Goal: Information Seeking & Learning: Learn about a topic

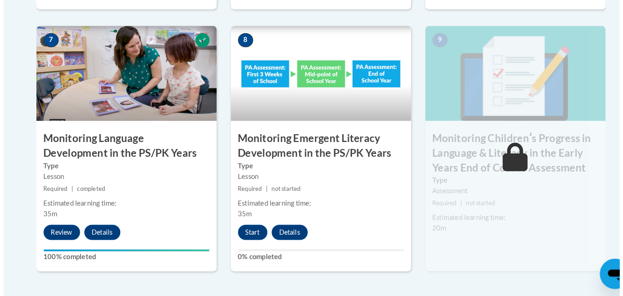
scroll to position [844, 0]
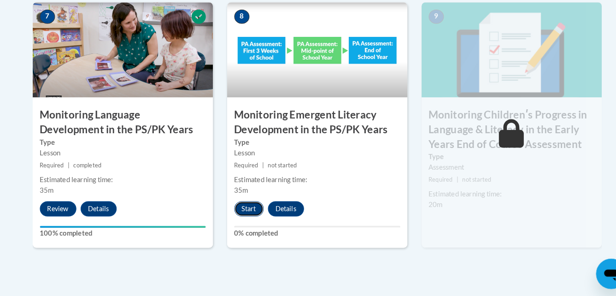
click at [242, 212] on button "Start" at bounding box center [242, 210] width 29 height 15
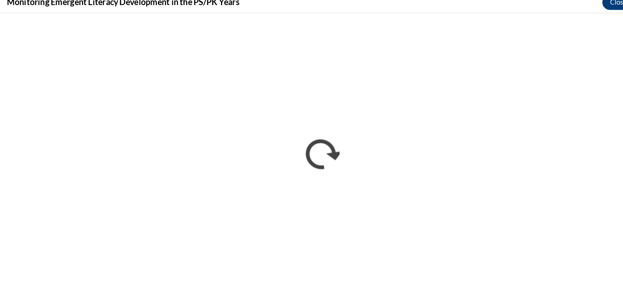
scroll to position [0, 0]
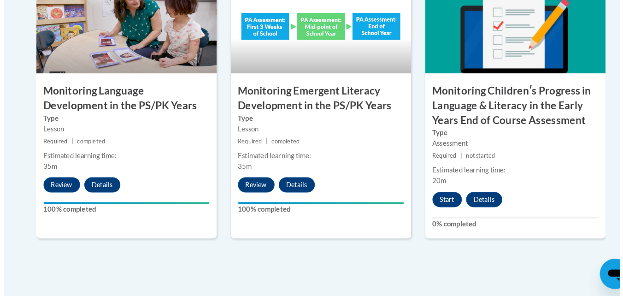
scroll to position [873, 0]
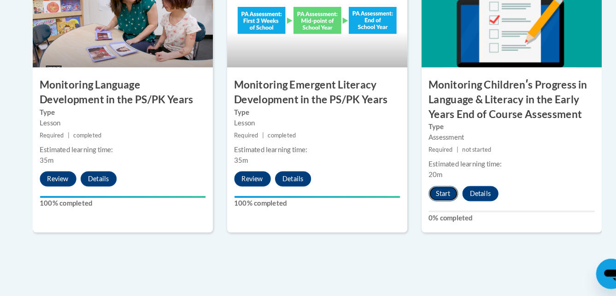
click at [423, 197] on button "Start" at bounding box center [431, 195] width 29 height 15
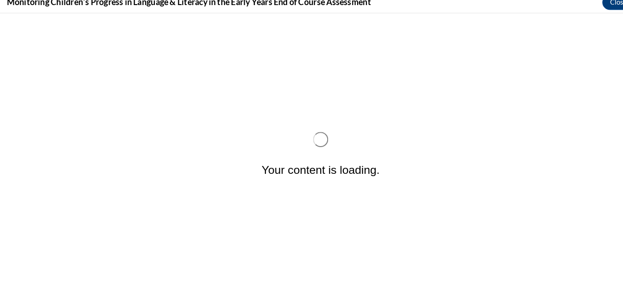
scroll to position [0, 0]
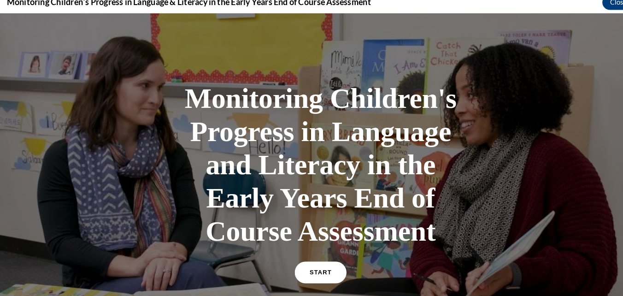
click at [317, 257] on link "START" at bounding box center [311, 264] width 50 height 21
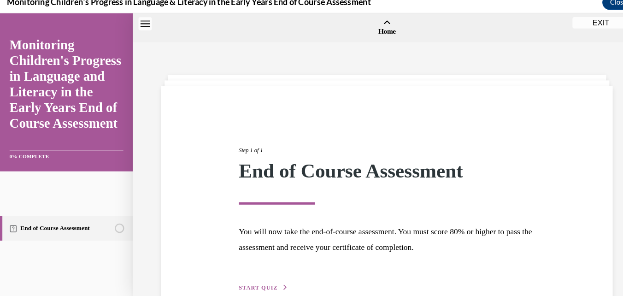
scroll to position [29, 0]
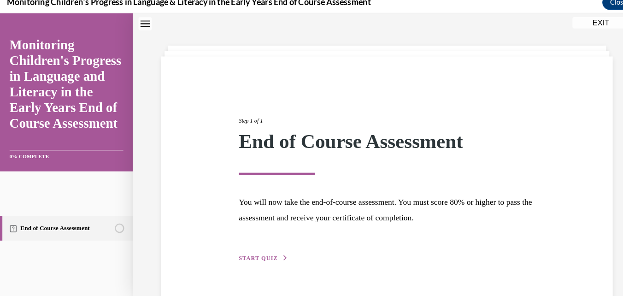
click at [258, 248] on span "START QUIZ" at bounding box center [251, 250] width 38 height 6
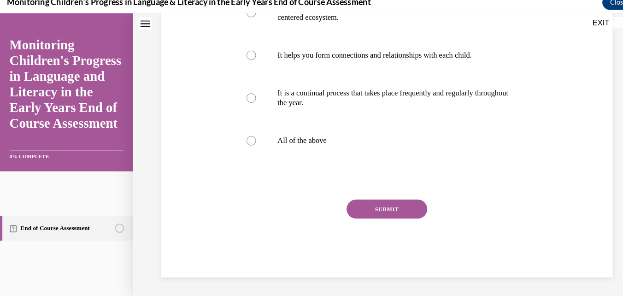
scroll to position [276, 0]
click at [253, 129] on label "All of the above" at bounding box center [375, 136] width 291 height 37
click at [249, 132] on input "All of the above" at bounding box center [244, 136] width 9 height 9
radio input "true"
click at [354, 201] on button "SUBMIT" at bounding box center [376, 203] width 78 height 18
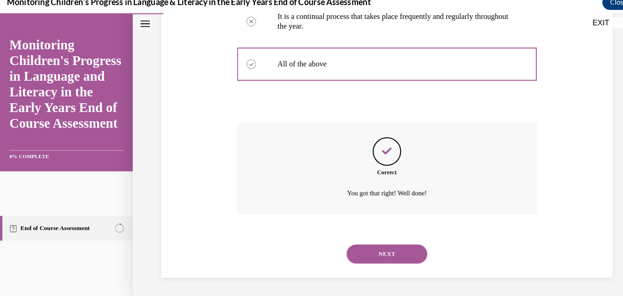
scroll to position [350, 0]
click at [371, 246] on button "NEXT" at bounding box center [376, 246] width 78 height 18
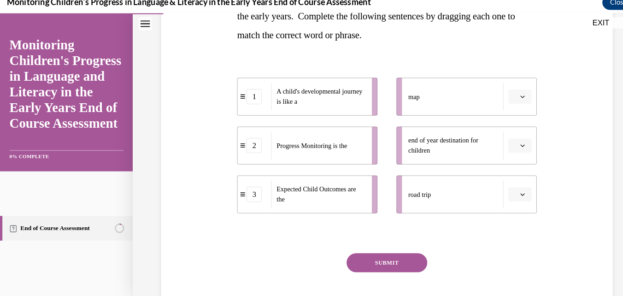
scroll to position [182, 0]
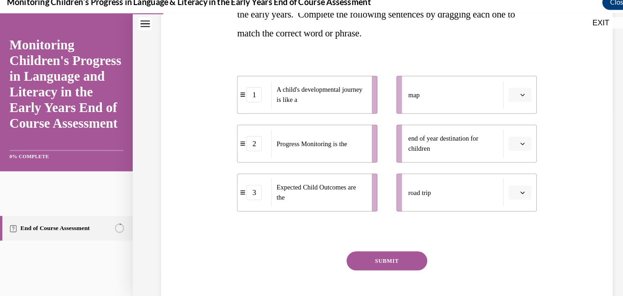
click at [505, 185] on icon "button" at bounding box center [507, 187] width 5 height 5
click at [496, 226] on span "1" at bounding box center [495, 226] width 3 height 7
click at [499, 137] on span "Please select an option" at bounding box center [500, 139] width 3 height 9
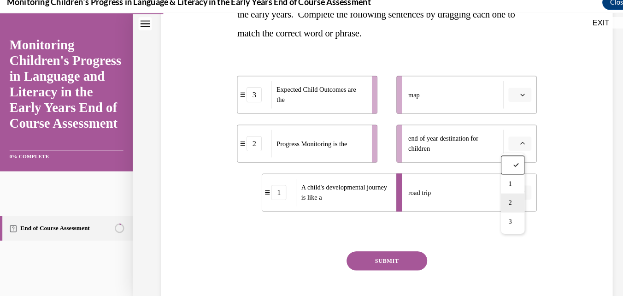
click at [495, 195] on span "2" at bounding box center [495, 197] width 3 height 7
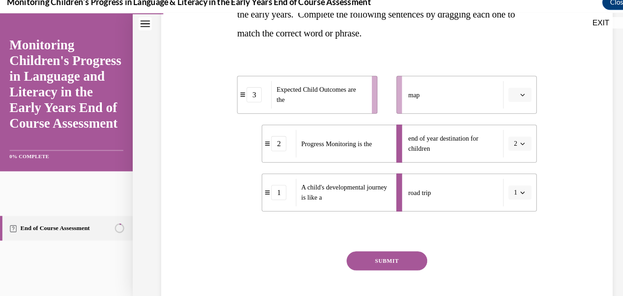
click at [499, 138] on span "2" at bounding box center [500, 139] width 3 height 9
click at [500, 215] on div "3" at bounding box center [496, 215] width 23 height 18
click at [500, 192] on button "1" at bounding box center [505, 187] width 23 height 14
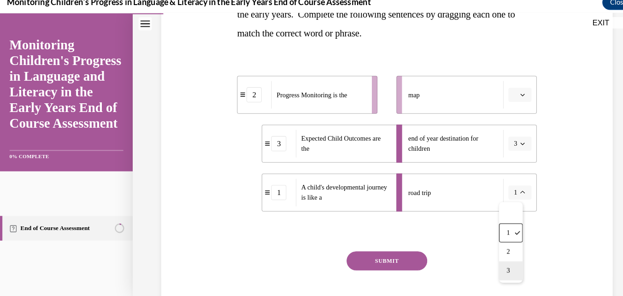
click at [494, 263] on span "3" at bounding box center [493, 262] width 3 height 7
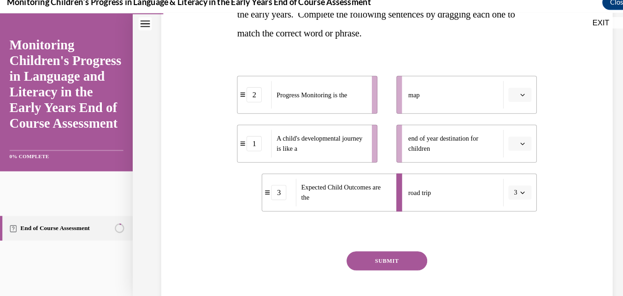
click at [372, 253] on button "SUBMIT" at bounding box center [376, 253] width 78 height 18
click at [443, 251] on div "SUBMIT" at bounding box center [375, 267] width 291 height 46
click at [499, 93] on span "Please select an option" at bounding box center [500, 92] width 3 height 9
click at [591, 106] on div "Question 02/16 In the course, we presented a metaphor to help explain progress …" at bounding box center [376, 99] width 494 height 478
click at [503, 96] on button "button" at bounding box center [505, 92] width 23 height 14
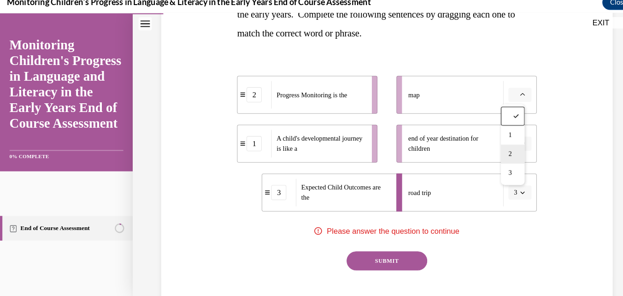
click at [496, 149] on span "2" at bounding box center [495, 149] width 3 height 7
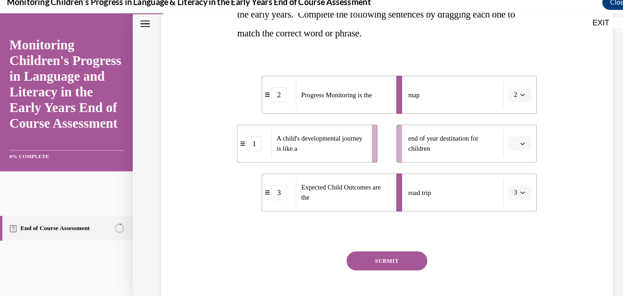
click at [505, 187] on span "button" at bounding box center [508, 187] width 6 height 6
click at [492, 226] on span "1" at bounding box center [493, 226] width 3 height 7
click at [505, 141] on span "button" at bounding box center [508, 139] width 6 height 6
click at [496, 216] on span "3" at bounding box center [495, 215] width 3 height 7
click at [397, 259] on button "SUBMIT" at bounding box center [376, 253] width 78 height 18
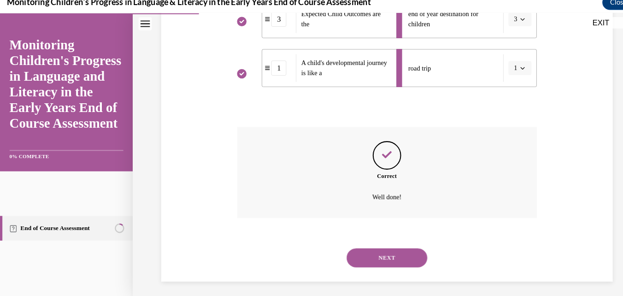
scroll to position [306, 0]
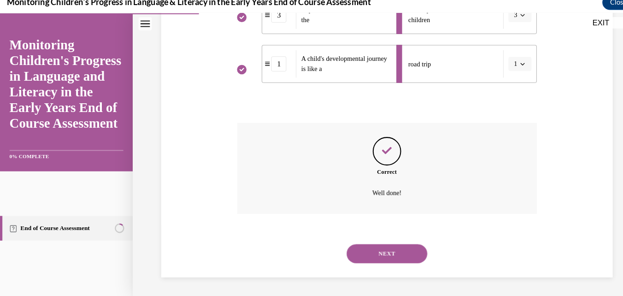
click at [364, 251] on button "NEXT" at bounding box center [376, 246] width 78 height 18
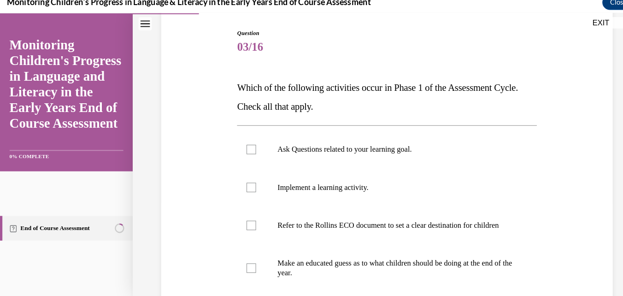
scroll to position [93, 0]
click at [515, 234] on label "Refer to the Rollins ECO document to set a clear destination for children" at bounding box center [375, 218] width 291 height 37
click at [249, 223] on input "Refer to the Rollins ECO document to set a clear destination for children" at bounding box center [244, 218] width 9 height 9
checkbox input "true"
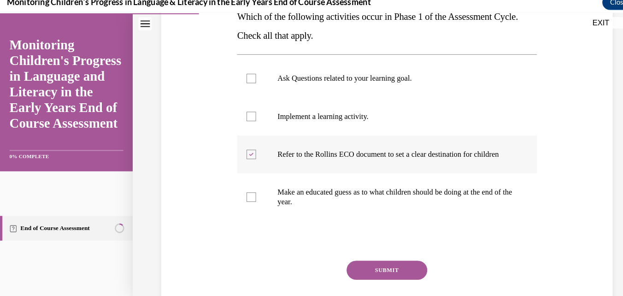
scroll to position [172, 0]
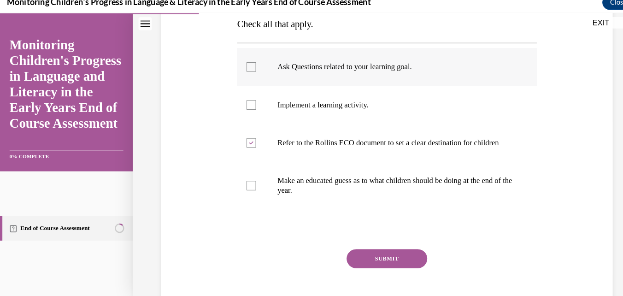
click at [243, 65] on div at bounding box center [244, 64] width 9 height 9
click at [243, 65] on input "Ask Questions related to your learning goal." at bounding box center [244, 64] width 9 height 9
checkbox input "true"
click at [241, 105] on div at bounding box center [244, 101] width 9 height 9
click at [241, 105] on input "Implement a learning activity." at bounding box center [244, 101] width 9 height 9
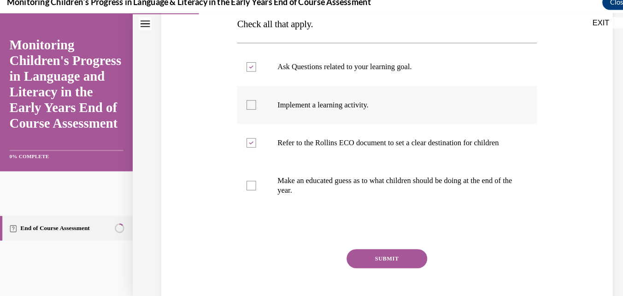
checkbox input "true"
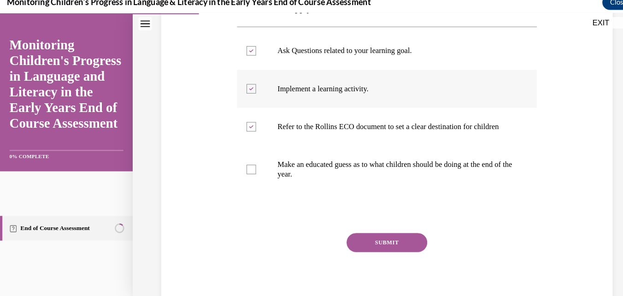
scroll to position [191, 0]
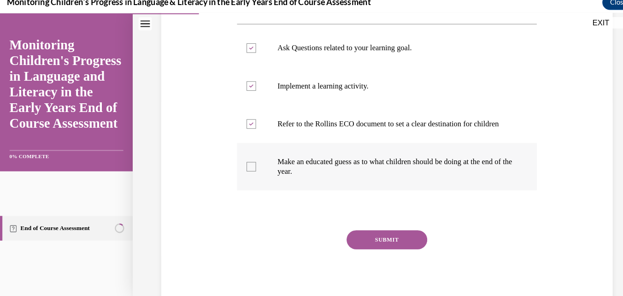
click at [251, 173] on label "Make an educated guess as to what children should be doing at the end of the ye…" at bounding box center [375, 162] width 291 height 46
click at [249, 166] on input "Make an educated guess as to what children should be doing at the end of the ye…" at bounding box center [244, 161] width 9 height 9
checkbox input "true"
click at [368, 242] on button "SUBMIT" at bounding box center [376, 232] width 78 height 18
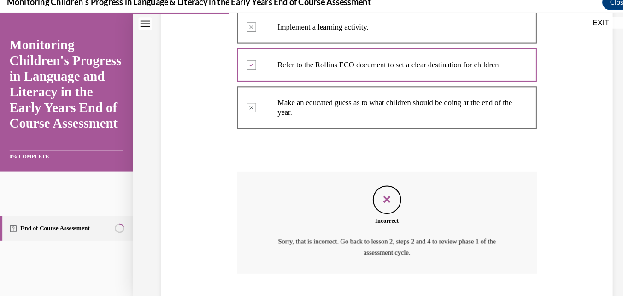
scroll to position [315, 0]
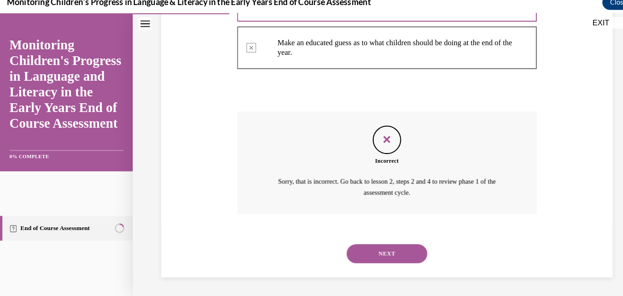
click at [371, 142] on icon "Feedback" at bounding box center [376, 136] width 14 height 14
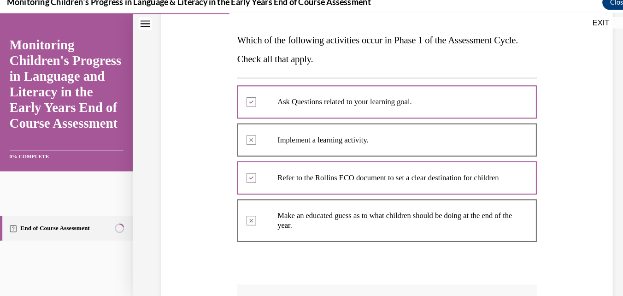
scroll to position [115, 0]
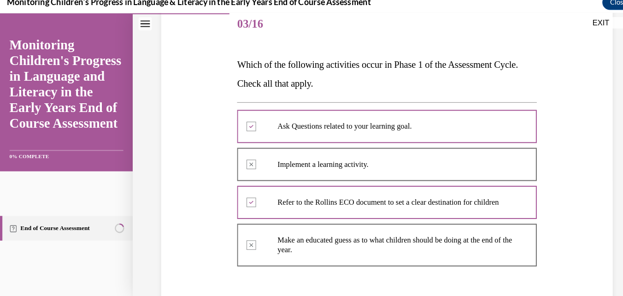
click at [241, 244] on div at bounding box center [375, 237] width 291 height 51
click at [241, 199] on div at bounding box center [375, 196] width 291 height 41
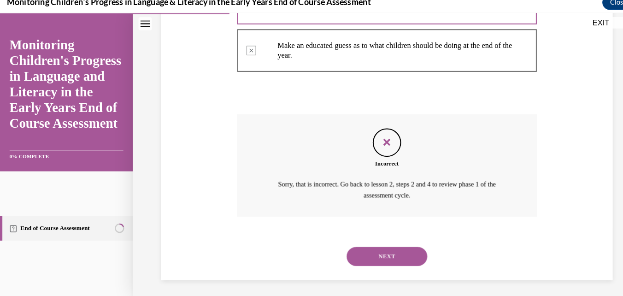
scroll to position [305, 0]
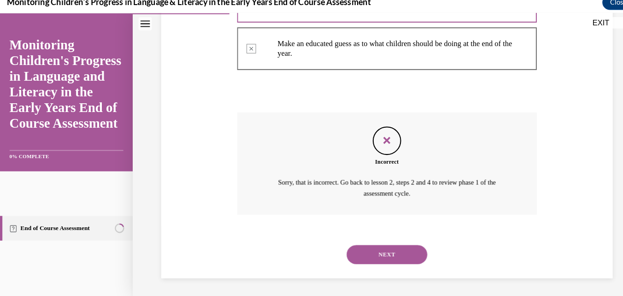
click at [376, 251] on button "NEXT" at bounding box center [376, 247] width 78 height 18
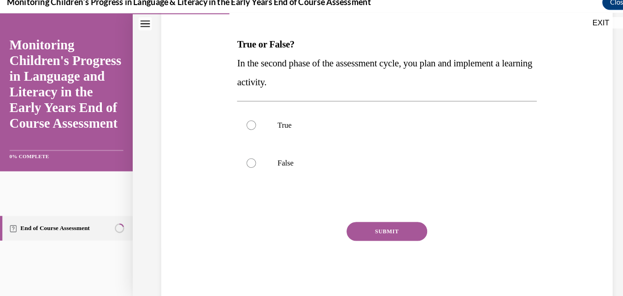
scroll to position [136, 0]
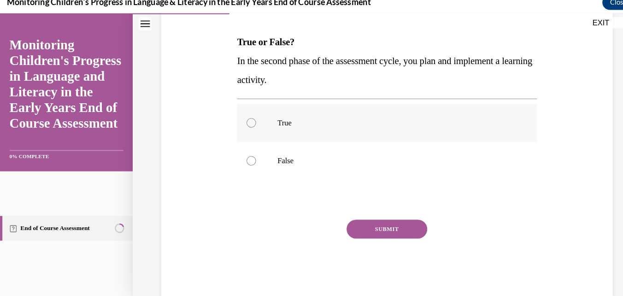
click at [251, 122] on label "True" at bounding box center [375, 119] width 291 height 37
click at [249, 122] on input "True" at bounding box center [244, 119] width 9 height 9
radio input "true"
click at [376, 220] on button "SUBMIT" at bounding box center [376, 222] width 78 height 18
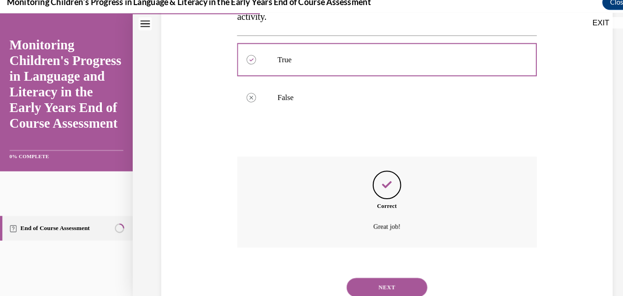
scroll to position [230, 0]
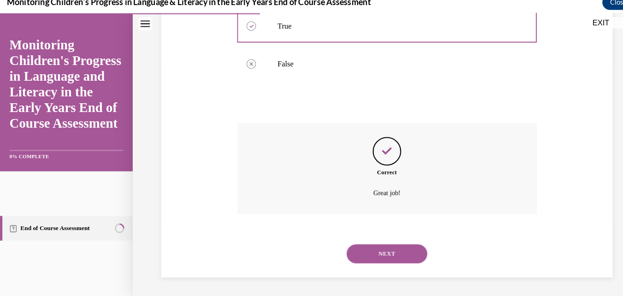
click at [378, 253] on button "NEXT" at bounding box center [376, 246] width 78 height 18
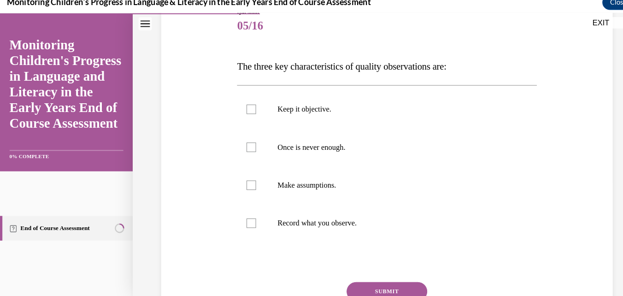
scroll to position [117, 0]
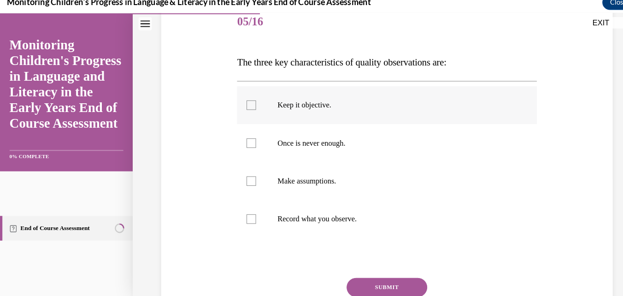
click at [243, 105] on div at bounding box center [244, 102] width 9 height 9
click at [243, 105] on input "Keep it objective." at bounding box center [244, 102] width 9 height 9
checkbox input "true"
click at [242, 135] on div at bounding box center [244, 139] width 9 height 9
click at [242, 135] on input "Once is never enough." at bounding box center [244, 139] width 9 height 9
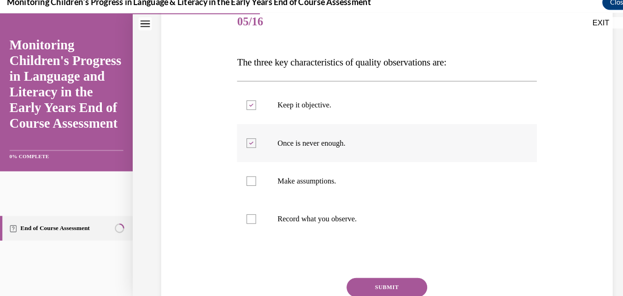
click at [243, 132] on label "Once is never enough." at bounding box center [375, 139] width 291 height 37
click at [243, 135] on input "Once is never enough." at bounding box center [244, 139] width 9 height 9
checkbox input "false"
click at [243, 173] on div at bounding box center [244, 175] width 9 height 9
click at [243, 173] on input "Make assumptions." at bounding box center [244, 175] width 9 height 9
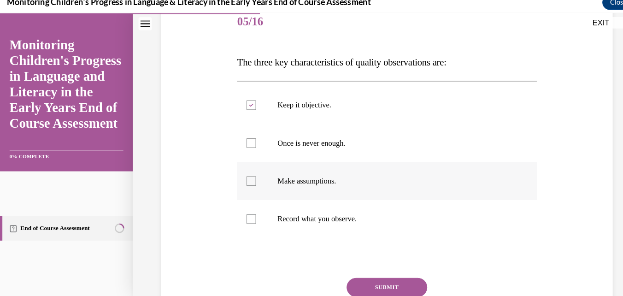
checkbox input "true"
click at [243, 217] on label "Record what you observe." at bounding box center [375, 212] width 291 height 37
click at [243, 217] on input "Record what you observe." at bounding box center [244, 212] width 9 height 9
checkbox input "true"
click at [382, 280] on button "SUBMIT" at bounding box center [376, 279] width 78 height 18
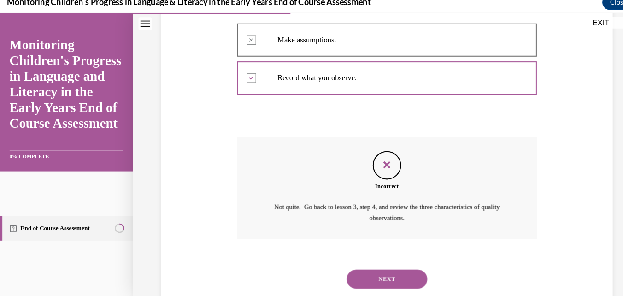
scroll to position [278, 0]
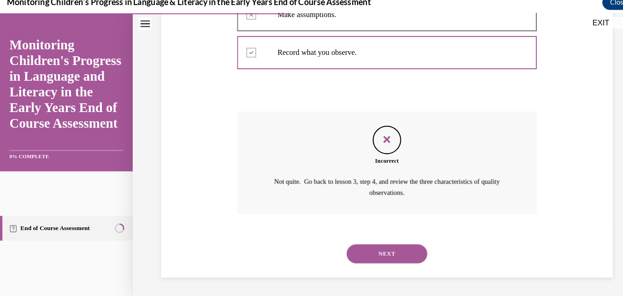
click at [382, 245] on button "NEXT" at bounding box center [376, 246] width 78 height 18
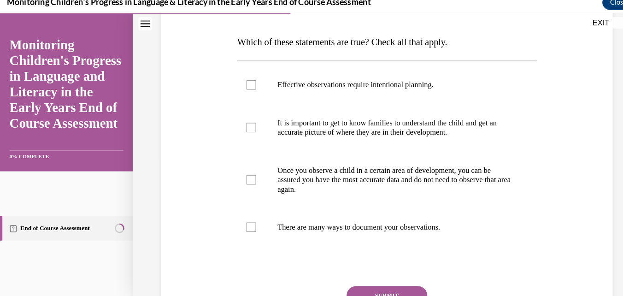
scroll to position [128, 0]
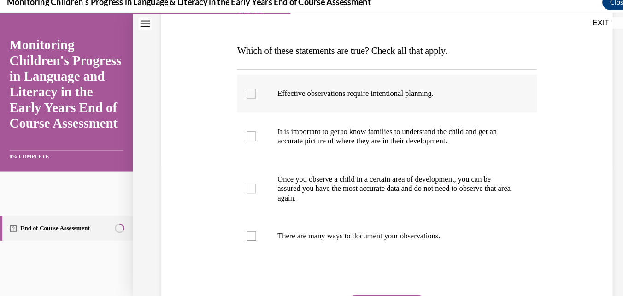
click at [249, 94] on label "Effective observations require intentional planning." at bounding box center [375, 90] width 291 height 37
click at [249, 94] on input "Effective observations require intentional planning." at bounding box center [244, 90] width 9 height 9
checkbox input "true"
click at [249, 134] on label "It is important to get to know families to understand the child and get an accu…" at bounding box center [375, 132] width 291 height 46
click at [249, 134] on input "It is important to get to know families to understand the child and get an accu…" at bounding box center [244, 132] width 9 height 9
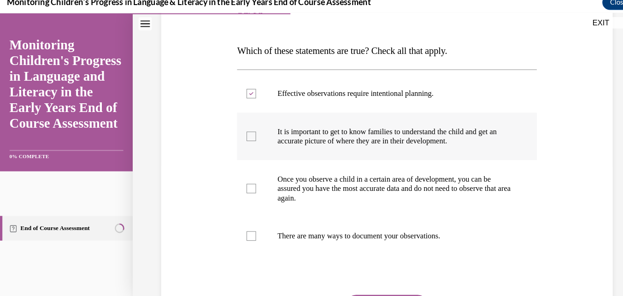
checkbox input "true"
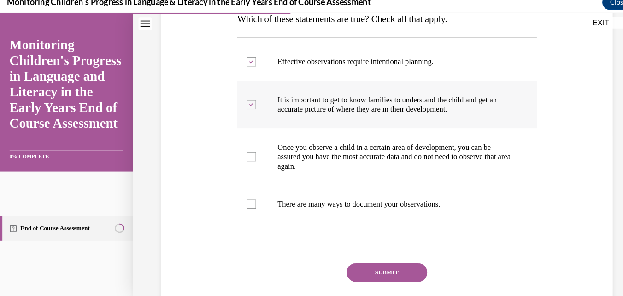
scroll to position [177, 0]
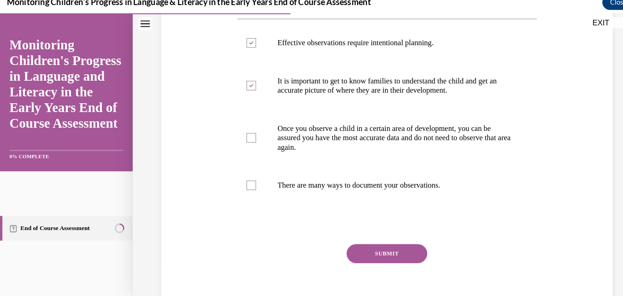
click at [372, 246] on button "SUBMIT" at bounding box center [376, 246] width 78 height 18
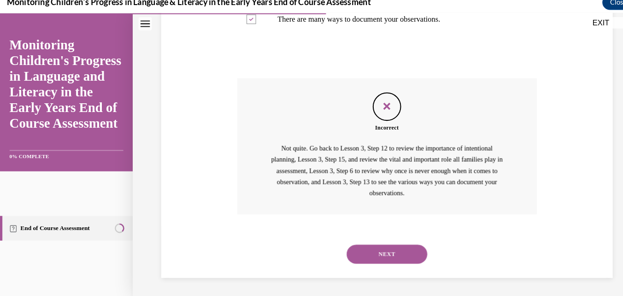
scroll to position [339, 0]
click at [382, 249] on button "NEXT" at bounding box center [376, 246] width 78 height 18
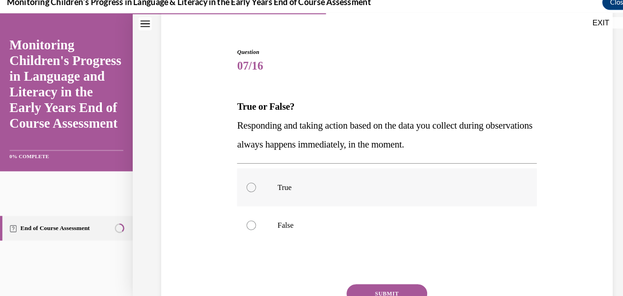
click at [249, 181] on label "True" at bounding box center [375, 182] width 291 height 37
click at [249, 181] on input "True" at bounding box center [244, 181] width 9 height 9
radio input "true"
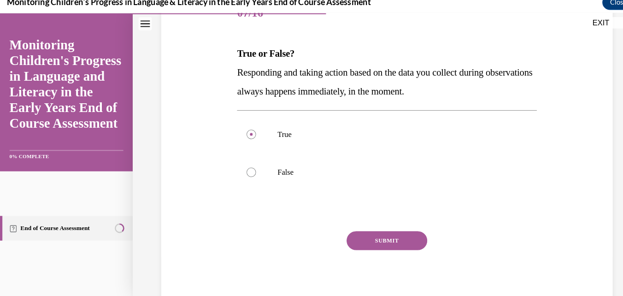
click at [365, 240] on button "SUBMIT" at bounding box center [376, 233] width 78 height 18
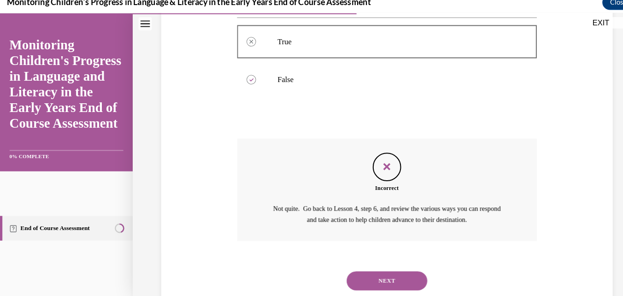
scroll to position [241, 0]
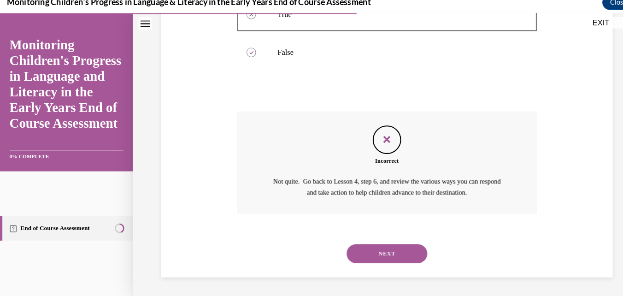
click at [379, 244] on button "NEXT" at bounding box center [376, 246] width 78 height 18
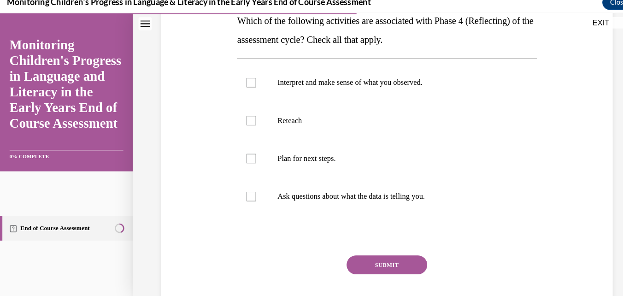
scroll to position [160, 0]
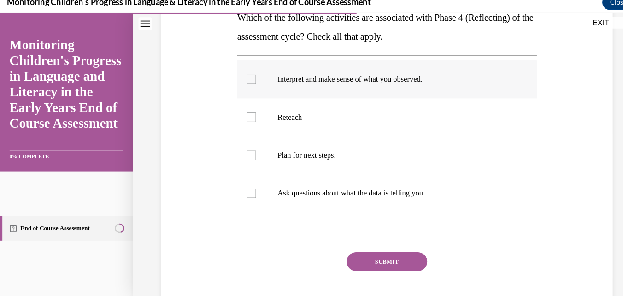
click at [245, 81] on div at bounding box center [244, 76] width 9 height 9
click at [245, 81] on input "Interpret and make sense of what you observed." at bounding box center [244, 76] width 9 height 9
checkbox input "true"
click at [245, 116] on div at bounding box center [244, 113] width 9 height 9
click at [245, 116] on input "Reteach" at bounding box center [244, 113] width 9 height 9
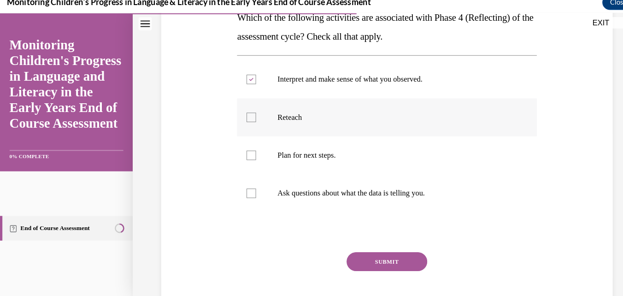
checkbox input "true"
click at [234, 152] on label "Plan for next steps." at bounding box center [375, 150] width 291 height 37
click at [240, 152] on input "Plan for next steps." at bounding box center [244, 150] width 9 height 9
checkbox input "true"
click at [240, 187] on div at bounding box center [244, 187] width 9 height 9
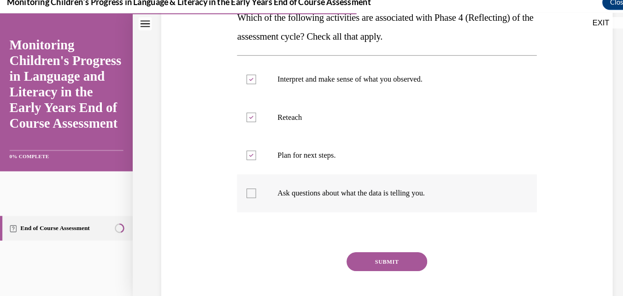
click at [240, 187] on input "Ask questions about what the data is telling you." at bounding box center [244, 187] width 9 height 9
checkbox input "true"
click at [363, 250] on button "SUBMIT" at bounding box center [376, 254] width 78 height 18
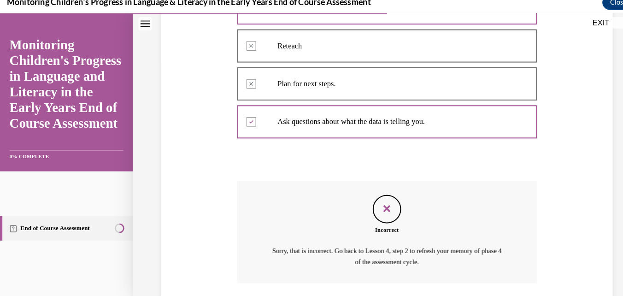
scroll to position [297, 0]
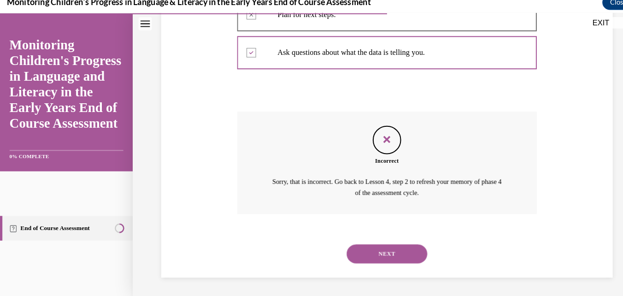
click at [380, 253] on button "NEXT" at bounding box center [376, 246] width 78 height 18
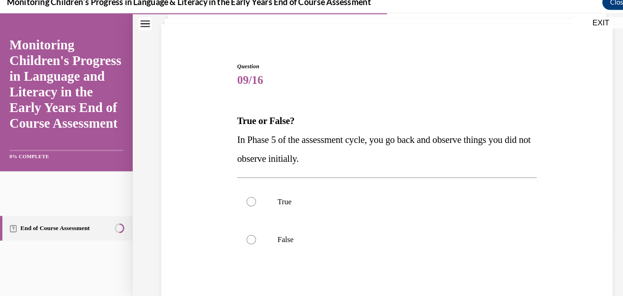
scroll to position [61, 0]
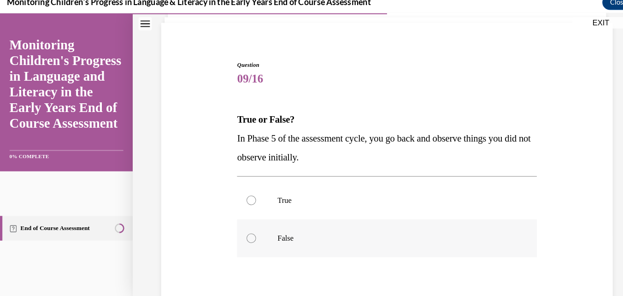
click at [243, 233] on div at bounding box center [244, 231] width 9 height 9
click at [243, 233] on input "False" at bounding box center [244, 231] width 9 height 9
radio input "true"
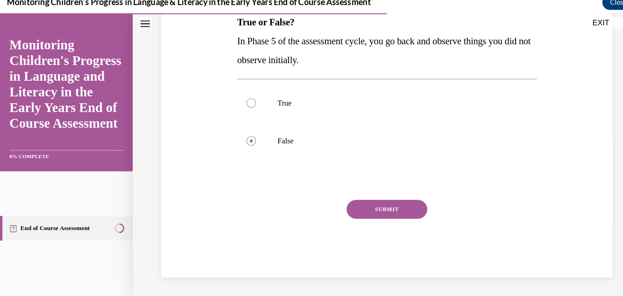
click at [385, 197] on button "SUBMIT" at bounding box center [376, 203] width 78 height 18
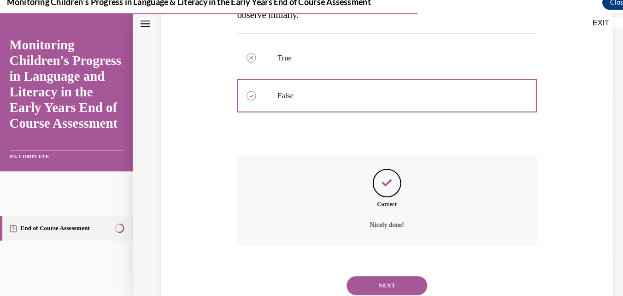
scroll to position [230, 0]
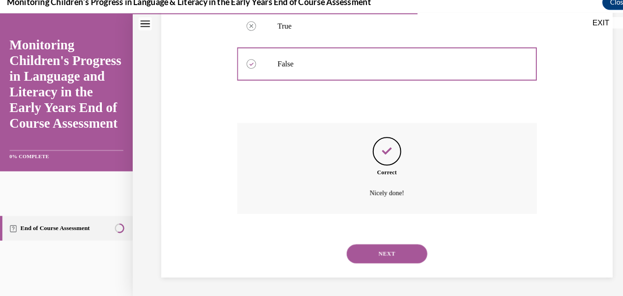
click at [388, 249] on button "NEXT" at bounding box center [376, 246] width 78 height 18
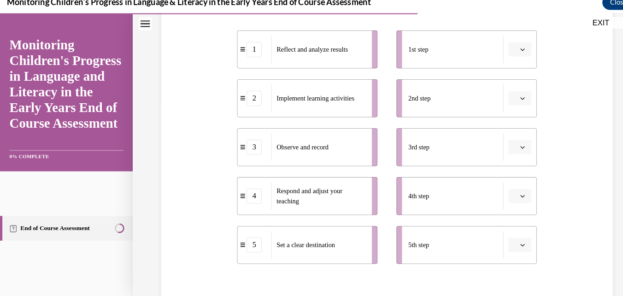
scroll to position [188, 0]
click at [505, 239] on icon "button" at bounding box center [507, 238] width 5 height 5
click at [496, 145] on span "1" at bounding box center [495, 144] width 3 height 7
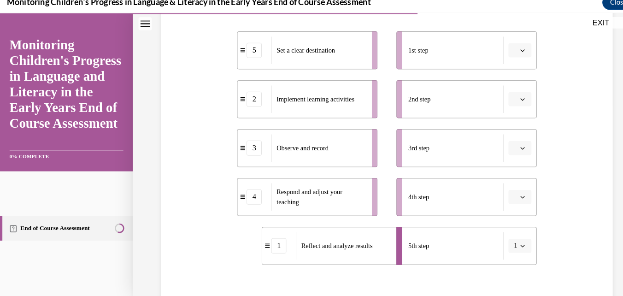
click at [505, 192] on icon "button" at bounding box center [507, 191] width 5 height 5
click at [493, 118] on div "2" at bounding box center [498, 115] width 23 height 18
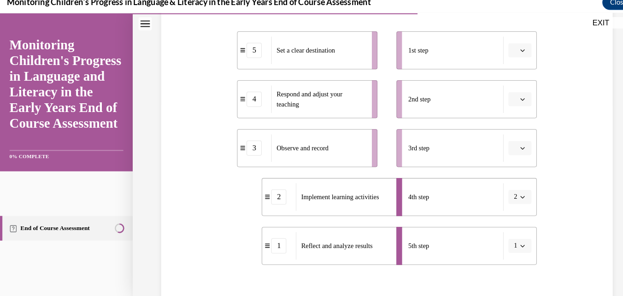
click at [505, 96] on icon "button" at bounding box center [507, 96] width 5 height 5
click at [496, 172] on span "3" at bounding box center [495, 172] width 3 height 7
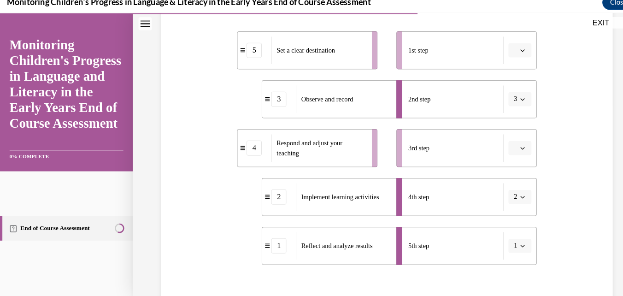
click at [505, 144] on icon "button" at bounding box center [507, 143] width 5 height 5
click at [494, 241] on span "4" at bounding box center [495, 238] width 3 height 7
click at [505, 52] on span "button" at bounding box center [508, 49] width 6 height 6
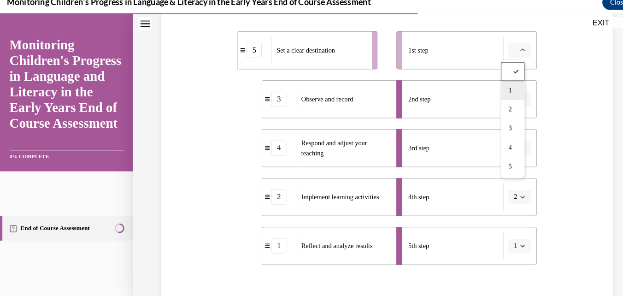
click at [494, 89] on span "1" at bounding box center [495, 87] width 3 height 7
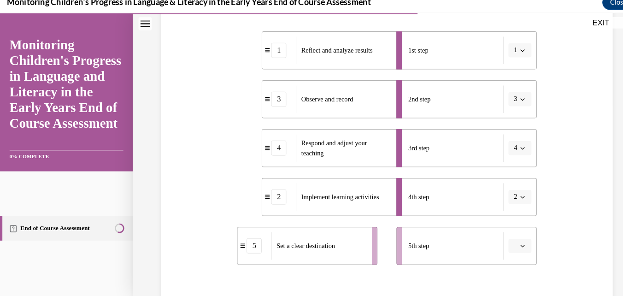
click at [499, 51] on span "1" at bounding box center [500, 48] width 3 height 9
click at [494, 105] on span "2" at bounding box center [493, 106] width 3 height 7
click at [505, 239] on icon "button" at bounding box center [507, 238] width 5 height 5
click at [496, 144] on span "1" at bounding box center [495, 144] width 3 height 7
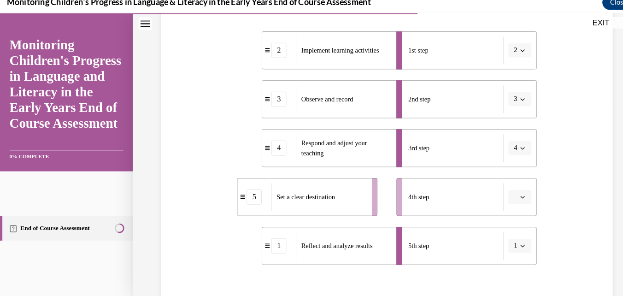
click at [505, 191] on icon "button" at bounding box center [507, 191] width 5 height 5
click at [493, 104] on div "1" at bounding box center [498, 97] width 23 height 18
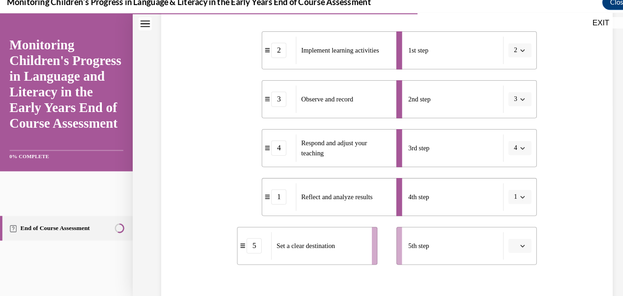
click at [505, 241] on span "button" at bounding box center [508, 238] width 6 height 6
click at [493, 142] on div "1" at bounding box center [498, 144] width 23 height 18
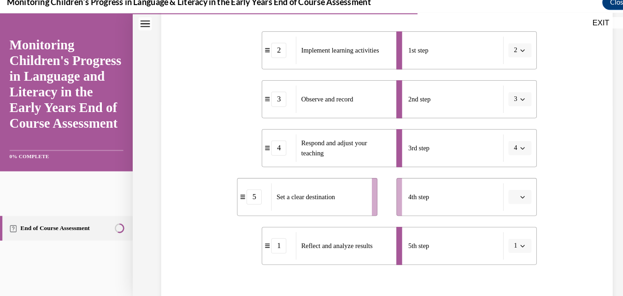
click at [505, 194] on span "button" at bounding box center [508, 191] width 6 height 6
click at [495, 115] on span "2" at bounding box center [495, 115] width 3 height 7
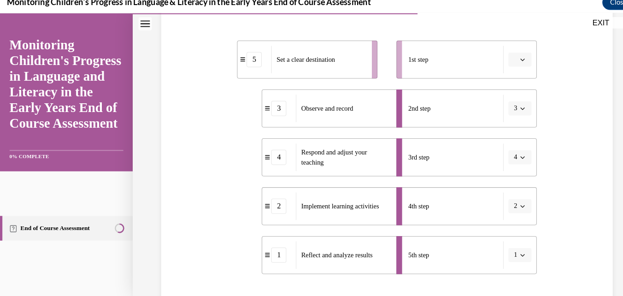
scroll to position [181, 0]
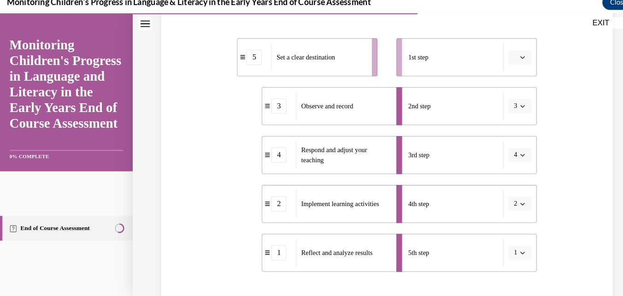
click at [601, 98] on div "Question 10/16 Put the steps of the assessment cycle in the right order! 5 Set …" at bounding box center [376, 129] width 494 height 536
click at [499, 58] on span "Please select an option" at bounding box center [500, 55] width 3 height 9
click at [496, 94] on span "1" at bounding box center [495, 94] width 3 height 7
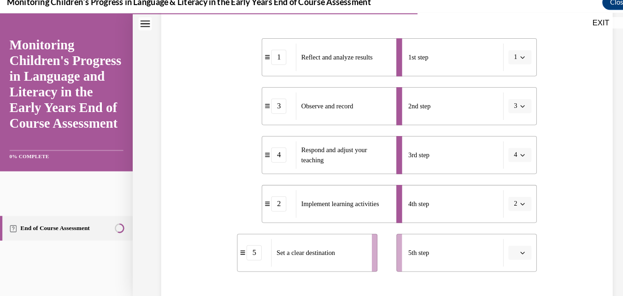
click at [505, 246] on icon "button" at bounding box center [507, 246] width 4 height 2
click at [496, 153] on span "1" at bounding box center [495, 150] width 3 height 7
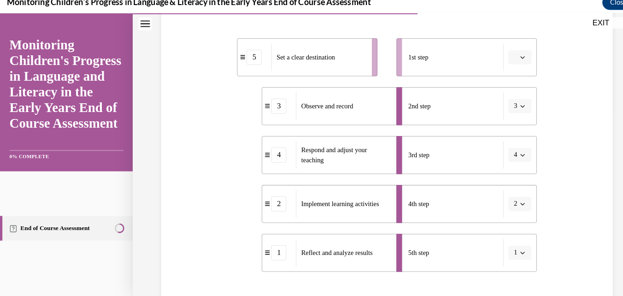
click at [505, 56] on icon "button" at bounding box center [507, 55] width 5 height 5
click at [496, 168] on span "5" at bounding box center [495, 168] width 3 height 7
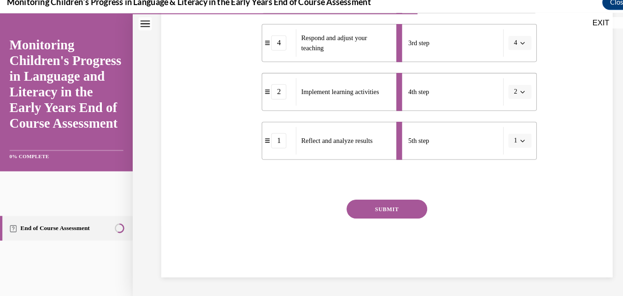
click at [379, 203] on button "SUBMIT" at bounding box center [376, 203] width 78 height 18
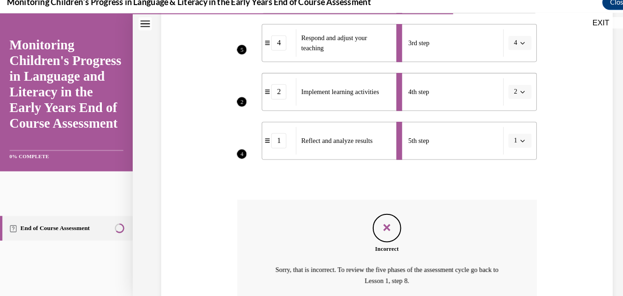
scroll to position [376, 0]
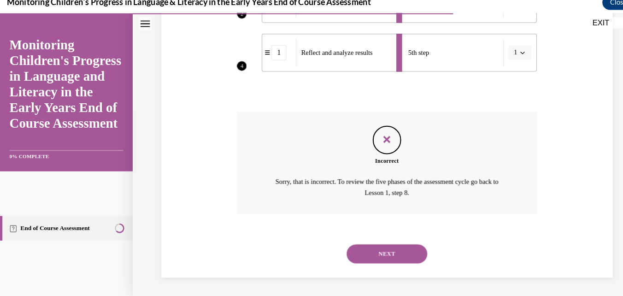
click at [372, 254] on button "NEXT" at bounding box center [376, 246] width 78 height 18
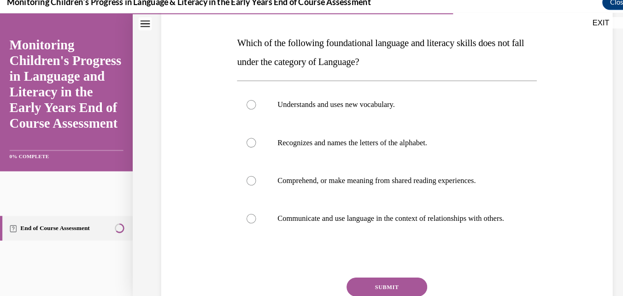
scroll to position [134, 0]
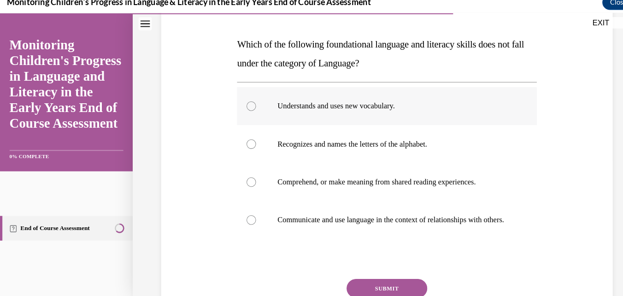
click at [243, 107] on div at bounding box center [244, 103] width 9 height 9
click at [243, 107] on input "Understands and uses new vocabulary." at bounding box center [244, 103] width 9 height 9
radio input "true"
click at [242, 143] on div at bounding box center [244, 139] width 9 height 9
click at [242, 143] on input "Recognizes and names the letters of the alphabet." at bounding box center [244, 139] width 9 height 9
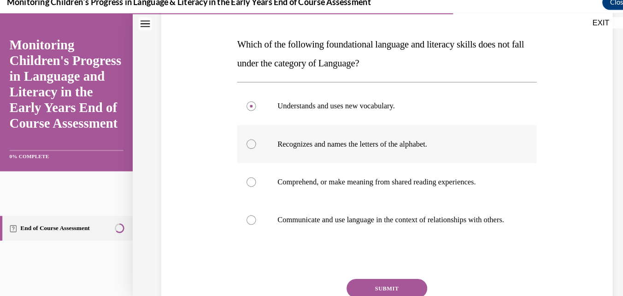
radio input "true"
click at [245, 178] on div at bounding box center [244, 176] width 9 height 9
click at [245, 178] on input "Comprehend, or make meaning from shared reading experiences." at bounding box center [244, 176] width 9 height 9
radio input "true"
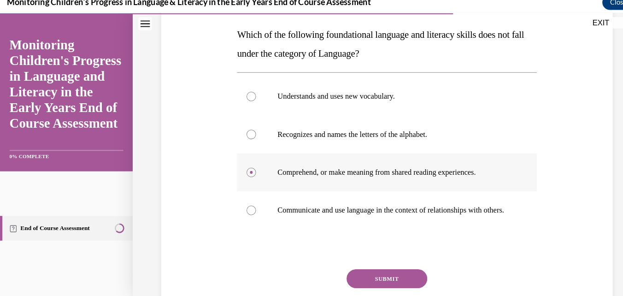
scroll to position [154, 0]
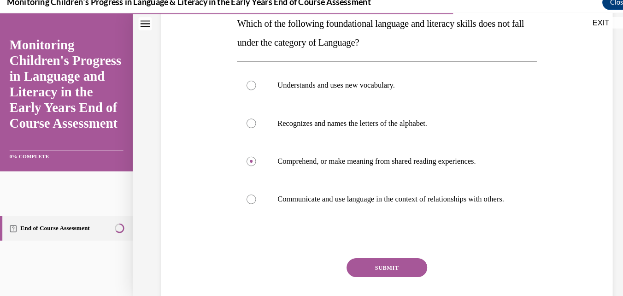
click at [375, 268] on button "SUBMIT" at bounding box center [376, 260] width 78 height 18
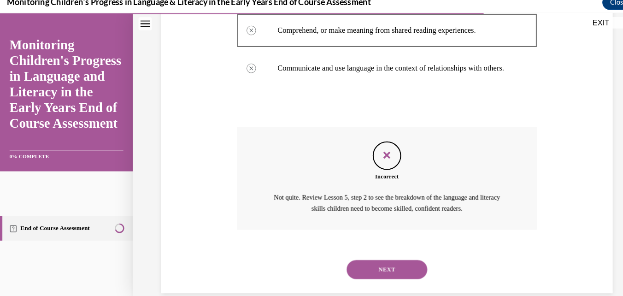
scroll to position [306, 0]
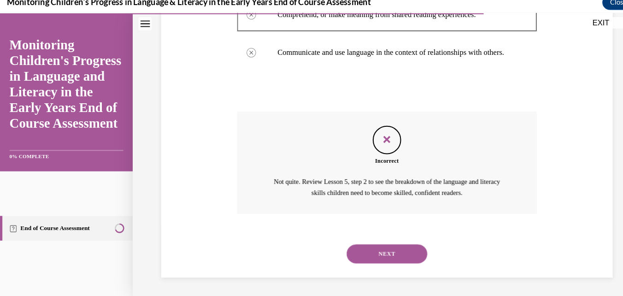
click at [386, 242] on button "NEXT" at bounding box center [376, 246] width 78 height 18
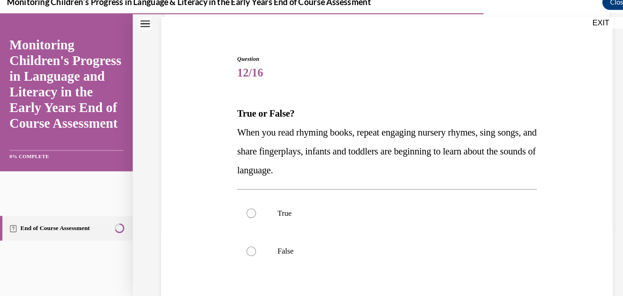
scroll to position [72, 0]
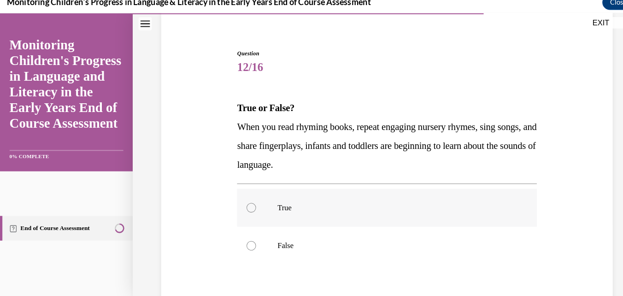
click at [247, 212] on label "True" at bounding box center [375, 201] width 291 height 37
click at [247, 206] on input "True" at bounding box center [244, 201] width 9 height 9
radio input "true"
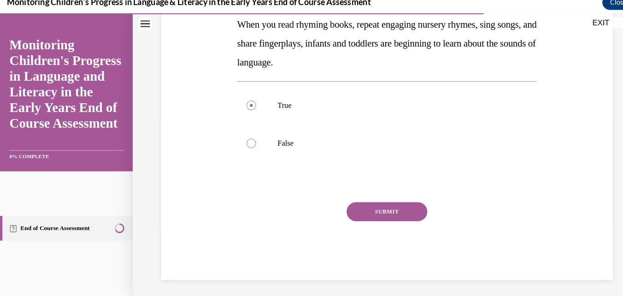
click at [373, 214] on button "SUBMIT" at bounding box center [376, 205] width 78 height 18
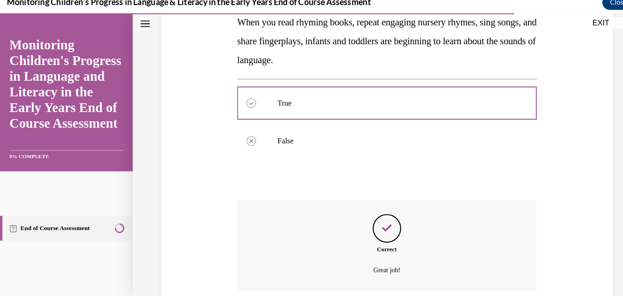
scroll to position [249, 0]
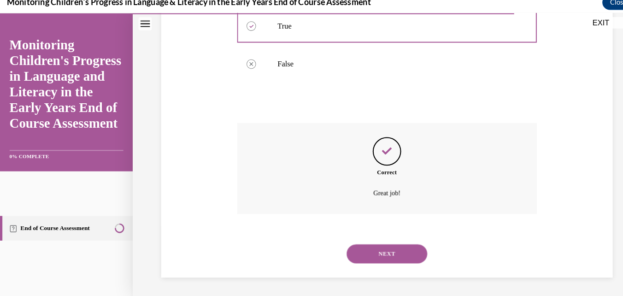
click at [382, 243] on button "NEXT" at bounding box center [376, 246] width 78 height 18
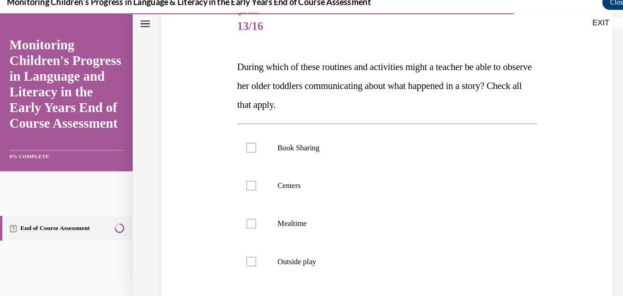
scroll to position [124, 0]
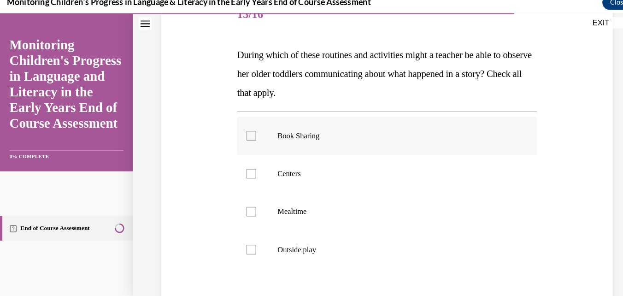
click at [304, 141] on label "Book Sharing" at bounding box center [375, 131] width 291 height 37
click at [249, 136] on input "Book Sharing" at bounding box center [244, 131] width 9 height 9
checkbox input "true"
click at [244, 211] on label "Mealtime" at bounding box center [375, 205] width 291 height 37
click at [244, 210] on input "Mealtime" at bounding box center [244, 205] width 9 height 9
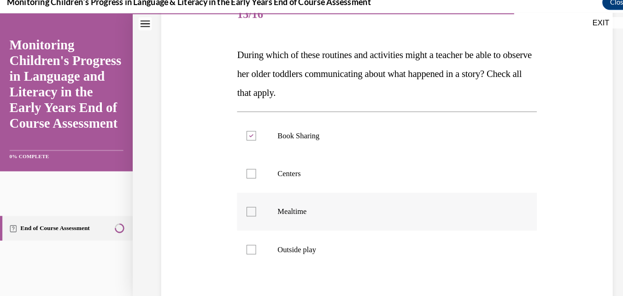
checkbox input "true"
click at [244, 179] on label "Centers" at bounding box center [375, 168] width 291 height 37
click at [244, 173] on input "Centers" at bounding box center [244, 168] width 9 height 9
checkbox input "true"
click at [250, 244] on label "Outside play" at bounding box center [375, 242] width 291 height 37
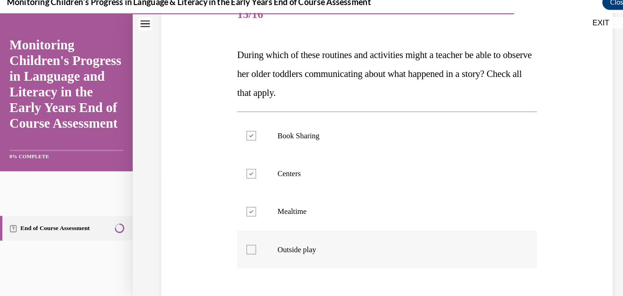
click at [249, 244] on input "Outside play" at bounding box center [244, 242] width 9 height 9
checkbox input "true"
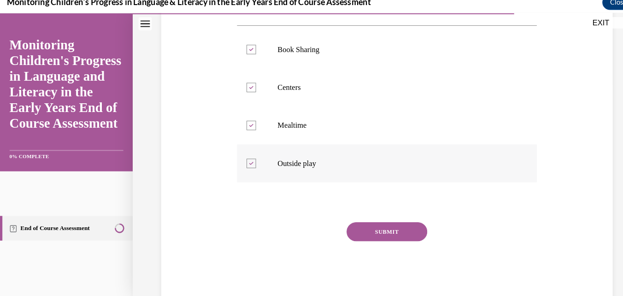
scroll to position [209, 0]
click at [382, 229] on button "SUBMIT" at bounding box center [376, 223] width 78 height 18
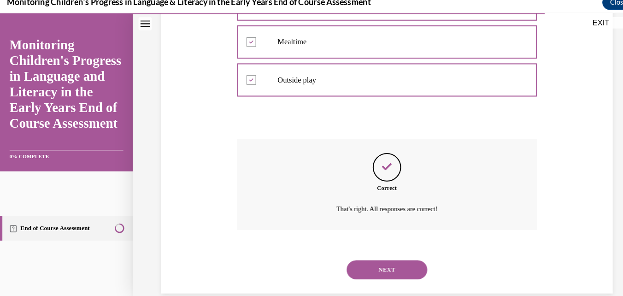
scroll to position [304, 0]
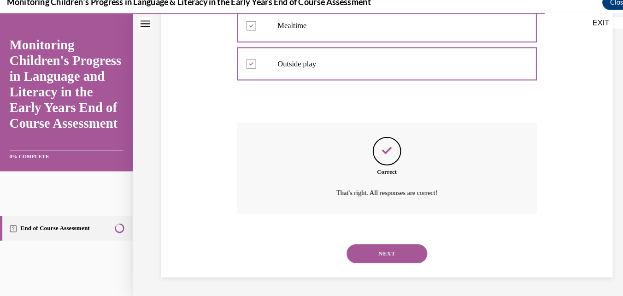
click at [388, 245] on button "NEXT" at bounding box center [376, 246] width 78 height 18
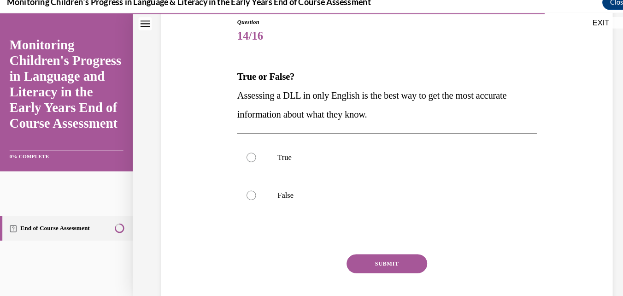
scroll to position [110, 0]
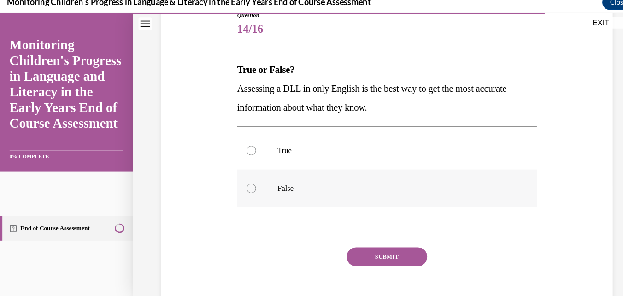
click at [274, 186] on p "False" at bounding box center [384, 182] width 229 height 9
click at [249, 186] on input "False" at bounding box center [244, 182] width 9 height 9
radio input "true"
click at [362, 251] on button "SUBMIT" at bounding box center [376, 249] width 78 height 18
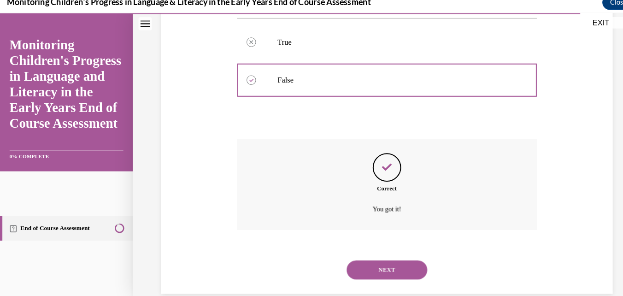
scroll to position [230, 0]
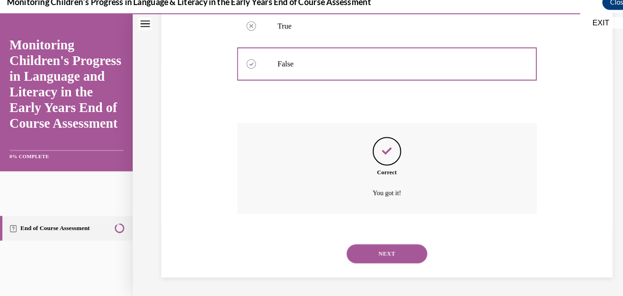
click at [382, 244] on button "NEXT" at bounding box center [376, 246] width 78 height 18
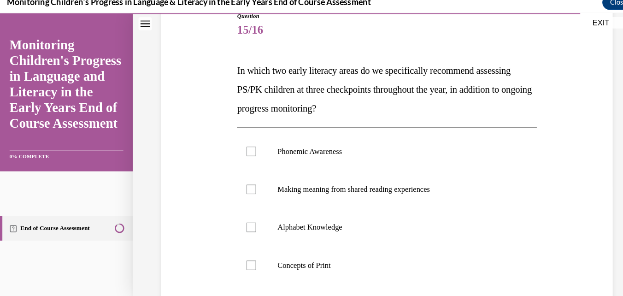
scroll to position [109, 0]
click at [318, 146] on p "Phonemic Awareness" at bounding box center [384, 146] width 229 height 9
click at [249, 146] on input "Phonemic Awareness" at bounding box center [244, 146] width 9 height 9
checkbox input "true"
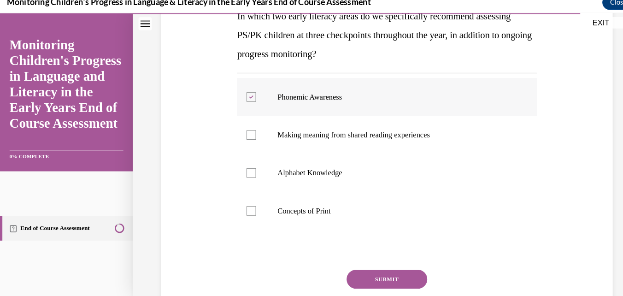
scroll to position [163, 0]
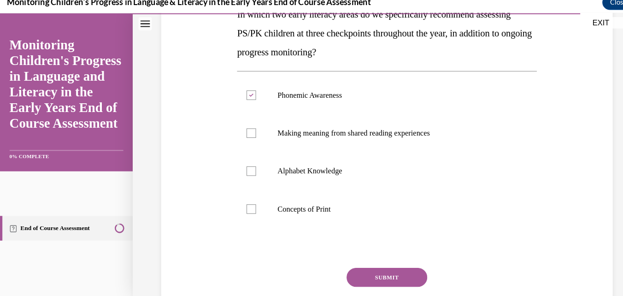
click at [369, 268] on button "SUBMIT" at bounding box center [376, 269] width 78 height 18
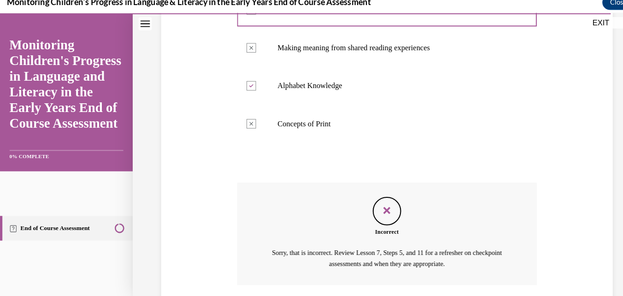
scroll to position [315, 0]
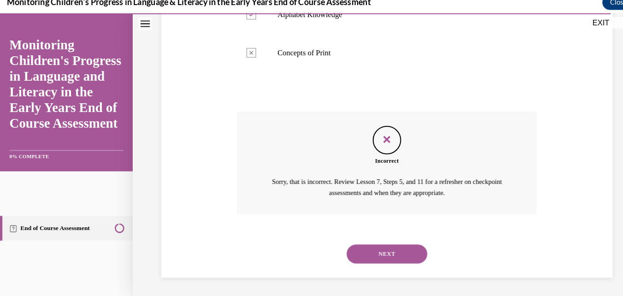
click at [370, 244] on button "NEXT" at bounding box center [376, 246] width 78 height 18
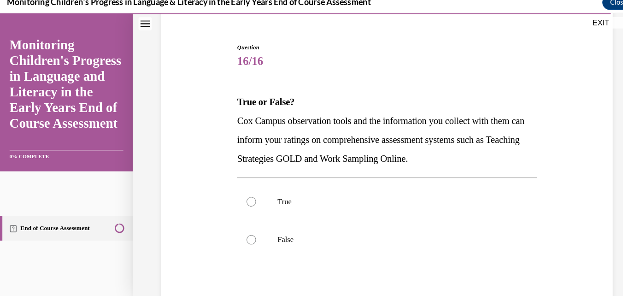
scroll to position [85, 0]
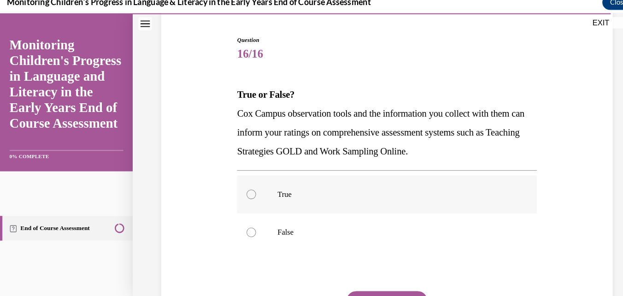
click at [305, 196] on label "True" at bounding box center [375, 188] width 291 height 37
click at [249, 194] on input "True" at bounding box center [244, 188] width 9 height 9
radio input "true"
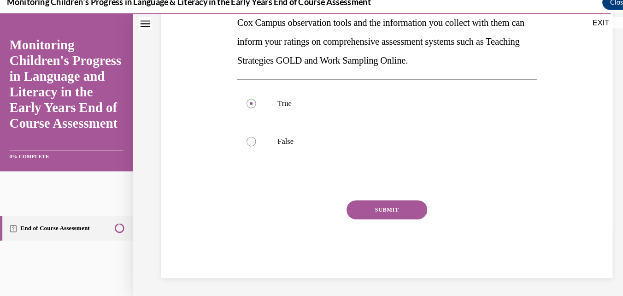
click at [372, 203] on button "SUBMIT" at bounding box center [376, 203] width 78 height 18
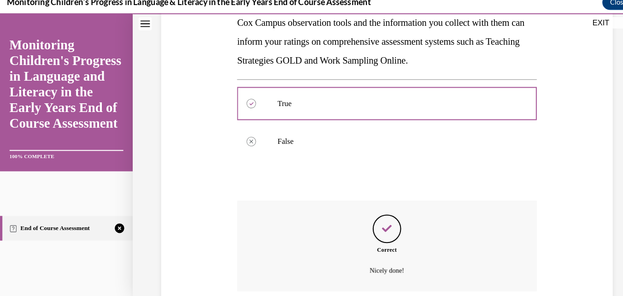
scroll to position [249, 0]
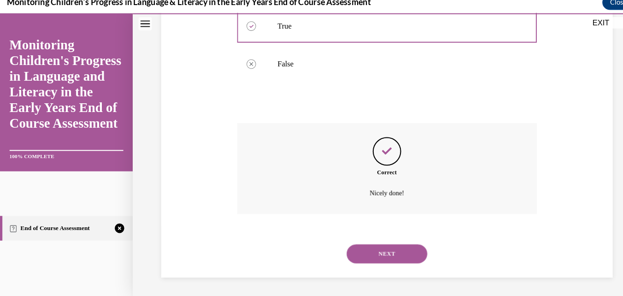
click at [376, 253] on button "NEXT" at bounding box center [376, 246] width 78 height 18
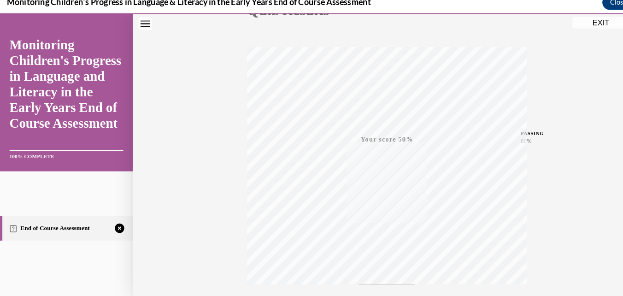
scroll to position [197, 0]
click at [372, 233] on icon "button" at bounding box center [376, 232] width 33 height 10
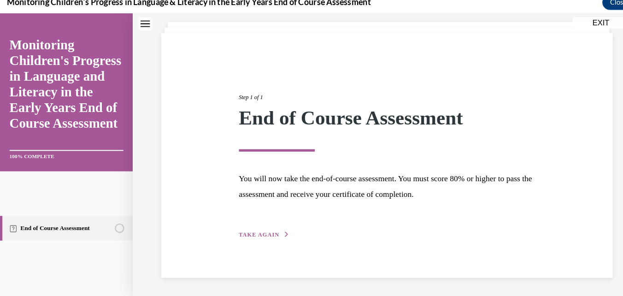
scroll to position [52, 0]
click at [262, 227] on span "TAKE AGAIN" at bounding box center [251, 227] width 39 height 6
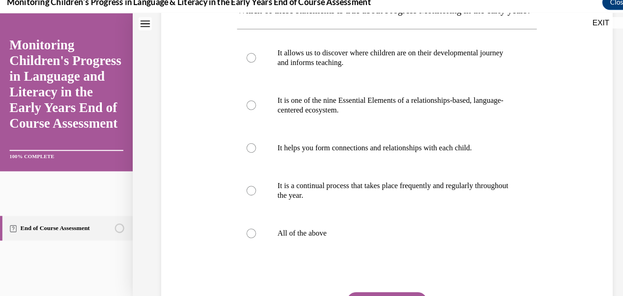
scroll to position [171, 0]
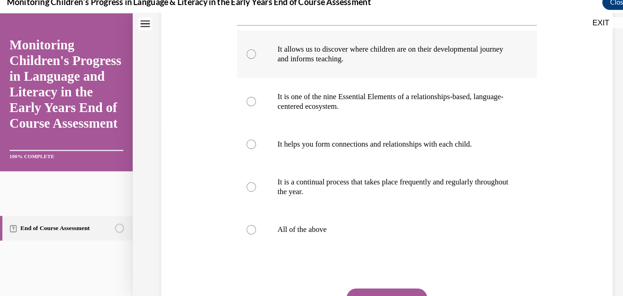
click at [241, 57] on div at bounding box center [244, 52] width 9 height 9
click at [241, 57] on input "It allows us to discover where children are on their developmental journey and …" at bounding box center [244, 52] width 9 height 9
radio input "true"
click at [243, 122] on label "It is one of the nine Essential Elements of a relationships-based, language-cen…" at bounding box center [375, 99] width 291 height 46
click at [243, 103] on input "It is one of the nine Essential Elements of a relationships-based, language-cen…" at bounding box center [244, 98] width 9 height 9
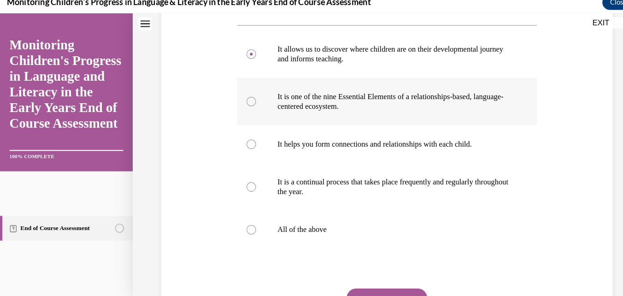
radio input "true"
click at [240, 145] on div at bounding box center [244, 139] width 9 height 9
click at [240, 145] on input "It helps you form connections and relationships with each child." at bounding box center [244, 139] width 9 height 9
radio input "true"
click at [242, 205] on label "It is a continual process that takes place frequently and regularly throughout …" at bounding box center [375, 182] width 291 height 46
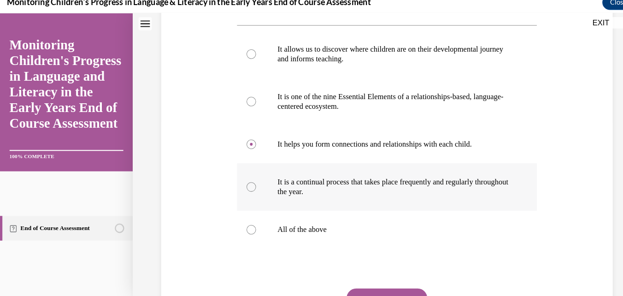
click at [242, 186] on input "It is a continual process that takes place frequently and regularly throughout …" at bounding box center [244, 181] width 9 height 9
radio input "true"
click at [236, 241] on label "All of the above" at bounding box center [375, 223] width 291 height 37
click at [240, 228] on input "All of the above" at bounding box center [244, 222] width 9 height 9
radio input "true"
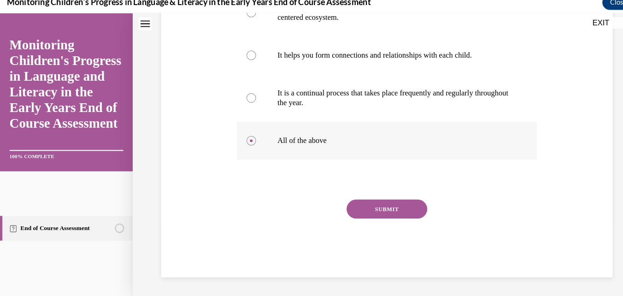
scroll to position [269, 0]
click at [374, 212] on button "SUBMIT" at bounding box center [376, 203] width 78 height 18
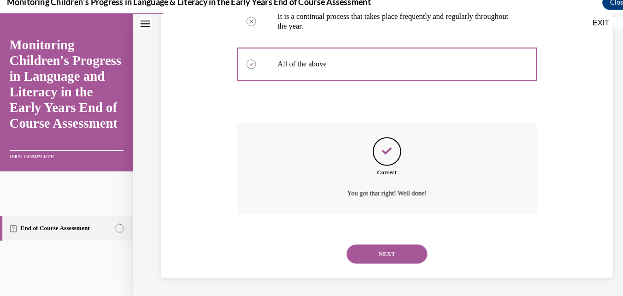
scroll to position [350, 0]
click at [383, 242] on button "NEXT" at bounding box center [376, 246] width 78 height 18
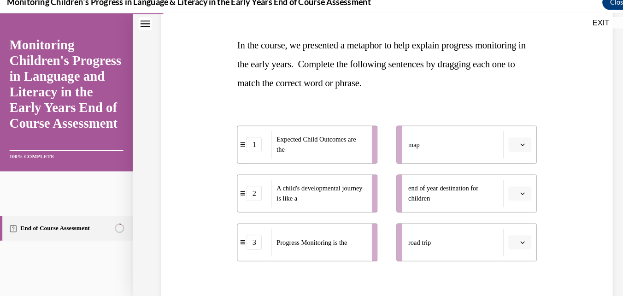
scroll to position [133, 0]
click at [499, 237] on span "Please select an option" at bounding box center [500, 235] width 3 height 9
click at [494, 217] on span "3" at bounding box center [495, 214] width 3 height 7
click at [505, 236] on icon "button" at bounding box center [507, 236] width 5 height 5
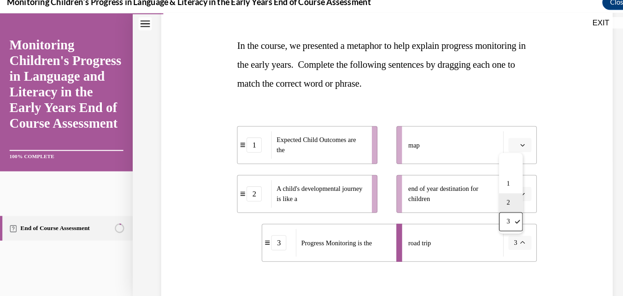
click at [493, 196] on span "2" at bounding box center [493, 196] width 3 height 7
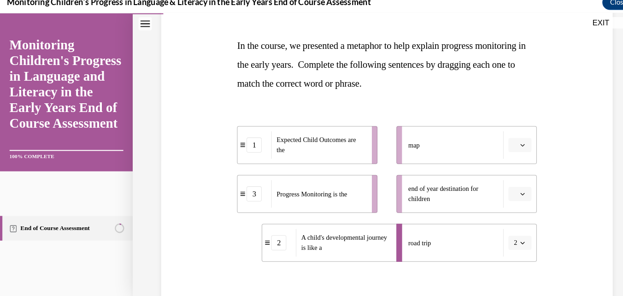
click at [505, 236] on icon "button" at bounding box center [507, 236] width 5 height 5
click at [494, 215] on span "3" at bounding box center [493, 214] width 3 height 7
click at [505, 141] on icon "button" at bounding box center [507, 141] width 5 height 5
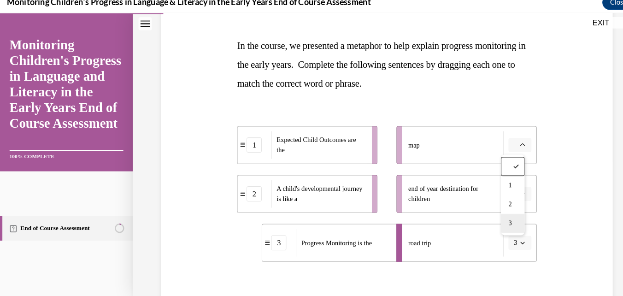
click at [495, 218] on span "3" at bounding box center [495, 216] width 3 height 7
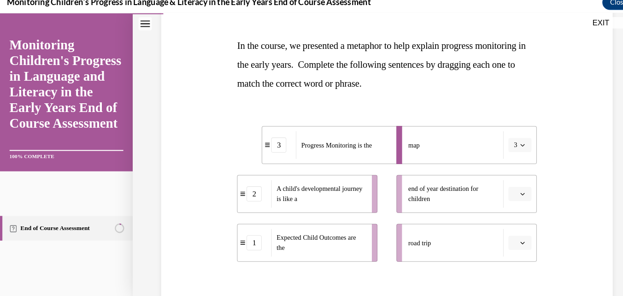
click at [505, 191] on span "button" at bounding box center [508, 188] width 6 height 6
click at [497, 227] on span "1" at bounding box center [495, 227] width 3 height 7
click at [505, 236] on icon "button" at bounding box center [507, 236] width 4 height 2
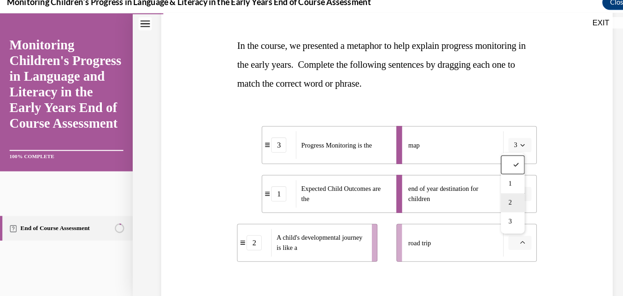
click at [501, 196] on div "2" at bounding box center [498, 197] width 23 height 18
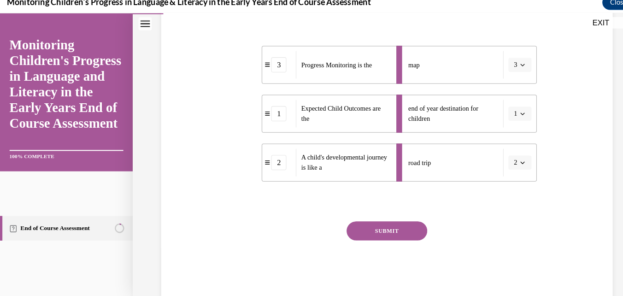
scroll to position [216, 0]
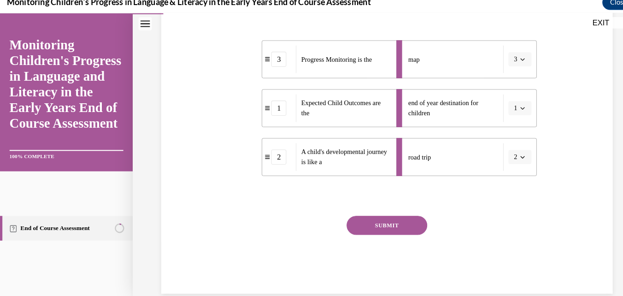
click at [390, 217] on button "SUBMIT" at bounding box center [376, 219] width 78 height 18
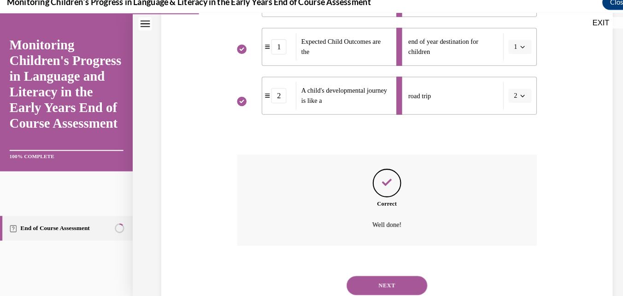
scroll to position [306, 0]
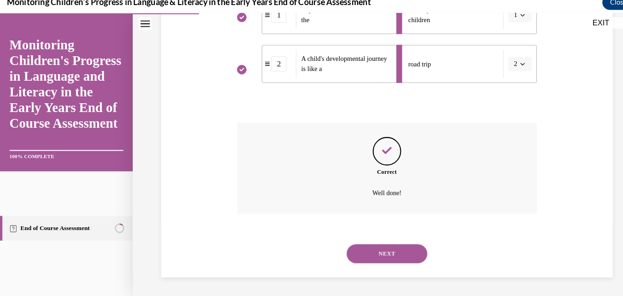
click at [522, 224] on div "Question 02/16 In the course, we presented a metaphor to help explain progress …" at bounding box center [375, 27] width 443 height 483
click at [373, 246] on button "NEXT" at bounding box center [376, 246] width 78 height 18
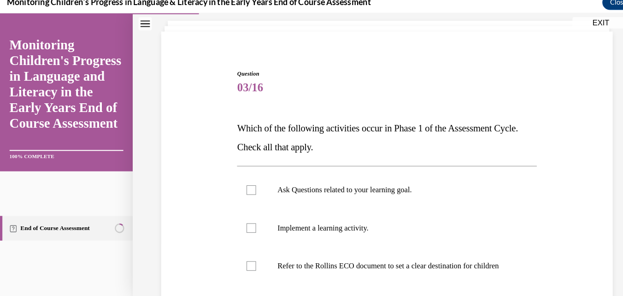
scroll to position [58, 0]
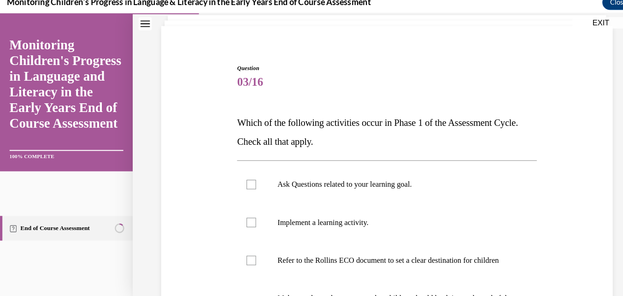
click at [541, 234] on div "Question 03/16 Which of the following activities occur in Phase 1 of the Assess…" at bounding box center [375, 233] width 443 height 397
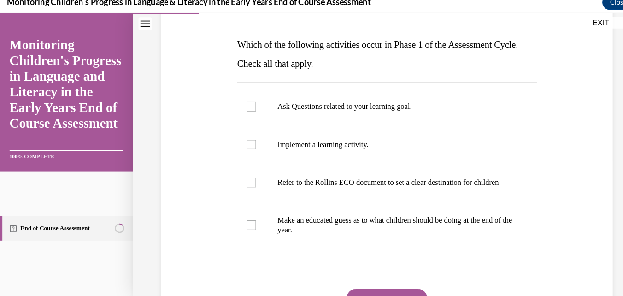
scroll to position [135, 0]
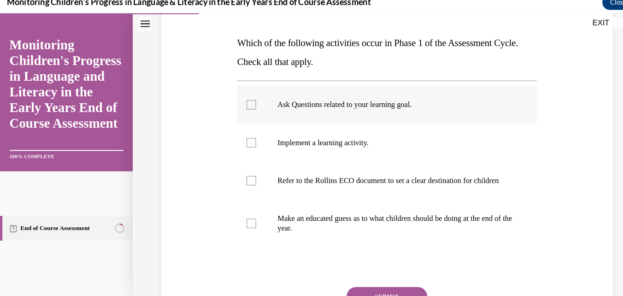
click at [252, 103] on label "Ask Questions related to your learning goal." at bounding box center [375, 101] width 291 height 37
click at [249, 103] on input "Ask Questions related to your learning goal." at bounding box center [244, 101] width 9 height 9
checkbox input "true"
click at [241, 142] on div at bounding box center [244, 138] width 9 height 9
click at [241, 142] on input "Implement a learning activity." at bounding box center [244, 138] width 9 height 9
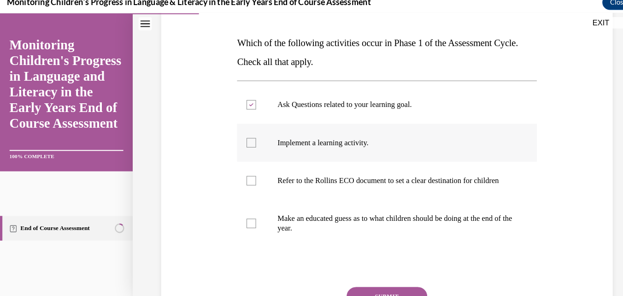
checkbox input "true"
click at [242, 222] on div at bounding box center [244, 216] width 9 height 9
click at [242, 222] on input "Make an educated guess as to what children should be doing at the end of the ye…" at bounding box center [244, 216] width 9 height 9
checkbox input "true"
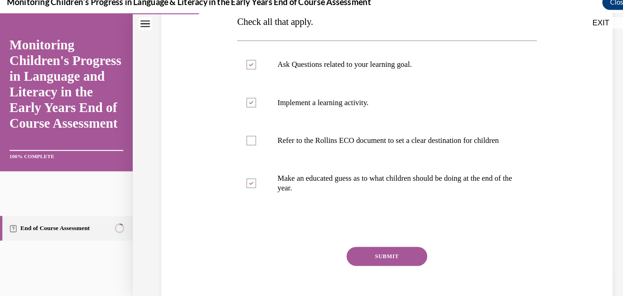
click at [380, 258] on button "SUBMIT" at bounding box center [376, 249] width 78 height 18
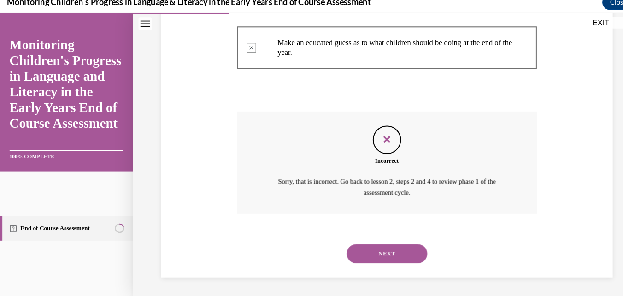
scroll to position [314, 0]
click at [384, 244] on button "NEXT" at bounding box center [376, 246] width 78 height 18
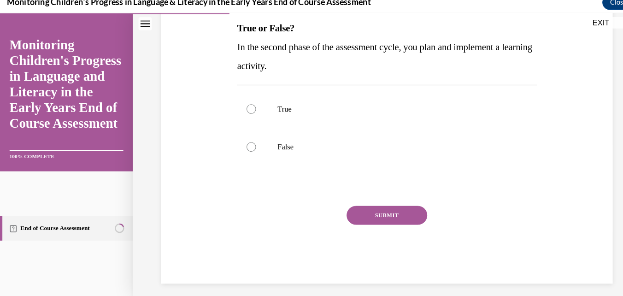
scroll to position [148, 0]
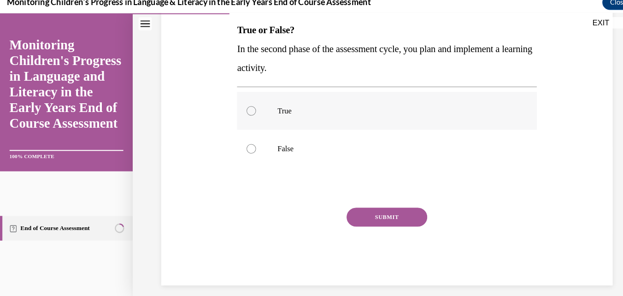
click at [270, 112] on p "True" at bounding box center [384, 107] width 229 height 9
click at [249, 112] on input "True" at bounding box center [244, 107] width 9 height 9
radio input "true"
click at [391, 211] on button "SUBMIT" at bounding box center [376, 211] width 78 height 18
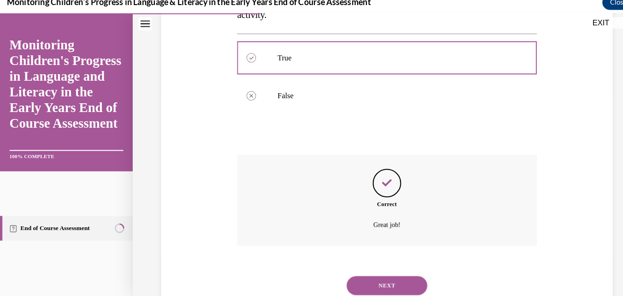
scroll to position [230, 0]
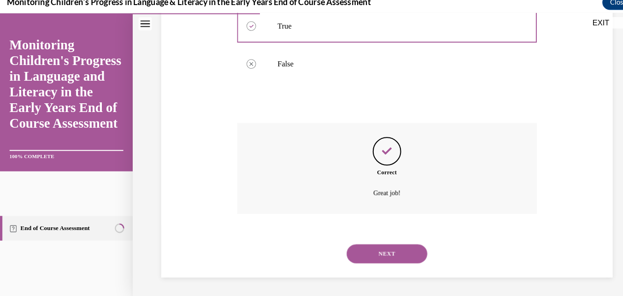
click at [385, 246] on button "NEXT" at bounding box center [376, 246] width 78 height 18
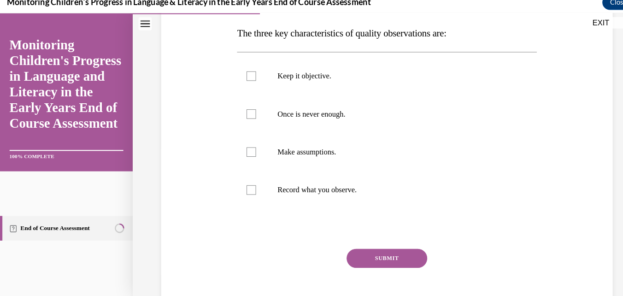
scroll to position [146, 0]
click at [511, 185] on label "Record what you observe." at bounding box center [375, 183] width 291 height 37
click at [249, 185] on input "Record what you observe." at bounding box center [244, 183] width 9 height 9
checkbox input "true"
click at [378, 255] on button "SUBMIT" at bounding box center [376, 250] width 78 height 18
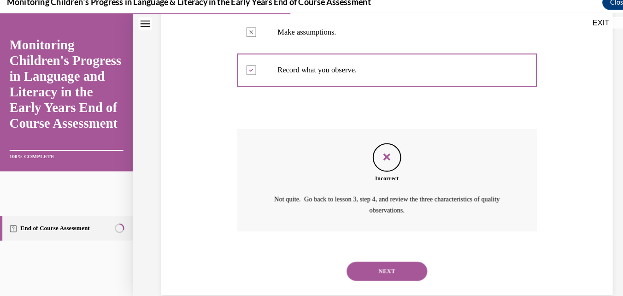
scroll to position [272, 0]
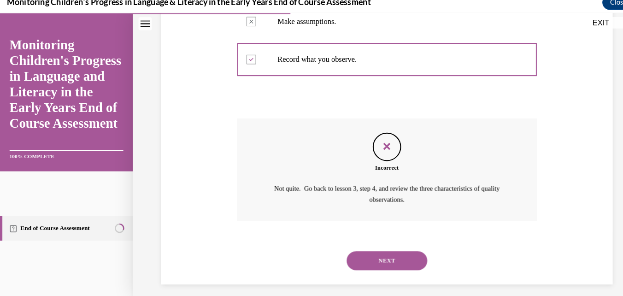
click at [381, 251] on button "NEXT" at bounding box center [376, 253] width 78 height 18
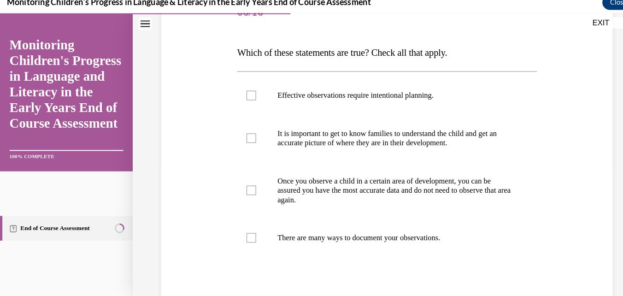
scroll to position [144, 0]
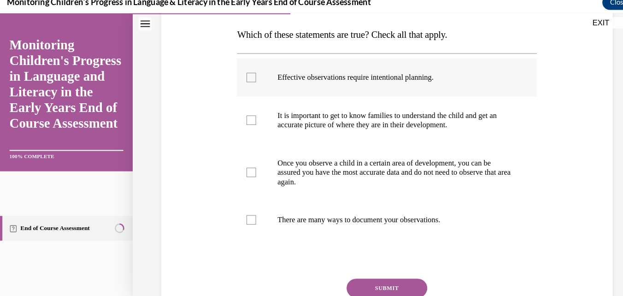
click at [242, 76] on div at bounding box center [244, 74] width 9 height 9
click at [242, 76] on input "Effective observations require intentional planning." at bounding box center [244, 74] width 9 height 9
checkbox input "true"
click at [243, 116] on div at bounding box center [244, 116] width 9 height 9
click at [243, 116] on input "It is important to get to know families to understand the child and get an accu…" at bounding box center [244, 116] width 9 height 9
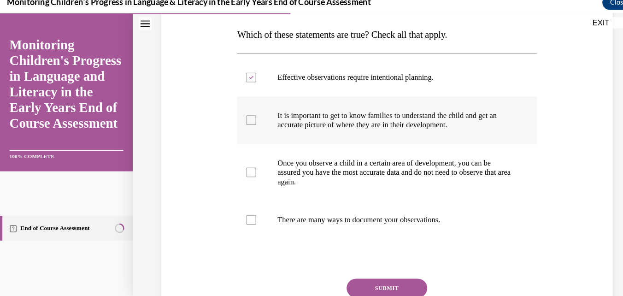
checkbox input "true"
click at [357, 281] on button "SUBMIT" at bounding box center [376, 279] width 78 height 18
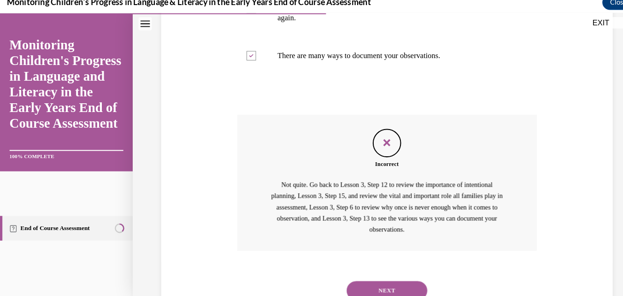
scroll to position [339, 0]
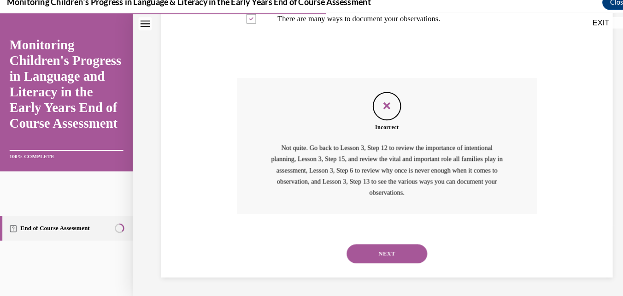
click at [383, 244] on button "NEXT" at bounding box center [376, 246] width 78 height 18
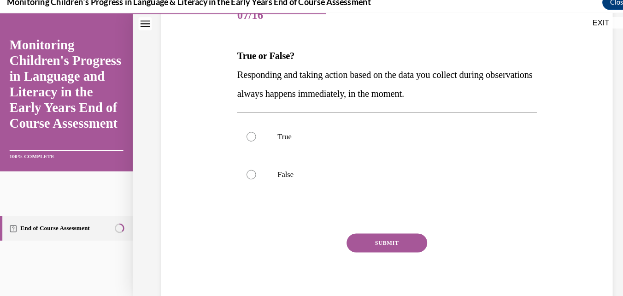
scroll to position [124, 0]
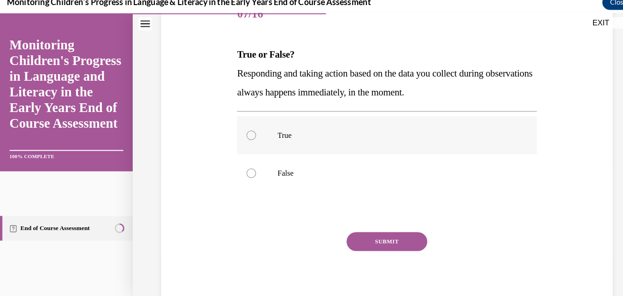
click at [242, 125] on label "True" at bounding box center [375, 131] width 291 height 37
click at [242, 127] on input "True" at bounding box center [244, 131] width 9 height 9
radio input "true"
click at [379, 236] on button "SUBMIT" at bounding box center [376, 234] width 78 height 18
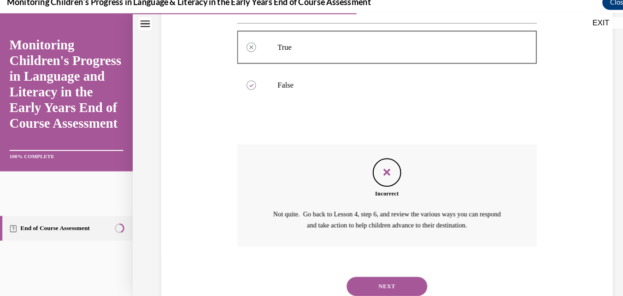
scroll to position [241, 0]
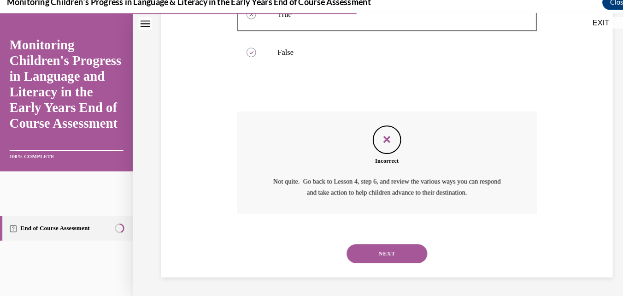
click at [385, 251] on button "NEXT" at bounding box center [376, 246] width 78 height 18
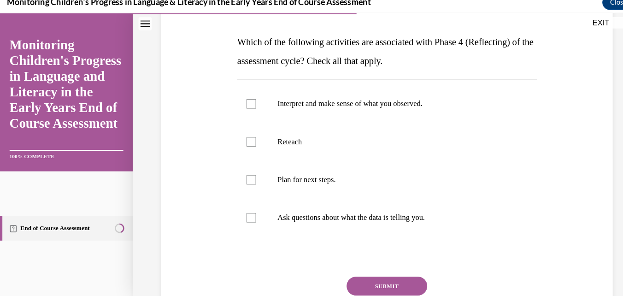
scroll to position [137, 0]
click at [248, 103] on label "Interpret and make sense of what you observed." at bounding box center [375, 100] width 291 height 37
click at [248, 103] on input "Interpret and make sense of what you observed." at bounding box center [244, 100] width 9 height 9
checkbox input "true"
click at [251, 141] on label "Reteach" at bounding box center [375, 137] width 291 height 37
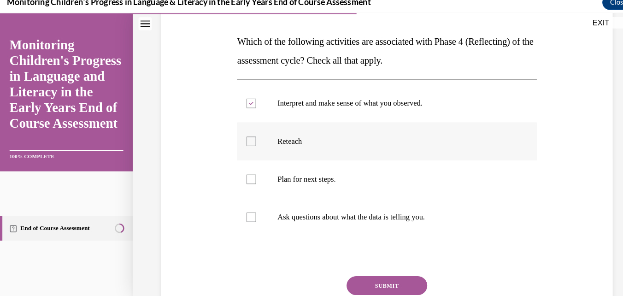
click at [249, 141] on input "Reteach" at bounding box center [244, 137] width 9 height 9
checkbox input "true"
click at [251, 173] on label "Plan for next steps." at bounding box center [375, 174] width 291 height 37
click at [249, 173] on input "Plan for next steps." at bounding box center [244, 174] width 9 height 9
checkbox input "true"
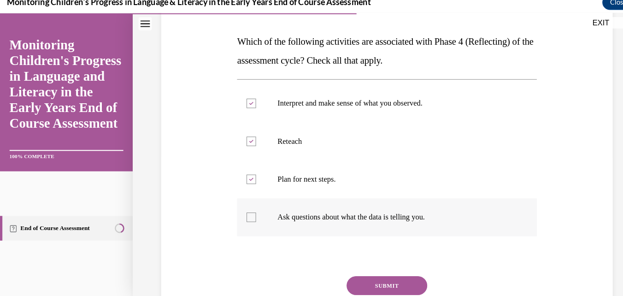
click at [251, 209] on label "Ask questions about what the data is telling you." at bounding box center [375, 211] width 291 height 37
click at [249, 209] on input "Ask questions about what the data is telling you." at bounding box center [244, 210] width 9 height 9
checkbox input "true"
click at [376, 282] on button "SUBMIT" at bounding box center [376, 277] width 78 height 18
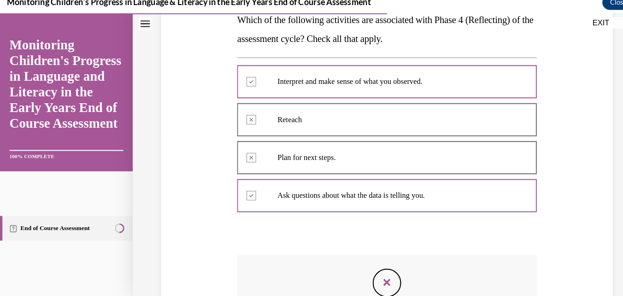
scroll to position [155, 0]
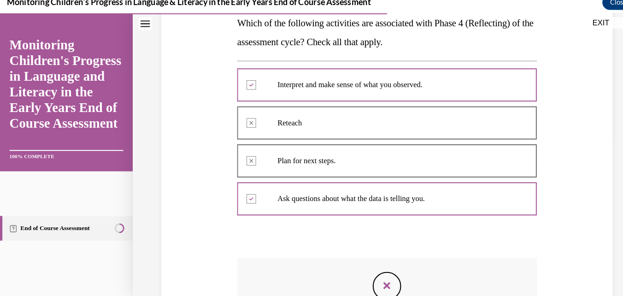
click at [490, 253] on div "Incorrect Sorry, that is incorrect. Go back to Lesson 4, step 2 to refresh your…" at bounding box center [375, 300] width 291 height 100
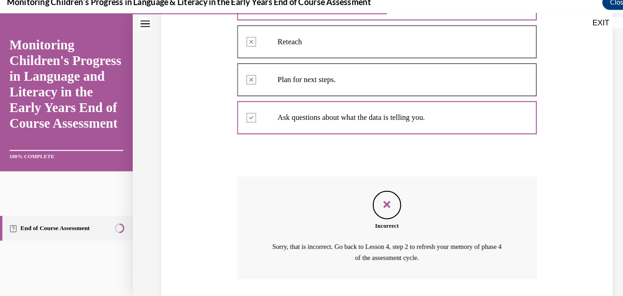
scroll to position [297, 0]
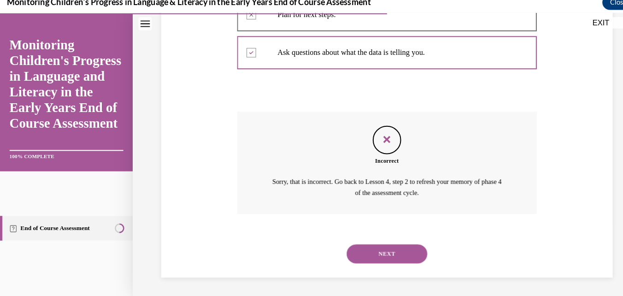
click at [380, 249] on button "NEXT" at bounding box center [376, 246] width 78 height 18
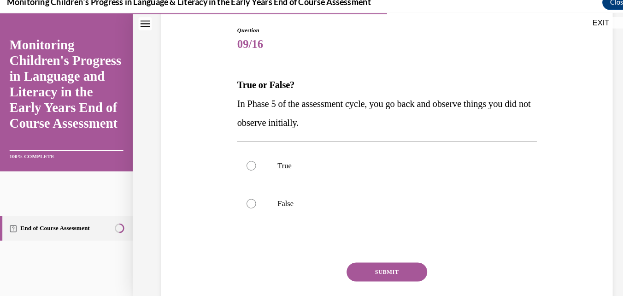
scroll to position [95, 0]
click at [255, 164] on label "True" at bounding box center [375, 160] width 291 height 37
click at [249, 164] on input "True" at bounding box center [244, 160] width 9 height 9
radio input "true"
click at [383, 266] on button "SUBMIT" at bounding box center [376, 263] width 78 height 18
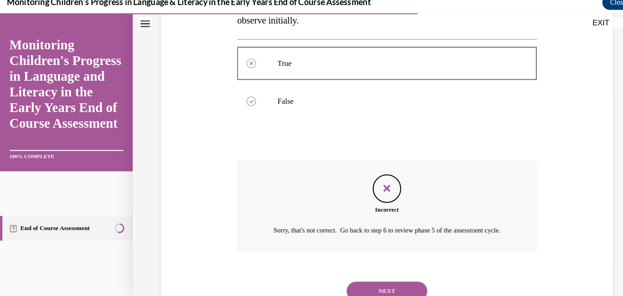
scroll to position [241, 0]
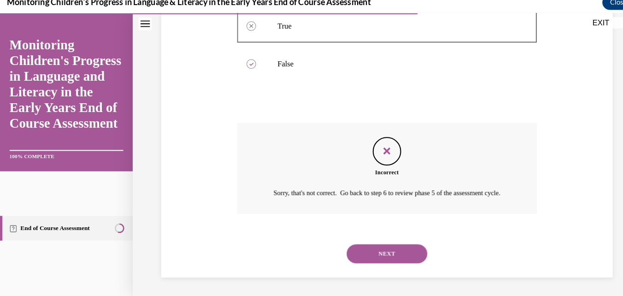
click at [392, 252] on button "NEXT" at bounding box center [376, 246] width 78 height 18
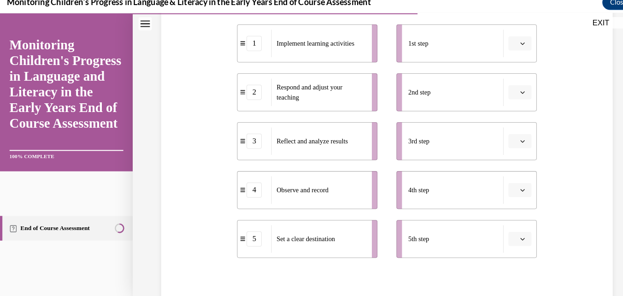
scroll to position [194, 0]
click at [505, 42] on icon "button" at bounding box center [507, 43] width 5 height 5
click at [494, 157] on span "5" at bounding box center [495, 155] width 3 height 7
click at [505, 91] on icon "button" at bounding box center [507, 90] width 4 height 2
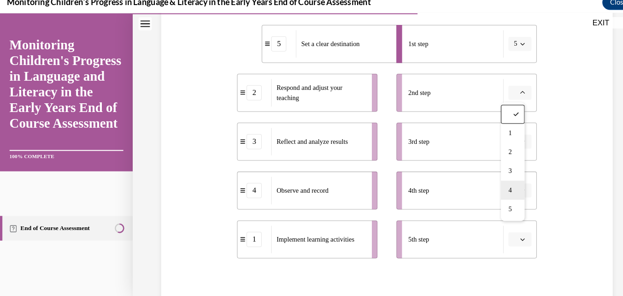
click at [495, 185] on span "4" at bounding box center [495, 184] width 3 height 7
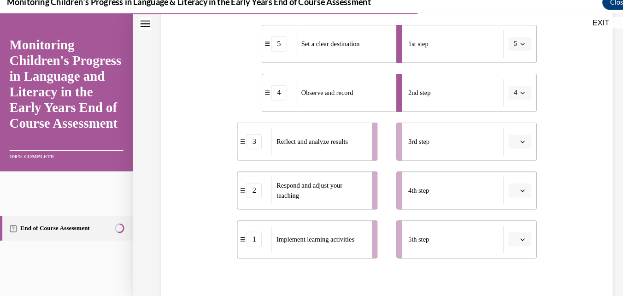
click at [505, 137] on span "button" at bounding box center [508, 138] width 6 height 6
click at [496, 195] on span "2" at bounding box center [495, 195] width 3 height 7
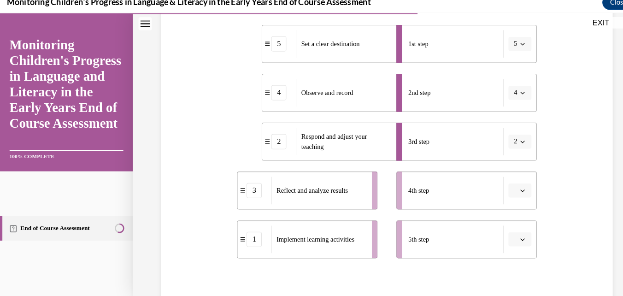
click at [499, 185] on span "Please select an option" at bounding box center [500, 185] width 3 height 9
click at [494, 129] on span "3" at bounding box center [495, 127] width 3 height 7
click at [505, 235] on span "button" at bounding box center [508, 232] width 6 height 6
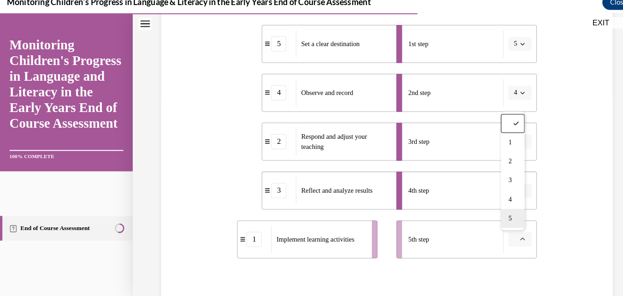
click at [496, 212] on span "5" at bounding box center [495, 211] width 3 height 7
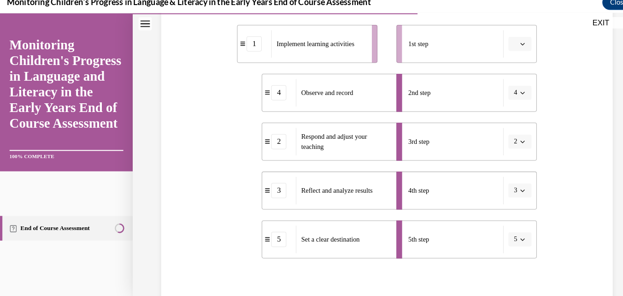
click at [505, 42] on icon "button" at bounding box center [507, 43] width 5 height 5
click at [494, 155] on span "5" at bounding box center [495, 155] width 3 height 7
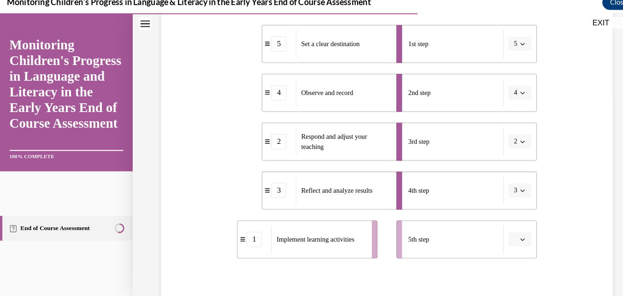
click at [505, 235] on span "button" at bounding box center [508, 232] width 6 height 6
click at [494, 140] on span "1" at bounding box center [495, 138] width 3 height 7
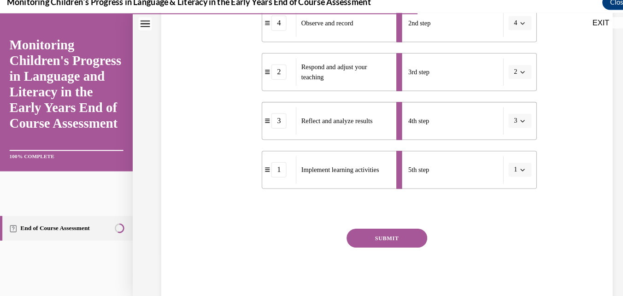
click at [381, 232] on button "SUBMIT" at bounding box center [376, 231] width 78 height 18
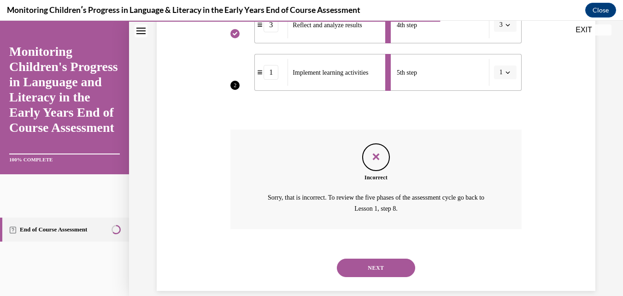
scroll to position [363, 0]
click at [378, 267] on button "NEXT" at bounding box center [376, 267] width 78 height 18
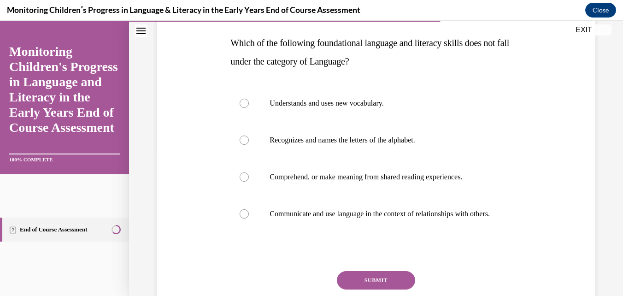
scroll to position [139, 0]
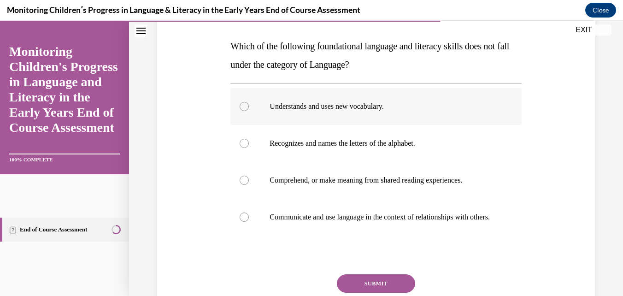
click at [251, 101] on label "Understands and uses new vocabulary." at bounding box center [375, 106] width 291 height 37
click at [249, 102] on input "Understands and uses new vocabulary." at bounding box center [244, 106] width 9 height 9
radio input "true"
click at [241, 142] on div at bounding box center [244, 143] width 9 height 9
click at [241, 142] on input "Recognizes and names the letters of the alphabet." at bounding box center [244, 143] width 9 height 9
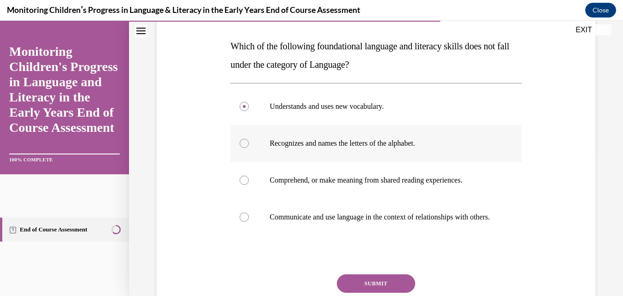
radio input "true"
click at [241, 179] on div at bounding box center [244, 180] width 9 height 9
click at [241, 179] on input "Comprehend, or make meaning from shared reading experiences." at bounding box center [244, 180] width 9 height 9
radio input "true"
click at [248, 112] on label "Understands and uses new vocabulary." at bounding box center [375, 106] width 291 height 37
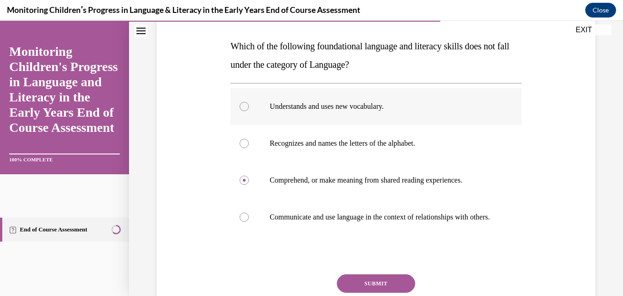
click at [248, 111] on input "Understands and uses new vocabulary." at bounding box center [244, 106] width 9 height 9
radio input "true"
click at [252, 182] on label "Comprehend, or make meaning from shared reading experiences." at bounding box center [375, 180] width 291 height 37
click at [249, 182] on input "Comprehend, or make meaning from shared reading experiences." at bounding box center [244, 180] width 9 height 9
radio input "true"
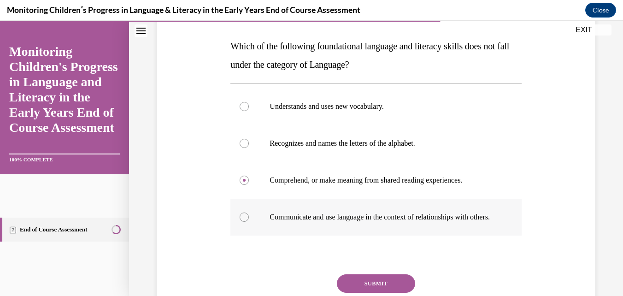
click at [239, 225] on label "Communicate and use language in the context of relationships with others." at bounding box center [375, 217] width 291 height 37
click at [240, 222] on input "Communicate and use language in the context of relationships with others." at bounding box center [244, 216] width 9 height 9
radio input "true"
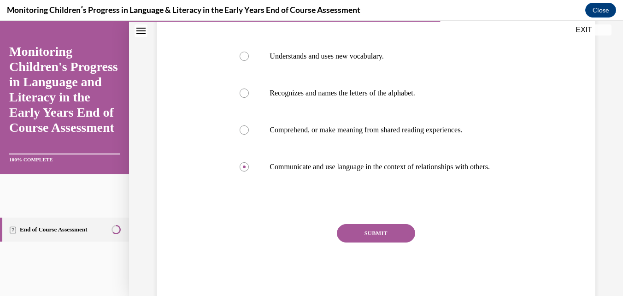
click at [374, 241] on button "SUBMIT" at bounding box center [376, 233] width 78 height 18
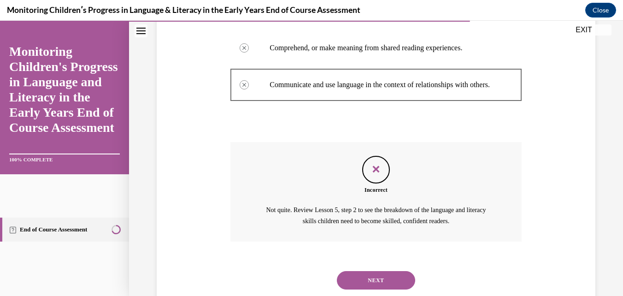
scroll to position [306, 0]
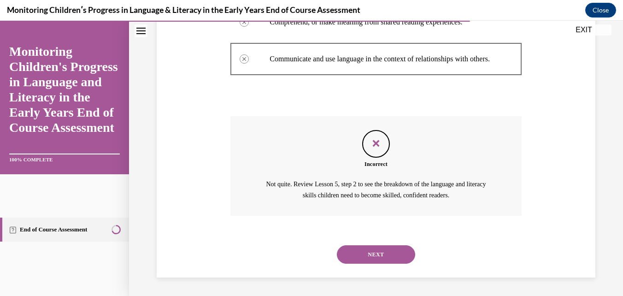
click at [382, 259] on button "NEXT" at bounding box center [376, 254] width 78 height 18
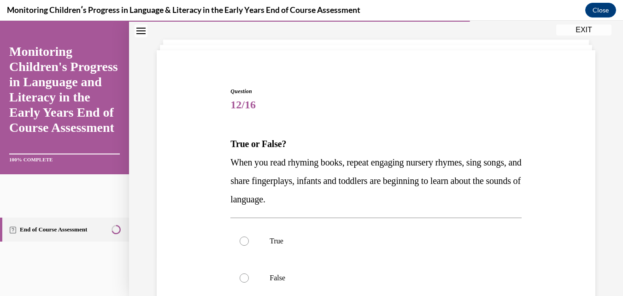
scroll to position [56, 0]
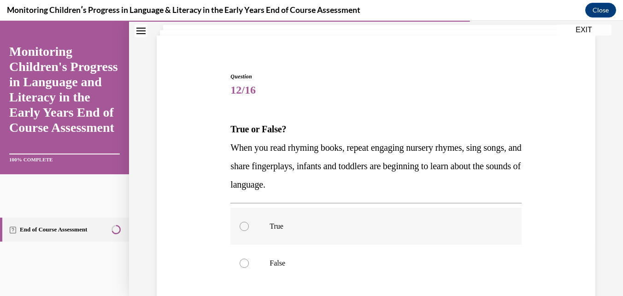
click at [241, 222] on div at bounding box center [244, 226] width 9 height 9
click at [241, 222] on input "True" at bounding box center [244, 226] width 9 height 9
radio input "true"
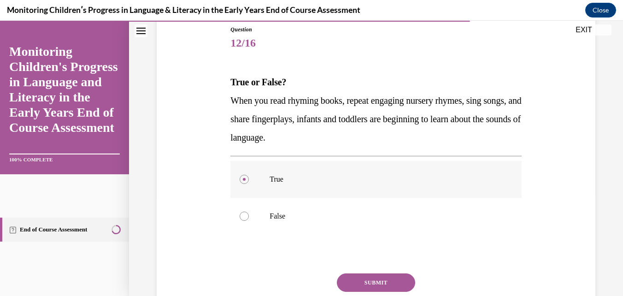
scroll to position [129, 0]
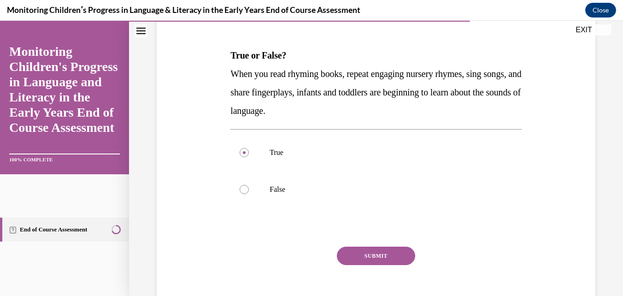
click at [364, 251] on button "SUBMIT" at bounding box center [376, 256] width 78 height 18
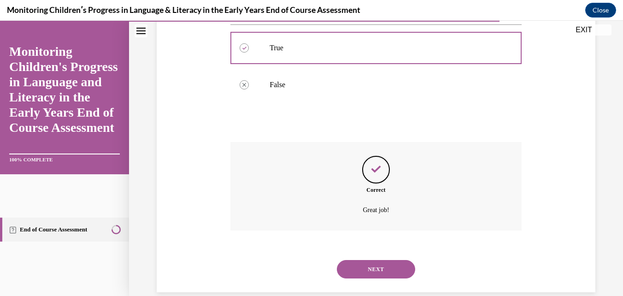
scroll to position [249, 0]
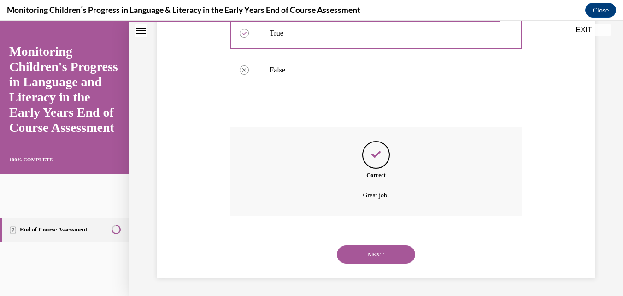
click at [372, 254] on button "NEXT" at bounding box center [376, 254] width 78 height 18
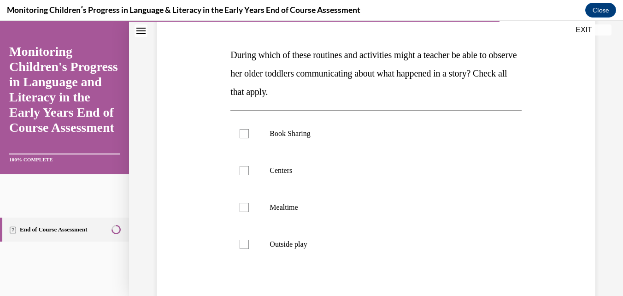
scroll to position [131, 0]
click at [245, 137] on div at bounding box center [244, 132] width 9 height 9
click at [245, 137] on input "Book Sharing" at bounding box center [244, 132] width 9 height 9
checkbox input "true"
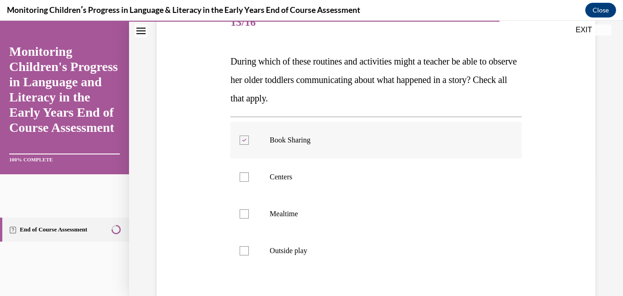
scroll to position [123, 0]
click at [239, 226] on label "Mealtime" at bounding box center [375, 214] width 291 height 37
click at [240, 219] on input "Mealtime" at bounding box center [244, 214] width 9 height 9
checkbox input "true"
click at [245, 182] on label "Centers" at bounding box center [375, 177] width 291 height 37
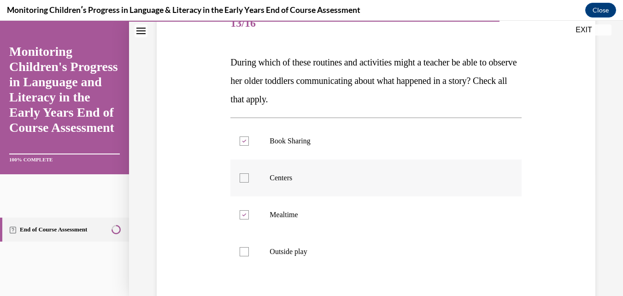
click at [245, 182] on input "Centers" at bounding box center [244, 177] width 9 height 9
checkbox input "true"
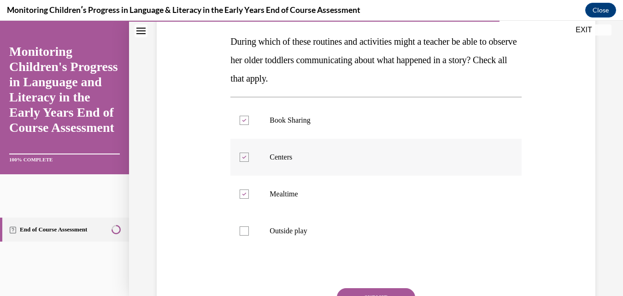
scroll to position [147, 0]
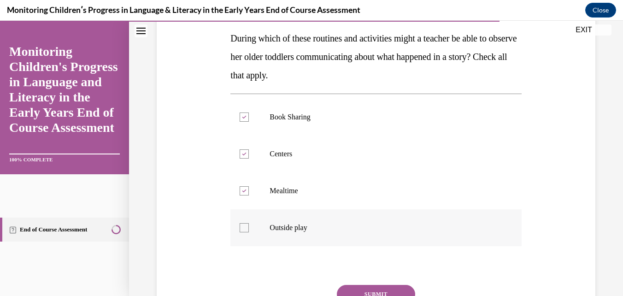
click at [253, 218] on label "Outside play" at bounding box center [375, 227] width 291 height 37
click at [249, 223] on input "Outside play" at bounding box center [244, 227] width 9 height 9
checkbox input "true"
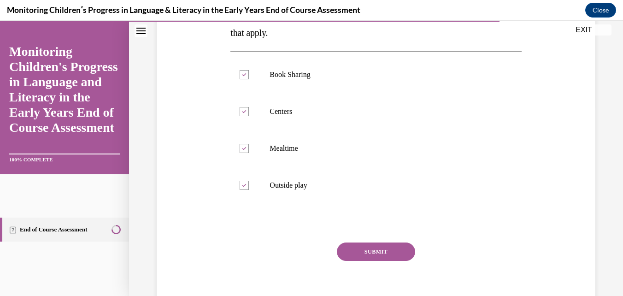
click at [383, 243] on button "SUBMIT" at bounding box center [376, 251] width 78 height 18
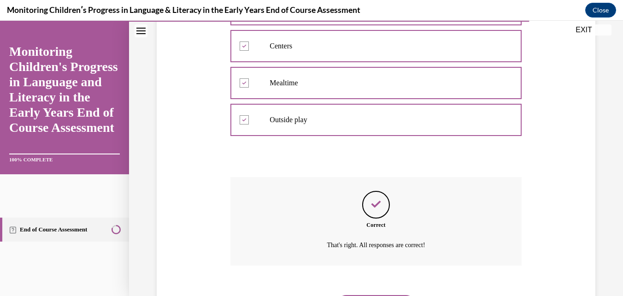
scroll to position [304, 0]
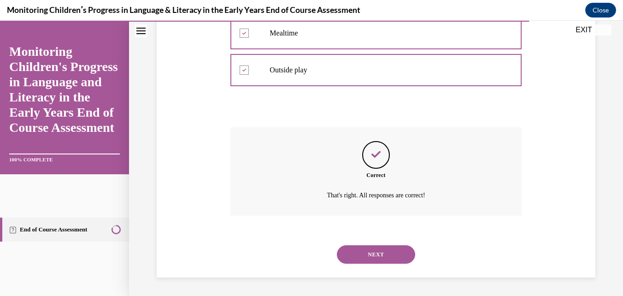
click at [374, 256] on button "NEXT" at bounding box center [376, 254] width 78 height 18
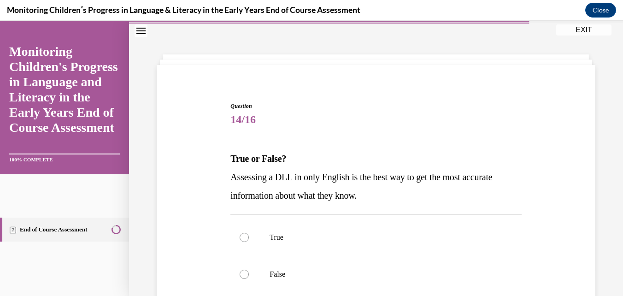
scroll to position [41, 0]
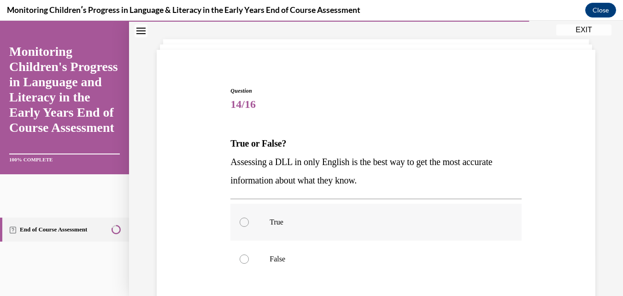
click at [241, 219] on div at bounding box center [244, 221] width 9 height 9
click at [241, 219] on input "True" at bounding box center [244, 221] width 9 height 9
radio input "true"
click at [263, 250] on label "False" at bounding box center [375, 259] width 291 height 37
click at [249, 254] on input "False" at bounding box center [244, 258] width 9 height 9
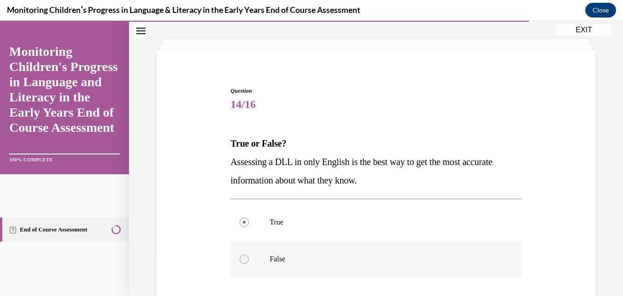
radio input "true"
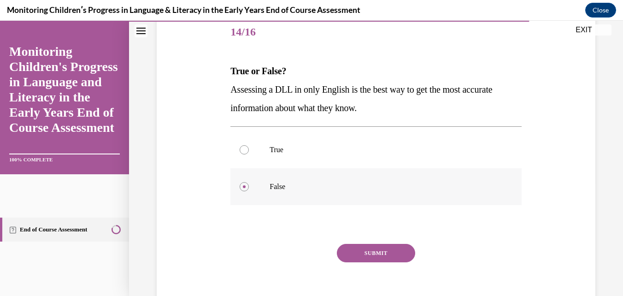
scroll to position [118, 0]
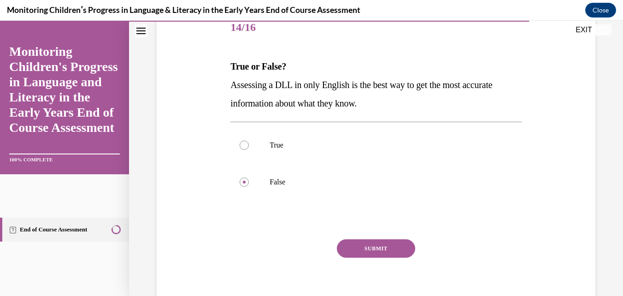
click at [383, 245] on button "SUBMIT" at bounding box center [376, 248] width 78 height 18
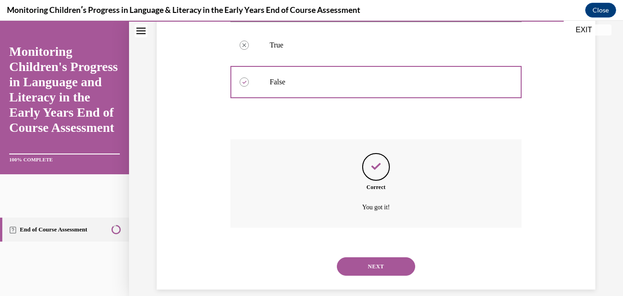
scroll to position [230, 0]
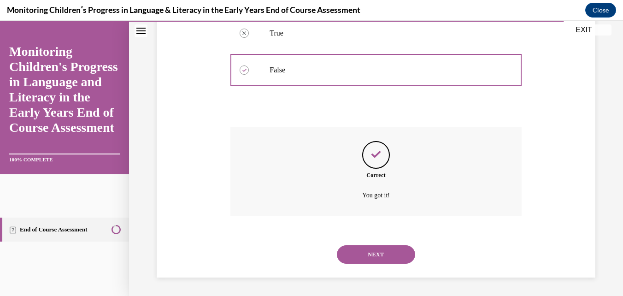
click at [384, 257] on button "NEXT" at bounding box center [376, 254] width 78 height 18
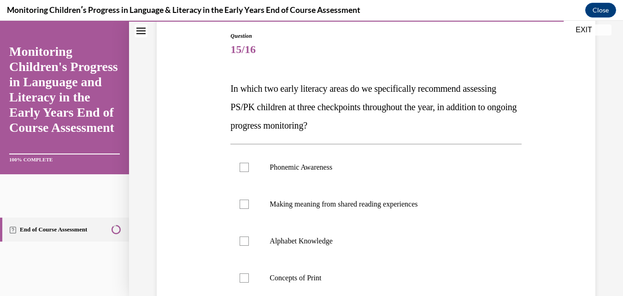
scroll to position [104, 0]
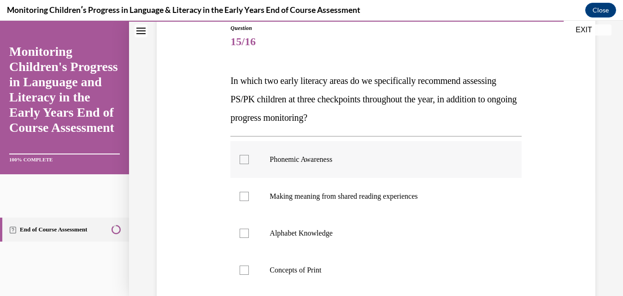
click at [241, 155] on div at bounding box center [244, 159] width 9 height 9
click at [241, 155] on input "Phonemic Awareness" at bounding box center [244, 159] width 9 height 9
checkbox input "true"
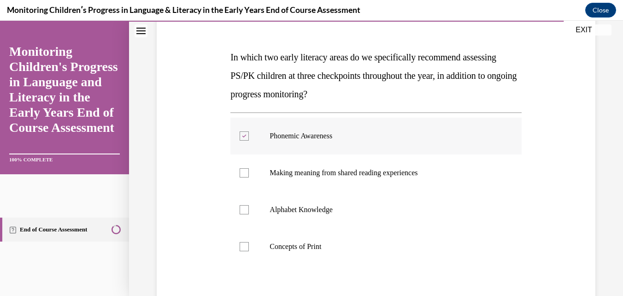
scroll to position [128, 0]
click at [241, 170] on div at bounding box center [244, 172] width 9 height 9
click at [241, 170] on input "Making meaning from shared reading experiences" at bounding box center [244, 172] width 9 height 9
checkbox input "true"
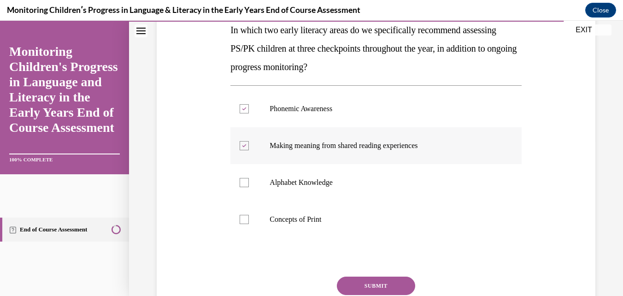
scroll to position [156, 0]
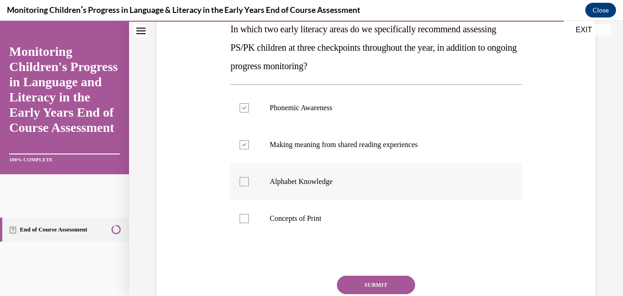
click at [241, 179] on div at bounding box center [244, 181] width 9 height 9
click at [241, 179] on input "Alphabet Knowledge" at bounding box center [244, 181] width 9 height 9
checkbox input "true"
click at [253, 225] on label "Concepts of Print" at bounding box center [375, 218] width 291 height 37
click at [249, 223] on input "Concepts of Print" at bounding box center [244, 218] width 9 height 9
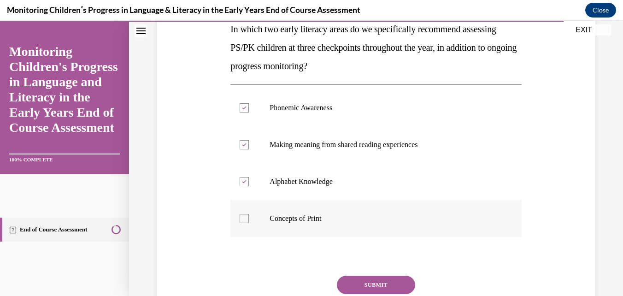
checkbox input "true"
click at [384, 288] on button "SUBMIT" at bounding box center [376, 285] width 78 height 18
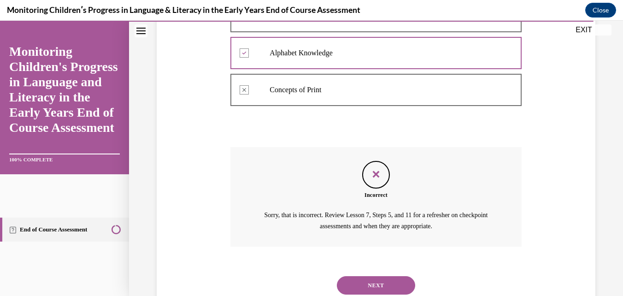
scroll to position [285, 0]
click at [384, 277] on button "NEXT" at bounding box center [376, 285] width 78 height 18
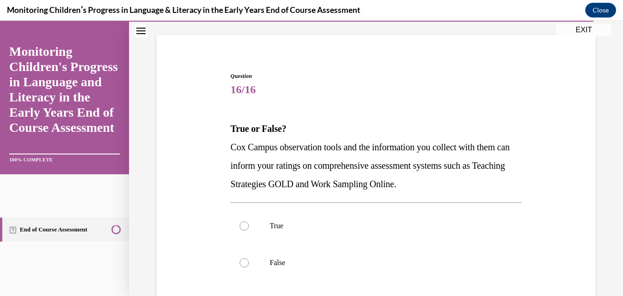
scroll to position [82, 0]
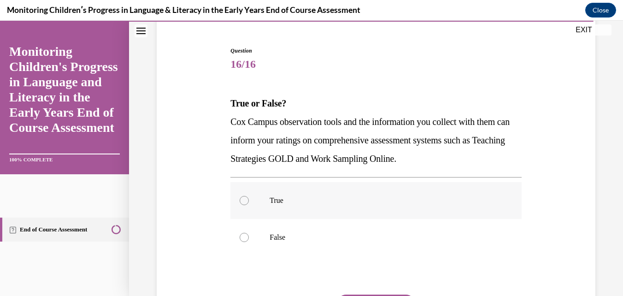
click at [266, 192] on label "True" at bounding box center [375, 200] width 291 height 37
click at [249, 196] on input "True" at bounding box center [244, 200] width 9 height 9
radio input "true"
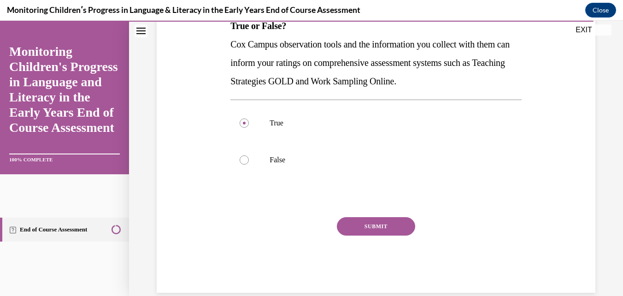
click at [375, 226] on button "SUBMIT" at bounding box center [376, 226] width 78 height 18
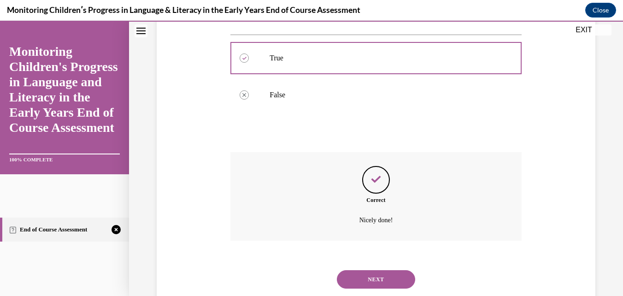
scroll to position [227, 0]
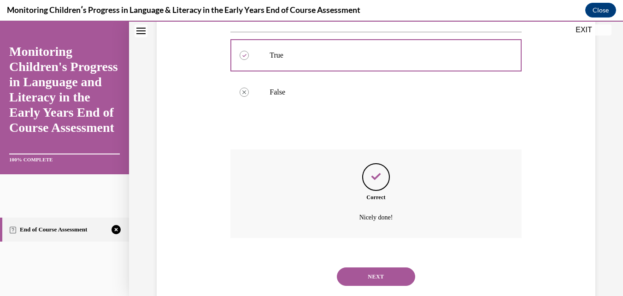
click at [378, 283] on button "NEXT" at bounding box center [376, 276] width 78 height 18
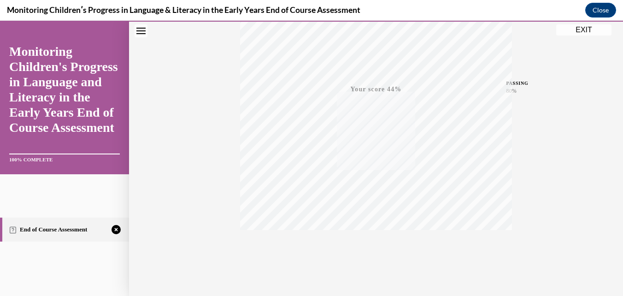
scroll to position [197, 0]
click at [375, 246] on button "TAKE AGAIN" at bounding box center [376, 233] width 55 height 41
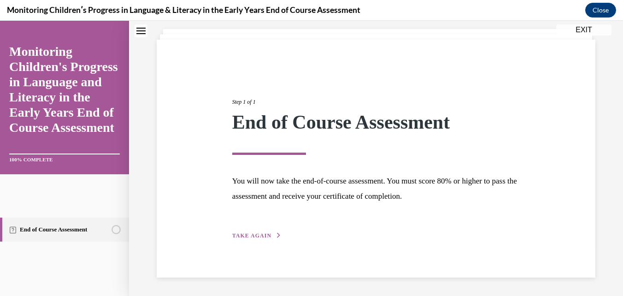
click at [257, 235] on span "TAKE AGAIN" at bounding box center [251, 235] width 39 height 6
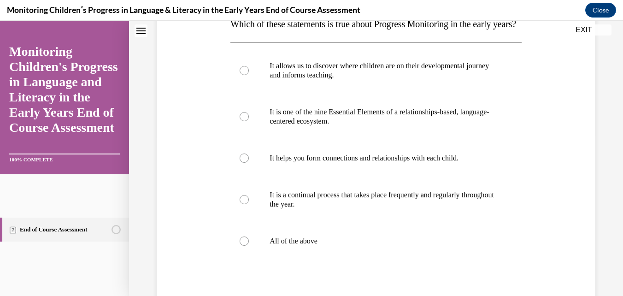
scroll to position [161, 0]
click at [250, 259] on label "All of the above" at bounding box center [375, 240] width 291 height 37
click at [249, 245] on input "All of the above" at bounding box center [244, 240] width 9 height 9
radio input "true"
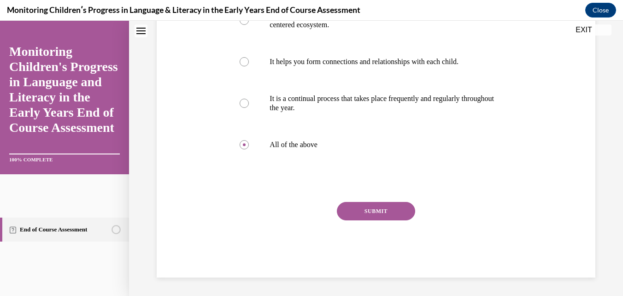
click at [370, 218] on button "SUBMIT" at bounding box center [376, 211] width 78 height 18
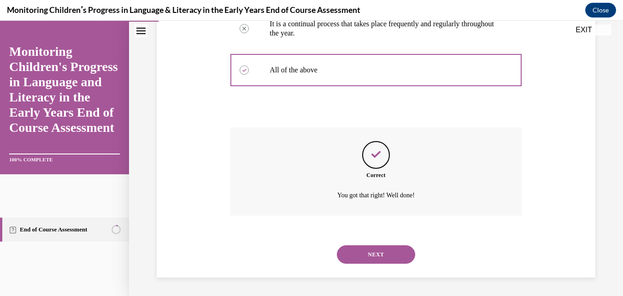
scroll to position [350, 0]
click at [376, 251] on button "NEXT" at bounding box center [376, 254] width 78 height 18
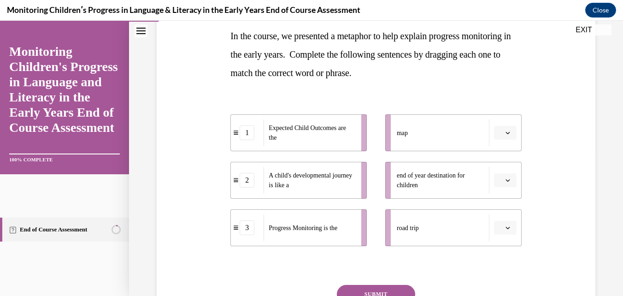
scroll to position [154, 0]
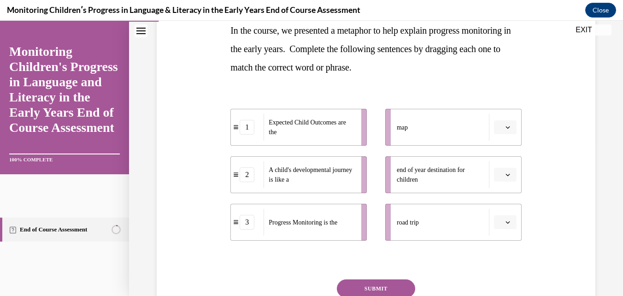
click at [505, 128] on icon "button" at bounding box center [507, 127] width 5 height 5
click at [495, 209] on div "3" at bounding box center [498, 203] width 23 height 18
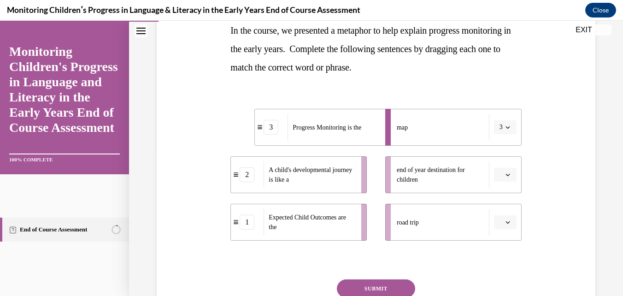
click at [499, 176] on span "Please select an option" at bounding box center [500, 174] width 3 height 9
click at [496, 213] on span "1" at bounding box center [495, 213] width 3 height 7
click at [499, 226] on span "Please select an option" at bounding box center [500, 221] width 3 height 9
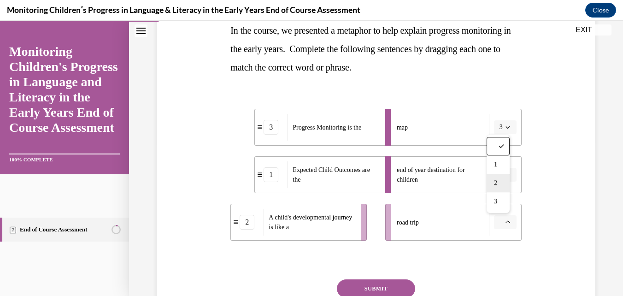
click at [496, 184] on span "2" at bounding box center [495, 182] width 3 height 7
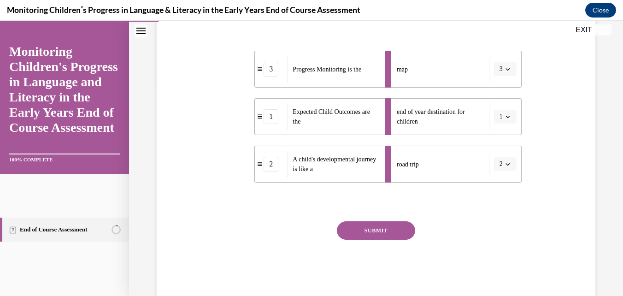
click at [390, 230] on button "SUBMIT" at bounding box center [376, 230] width 78 height 18
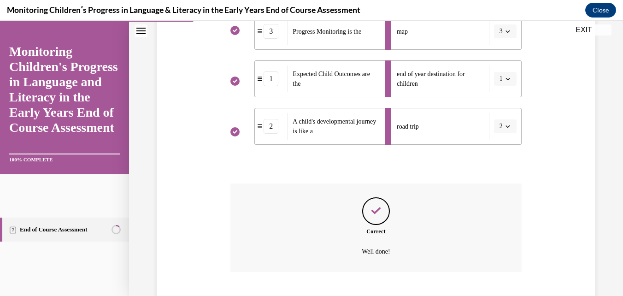
scroll to position [306, 0]
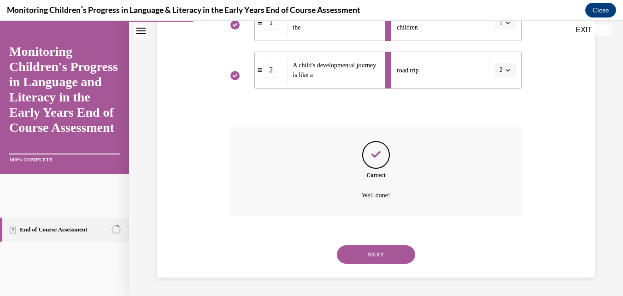
click at [391, 252] on button "NEXT" at bounding box center [376, 254] width 78 height 18
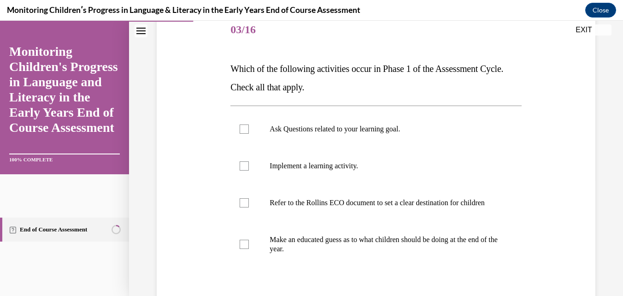
scroll to position [121, 0]
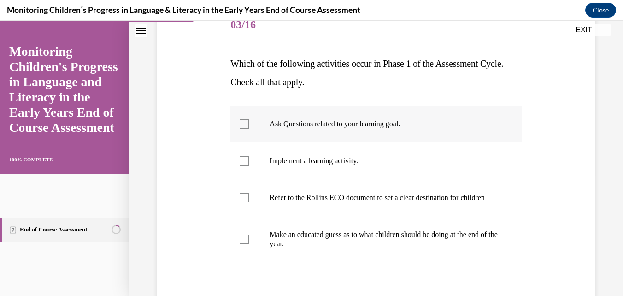
click at [256, 123] on label "Ask Questions related to your learning goal." at bounding box center [375, 124] width 291 height 37
click at [249, 123] on input "Ask Questions related to your learning goal." at bounding box center [244, 123] width 9 height 9
checkbox input "true"
click at [247, 159] on div at bounding box center [244, 160] width 9 height 9
click at [247, 159] on input "Implement a learning activity." at bounding box center [244, 160] width 9 height 9
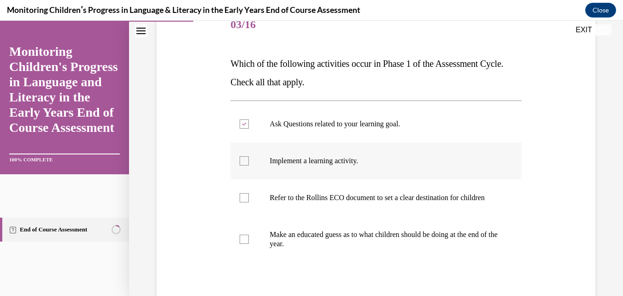
checkbox input "true"
click at [248, 242] on label "Make an educated guess as to what children should be doing at the end of the ye…" at bounding box center [375, 239] width 291 height 46
click at [248, 242] on input "Make an educated guess as to what children should be doing at the end of the ye…" at bounding box center [244, 239] width 9 height 9
checkbox input "true"
click at [244, 209] on label "Refer to the Rollins ECO document to set a clear destination for children" at bounding box center [375, 197] width 291 height 37
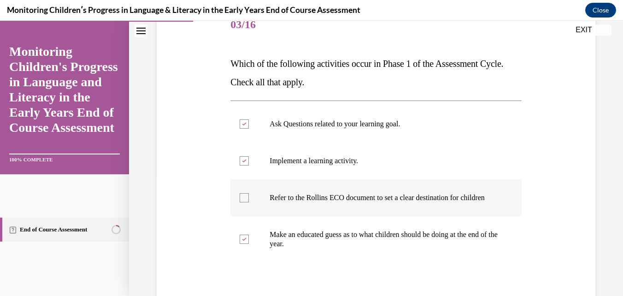
click at [244, 202] on input "Refer to the Rollins ECO document to set a clear destination for children" at bounding box center [244, 197] width 9 height 9
checkbox input "true"
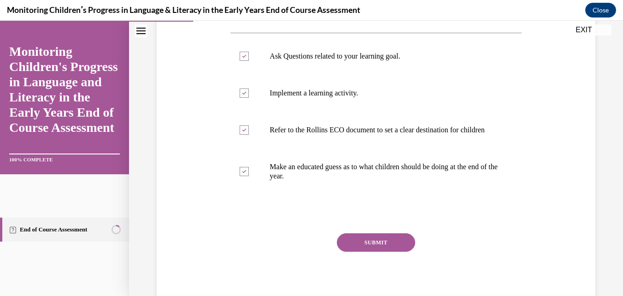
click at [369, 252] on button "SUBMIT" at bounding box center [376, 242] width 78 height 18
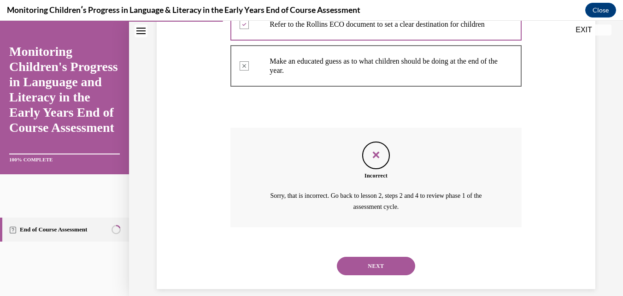
scroll to position [315, 0]
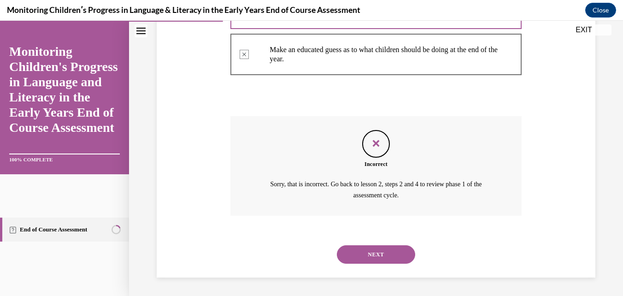
click at [374, 254] on button "NEXT" at bounding box center [376, 254] width 78 height 18
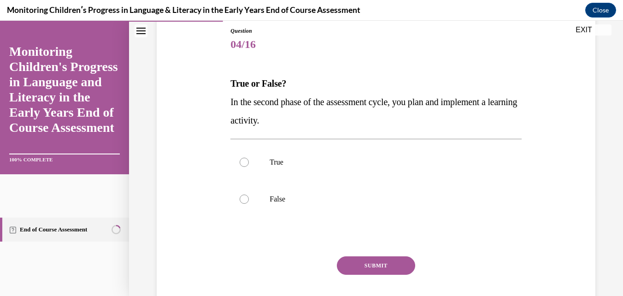
scroll to position [106, 0]
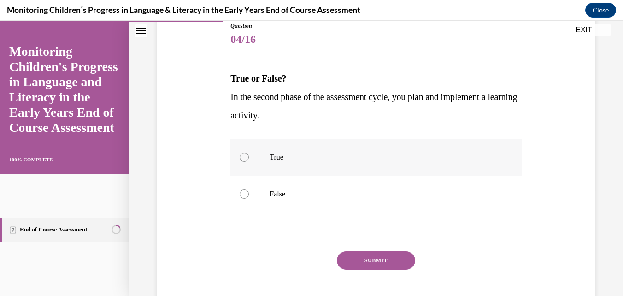
click at [253, 159] on label "True" at bounding box center [375, 157] width 291 height 37
click at [249, 159] on input "True" at bounding box center [244, 157] width 9 height 9
radio input "true"
click at [374, 261] on button "SUBMIT" at bounding box center [376, 260] width 78 height 18
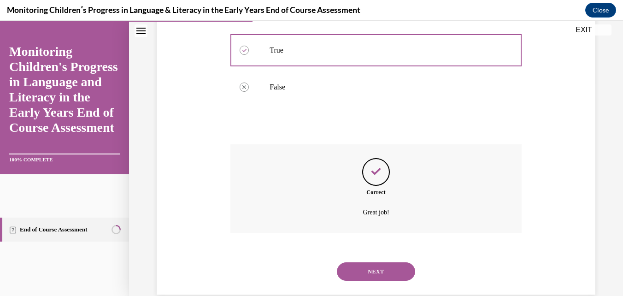
scroll to position [230, 0]
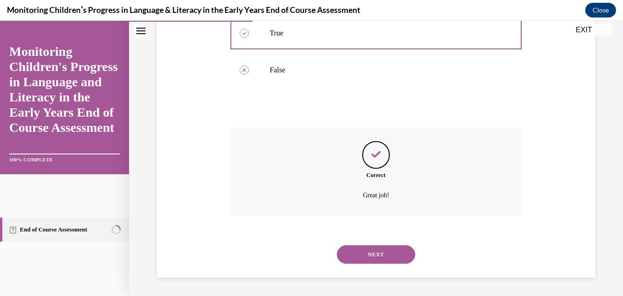
click at [382, 259] on button "NEXT" at bounding box center [376, 254] width 78 height 18
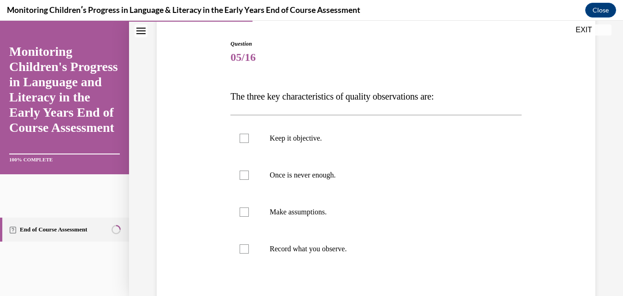
scroll to position [89, 0]
click at [246, 142] on label "Keep it objective." at bounding box center [375, 137] width 291 height 37
click at [246, 142] on input "Keep it objective." at bounding box center [244, 137] width 9 height 9
checkbox input "true"
click at [249, 215] on label "Make assumptions." at bounding box center [375, 211] width 291 height 37
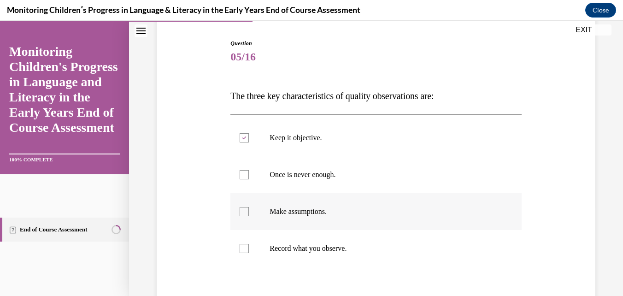
click at [249, 215] on input "Make assumptions." at bounding box center [244, 211] width 9 height 9
checkbox input "true"
click at [248, 251] on label "Record what you observe." at bounding box center [375, 248] width 291 height 37
click at [248, 251] on input "Record what you observe." at bounding box center [244, 248] width 9 height 9
checkbox input "true"
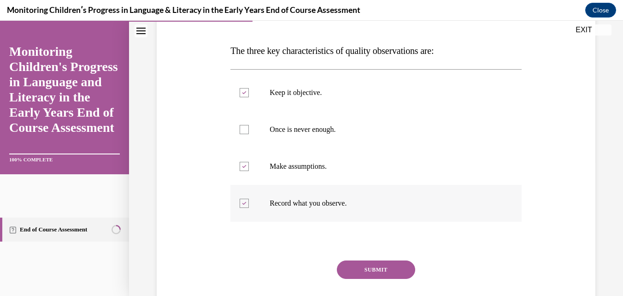
scroll to position [151, 0]
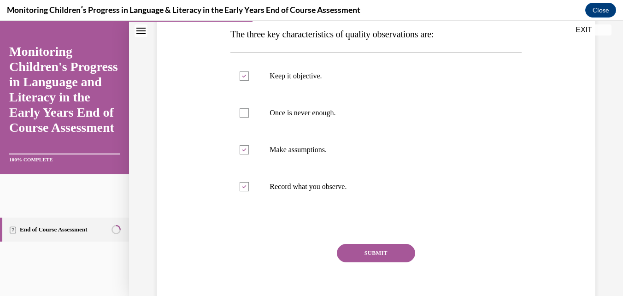
click at [376, 253] on button "SUBMIT" at bounding box center [376, 253] width 78 height 18
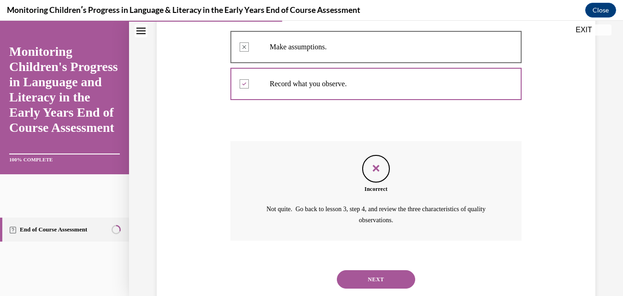
scroll to position [278, 0]
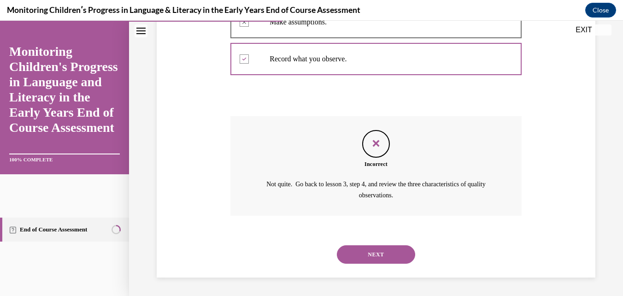
click at [366, 256] on button "NEXT" at bounding box center [376, 254] width 78 height 18
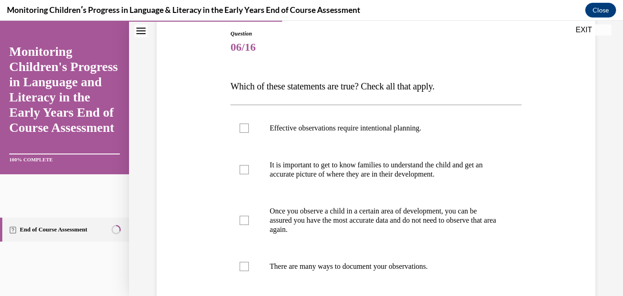
scroll to position [104, 0]
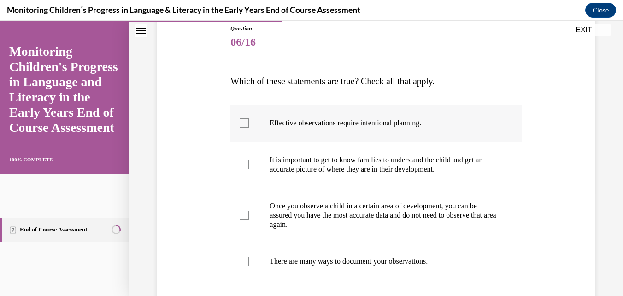
click at [254, 126] on label "Effective observations require intentional planning." at bounding box center [375, 123] width 291 height 37
click at [249, 126] on input "Effective observations require intentional planning." at bounding box center [244, 122] width 9 height 9
checkbox input "true"
click at [246, 166] on div at bounding box center [244, 164] width 9 height 9
click at [246, 166] on input "It is important to get to know families to understand the child and get an accu…" at bounding box center [244, 164] width 9 height 9
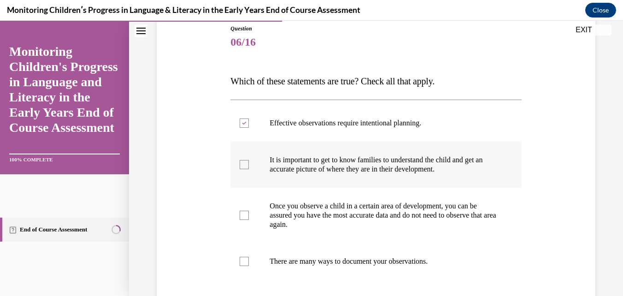
checkbox input "true"
click at [244, 266] on label "There are many ways to document your observations." at bounding box center [375, 261] width 291 height 37
click at [244, 266] on input "There are many ways to document your observations." at bounding box center [244, 261] width 9 height 9
checkbox input "true"
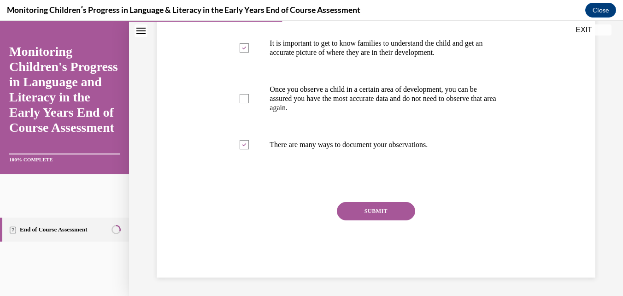
click at [377, 209] on button "SUBMIT" at bounding box center [376, 211] width 78 height 18
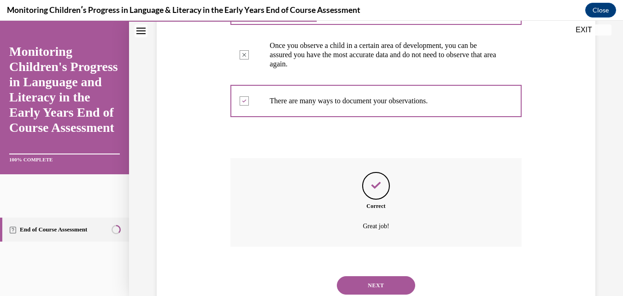
scroll to position [295, 0]
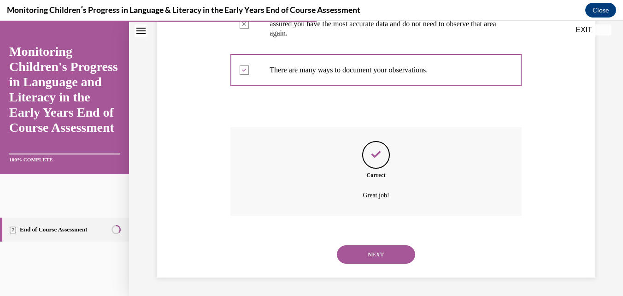
click at [374, 254] on button "NEXT" at bounding box center [376, 254] width 78 height 18
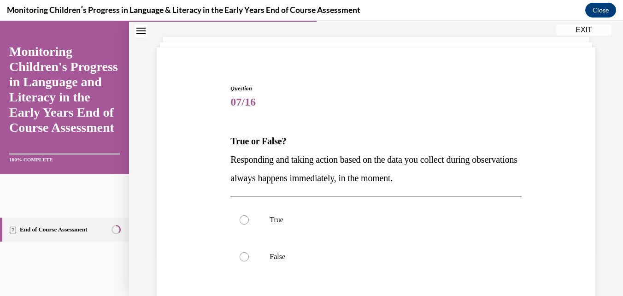
scroll to position [50, 0]
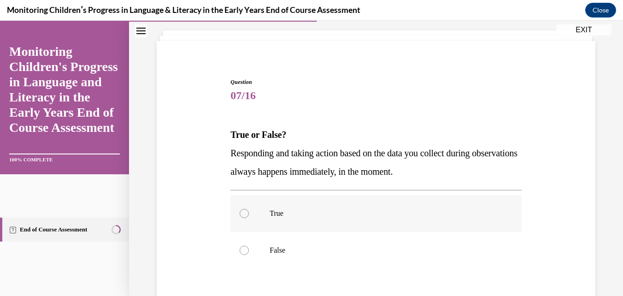
click at [267, 216] on label "True" at bounding box center [375, 213] width 291 height 37
click at [249, 216] on input "True" at bounding box center [244, 213] width 9 height 9
radio input "true"
click at [244, 249] on div at bounding box center [244, 250] width 9 height 9
click at [244, 249] on input "False" at bounding box center [244, 250] width 9 height 9
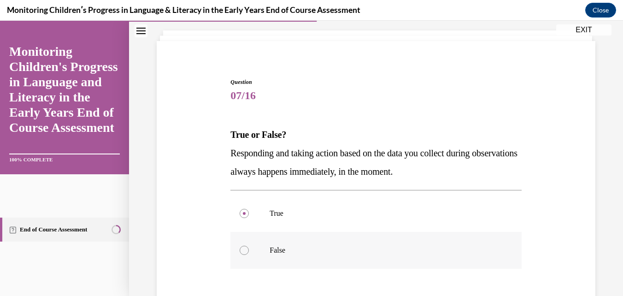
radio input "true"
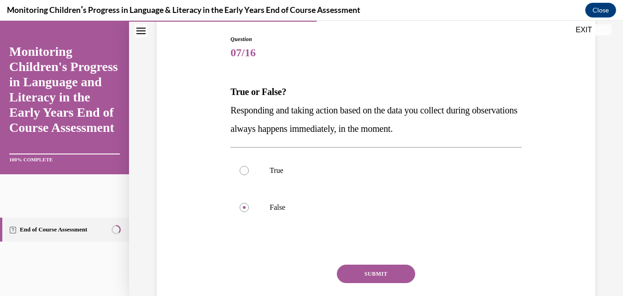
click at [363, 282] on button "SUBMIT" at bounding box center [376, 273] width 78 height 18
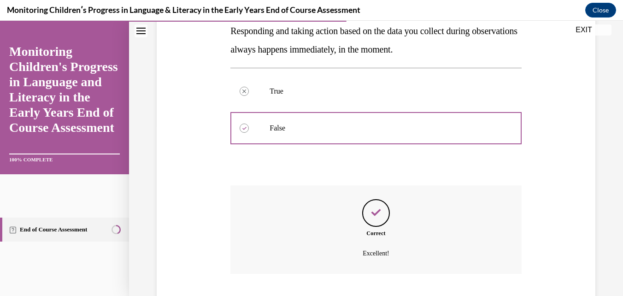
scroll to position [230, 0]
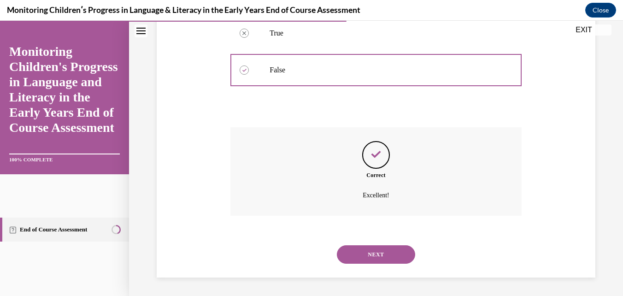
click at [373, 251] on button "NEXT" at bounding box center [376, 254] width 78 height 18
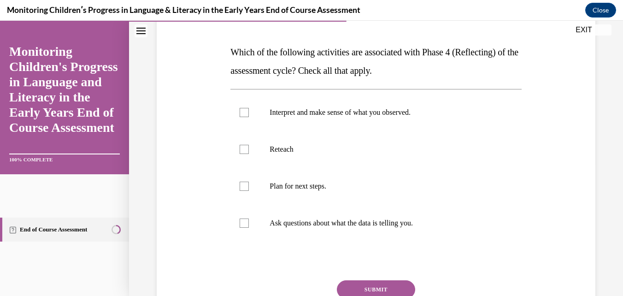
scroll to position [134, 0]
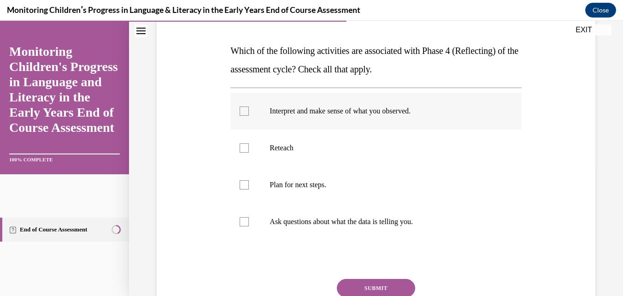
click at [247, 100] on label "Interpret and make sense of what you observed." at bounding box center [375, 111] width 291 height 37
click at [247, 106] on input "Interpret and make sense of what you observed." at bounding box center [244, 110] width 9 height 9
checkbox input "true"
click at [241, 225] on div at bounding box center [244, 221] width 9 height 9
click at [241, 225] on input "Ask questions about what the data is telling you." at bounding box center [244, 221] width 9 height 9
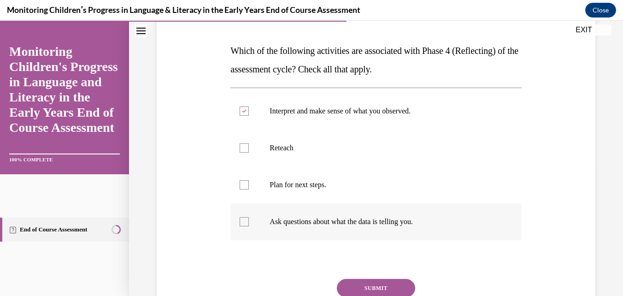
checkbox input "true"
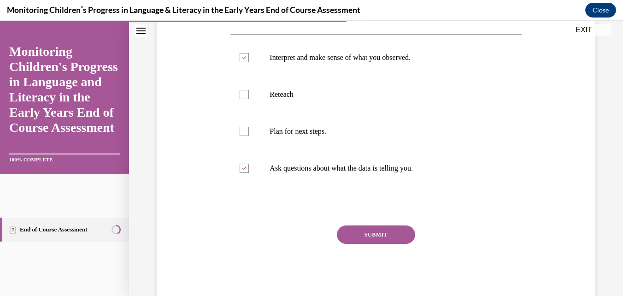
click at [376, 241] on button "SUBMIT" at bounding box center [376, 234] width 78 height 18
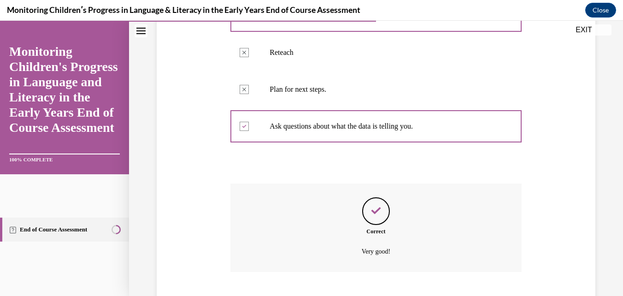
scroll to position [286, 0]
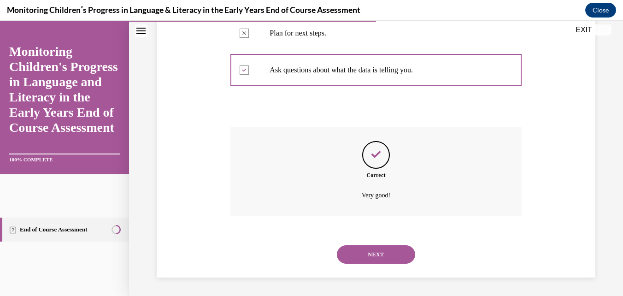
click at [365, 259] on button "NEXT" at bounding box center [376, 254] width 78 height 18
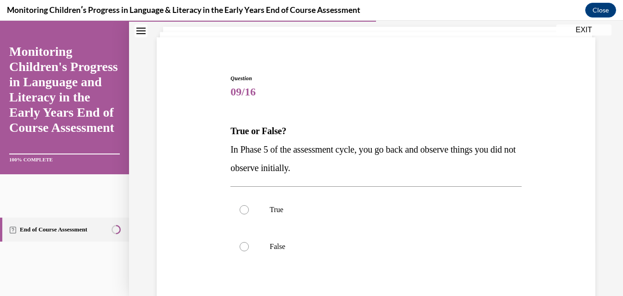
scroll to position [60, 0]
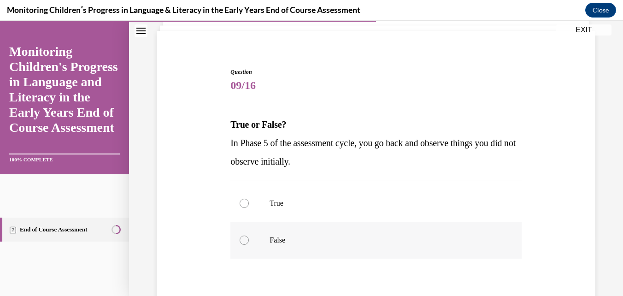
click at [241, 252] on label "False" at bounding box center [375, 240] width 291 height 37
click at [241, 245] on input "False" at bounding box center [244, 239] width 9 height 9
radio input "true"
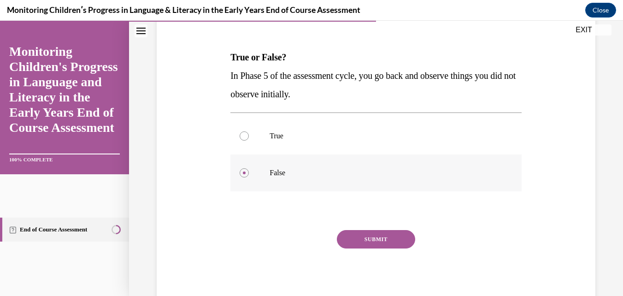
scroll to position [130, 0]
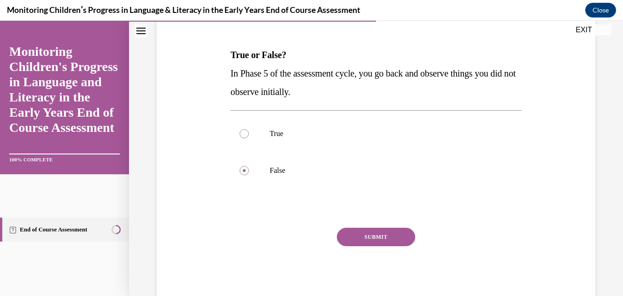
click at [373, 234] on button "SUBMIT" at bounding box center [376, 237] width 78 height 18
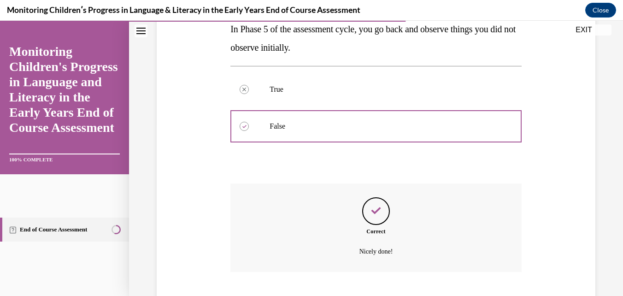
scroll to position [230, 0]
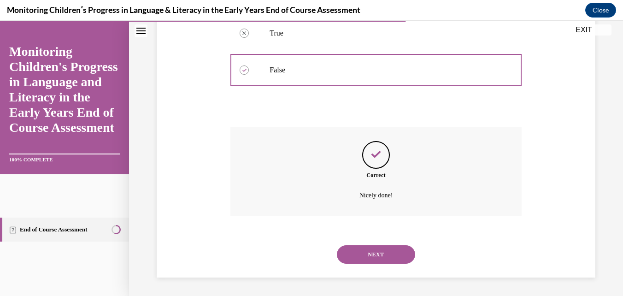
click at [373, 253] on button "NEXT" at bounding box center [376, 254] width 78 height 18
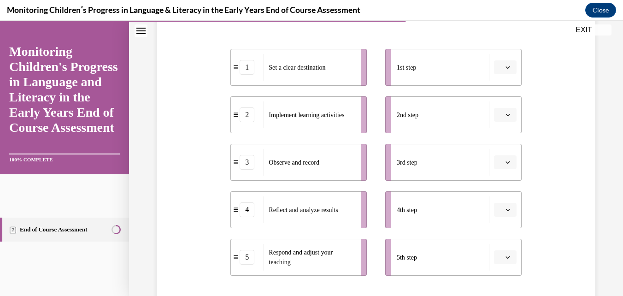
scroll to position [175, 0]
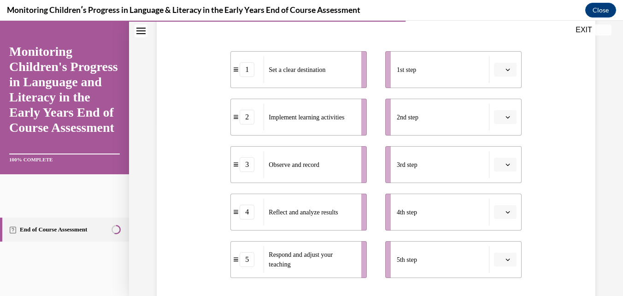
click at [499, 212] on span "Please select an option" at bounding box center [500, 211] width 3 height 9
click at [497, 170] on span "4" at bounding box center [495, 172] width 3 height 7
click at [505, 67] on span "button" at bounding box center [508, 69] width 6 height 6
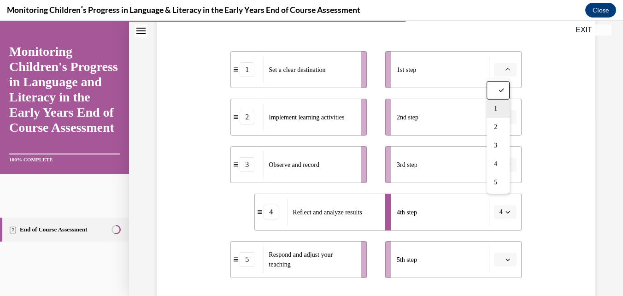
click at [497, 110] on span "1" at bounding box center [495, 108] width 3 height 7
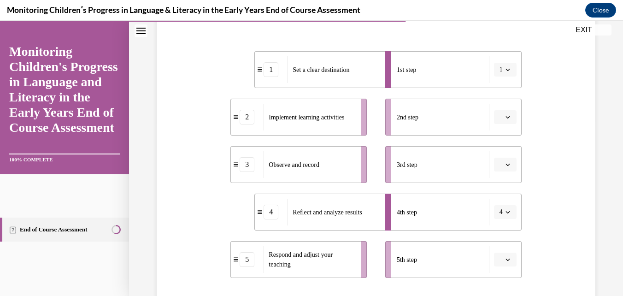
click at [499, 117] on span "Please select an option" at bounding box center [500, 116] width 3 height 9
click at [497, 232] on span "5" at bounding box center [495, 229] width 3 height 7
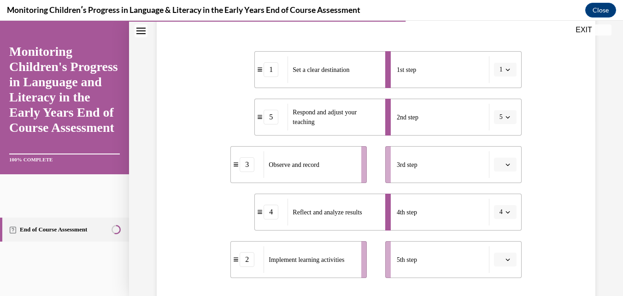
click at [505, 165] on icon "button" at bounding box center [507, 164] width 5 height 5
click at [496, 222] on span "2" at bounding box center [495, 221] width 3 height 7
click at [499, 117] on span "5" at bounding box center [500, 116] width 3 height 9
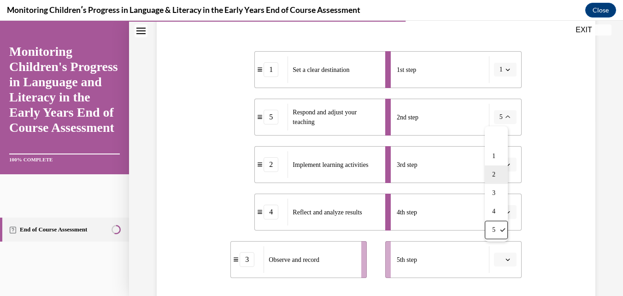
click at [493, 176] on span "2" at bounding box center [493, 174] width 3 height 7
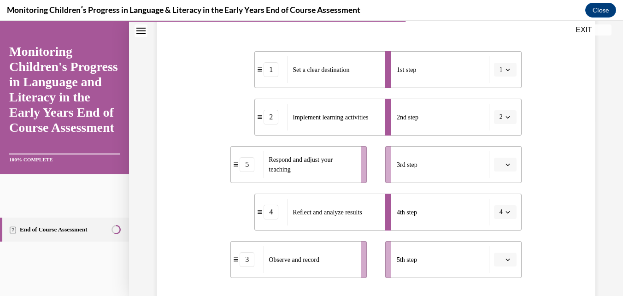
click at [505, 164] on icon "button" at bounding box center [507, 164] width 5 height 5
click at [490, 278] on div "5" at bounding box center [498, 277] width 23 height 18
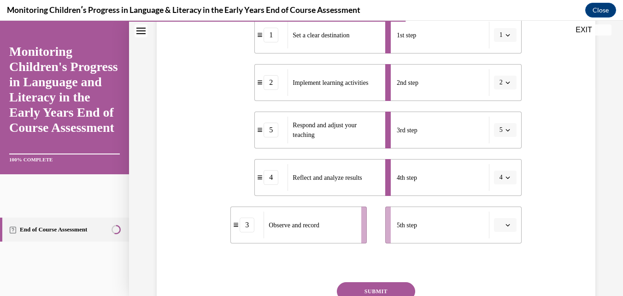
scroll to position [213, 0]
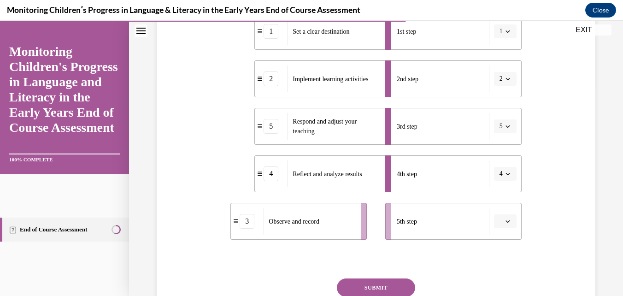
click at [505, 175] on icon "button" at bounding box center [507, 173] width 5 height 5
click at [493, 151] on span "5" at bounding box center [493, 152] width 3 height 7
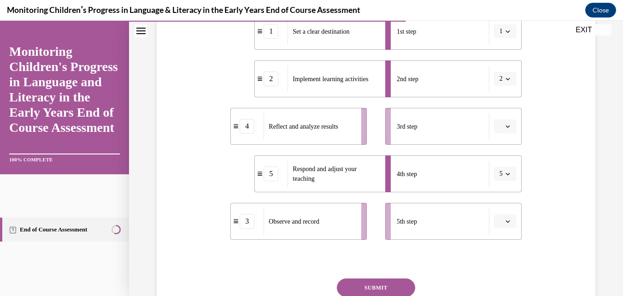
click at [505, 174] on icon "button" at bounding box center [507, 173] width 5 height 5
click at [494, 116] on span "3" at bounding box center [493, 115] width 3 height 7
click at [505, 221] on icon "button" at bounding box center [507, 221] width 5 height 5
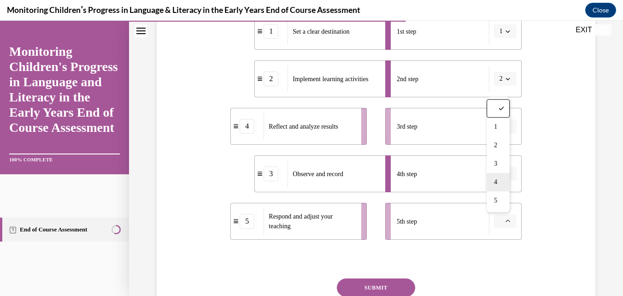
click at [497, 185] on span "4" at bounding box center [495, 181] width 3 height 7
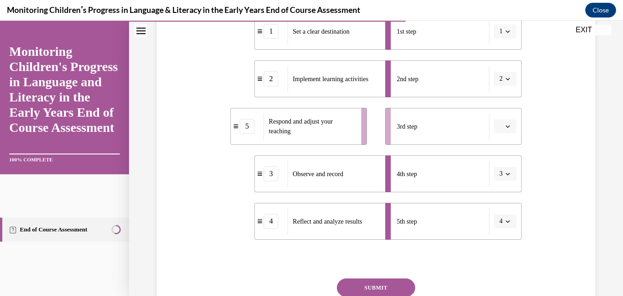
click at [505, 126] on icon "button" at bounding box center [507, 126] width 5 height 5
click at [552, 188] on div "Question 10/16 Put the steps of the assessment cycle in the right order! 1 Set …" at bounding box center [375, 120] width 443 height 467
click at [505, 174] on icon "button" at bounding box center [507, 173] width 5 height 5
click at [493, 133] on span "4" at bounding box center [493, 134] width 3 height 7
click at [505, 128] on span "button" at bounding box center [508, 126] width 6 height 6
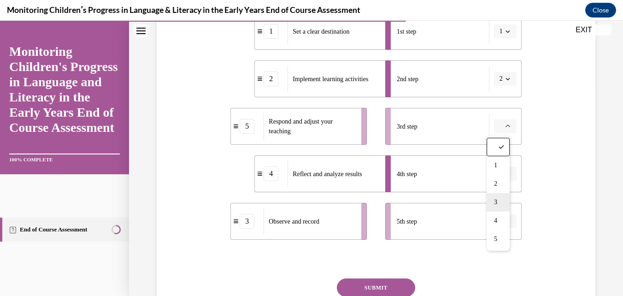
click at [496, 203] on span "3" at bounding box center [495, 202] width 3 height 7
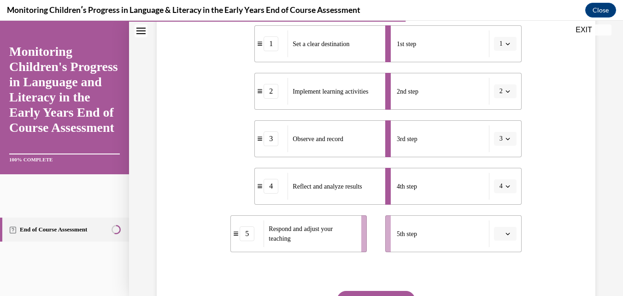
scroll to position [205, 0]
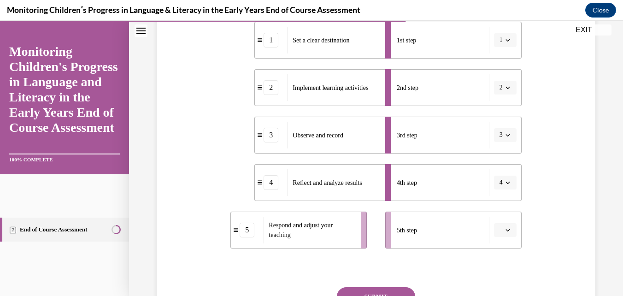
click at [505, 229] on icon "button" at bounding box center [507, 230] width 5 height 5
click at [496, 209] on span "5" at bounding box center [495, 209] width 3 height 7
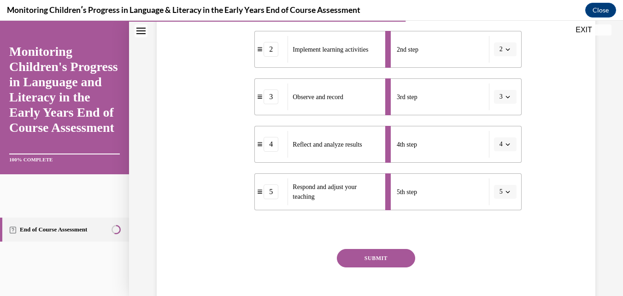
click at [376, 258] on button "SUBMIT" at bounding box center [376, 258] width 78 height 18
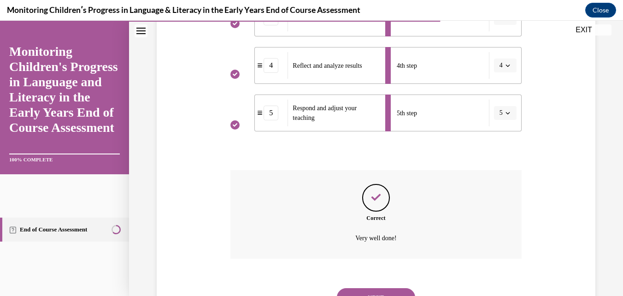
scroll to position [364, 0]
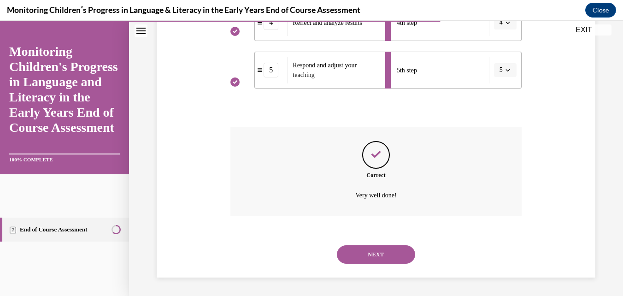
click at [383, 255] on button "NEXT" at bounding box center [376, 254] width 78 height 18
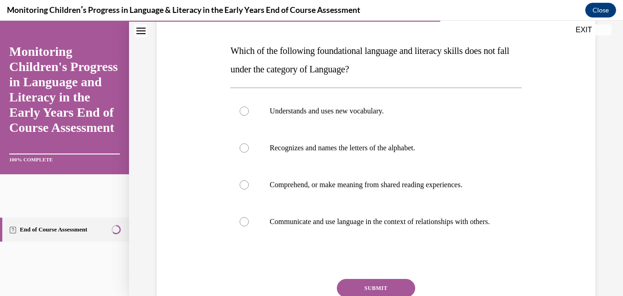
scroll to position [140, 0]
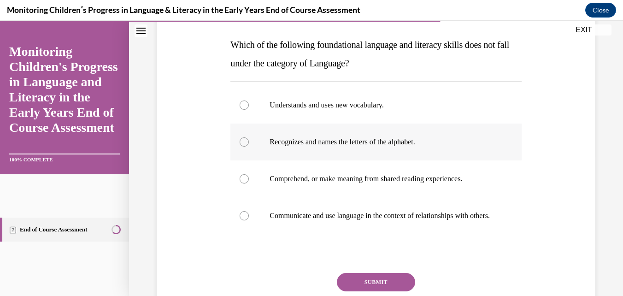
click at [258, 142] on label "Recognizes and names the letters of the alphabet." at bounding box center [375, 141] width 291 height 37
click at [249, 142] on input "Recognizes and names the letters of the alphabet." at bounding box center [244, 141] width 9 height 9
radio input "true"
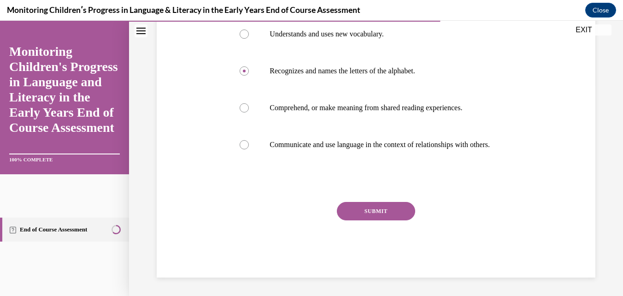
click at [372, 219] on button "SUBMIT" at bounding box center [376, 211] width 78 height 18
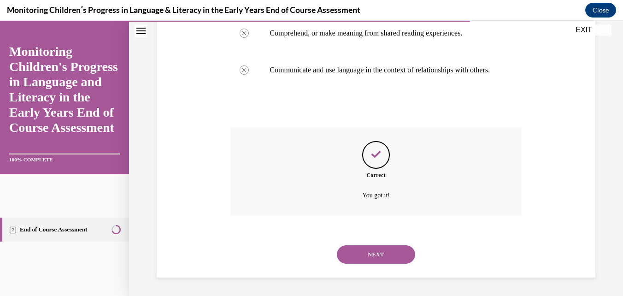
scroll to position [288, 0]
click at [375, 264] on button "NEXT" at bounding box center [376, 254] width 78 height 18
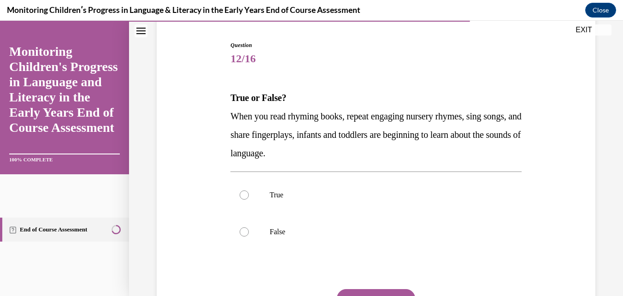
scroll to position [88, 0]
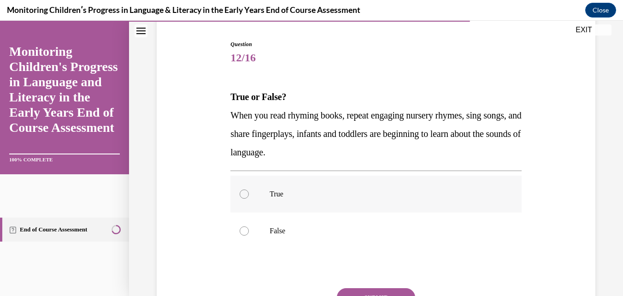
click at [284, 192] on p "True" at bounding box center [384, 193] width 229 height 9
click at [249, 192] on input "True" at bounding box center [244, 193] width 9 height 9
radio input "true"
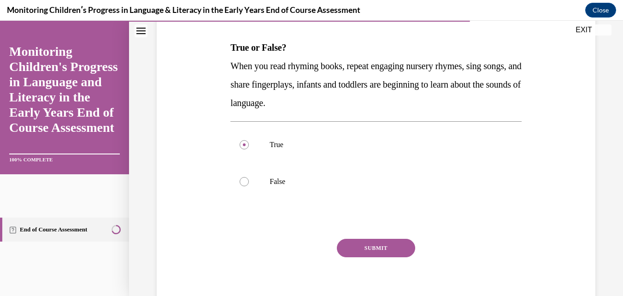
click at [374, 250] on button "SUBMIT" at bounding box center [376, 248] width 78 height 18
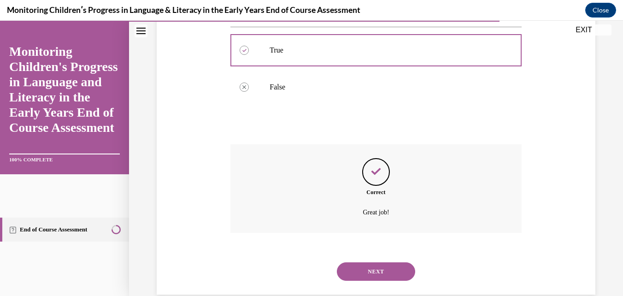
scroll to position [249, 0]
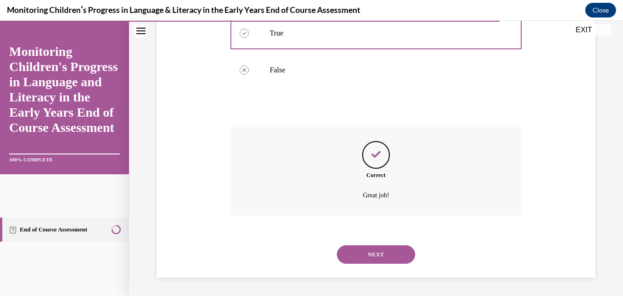
click at [385, 259] on button "NEXT" at bounding box center [376, 254] width 78 height 18
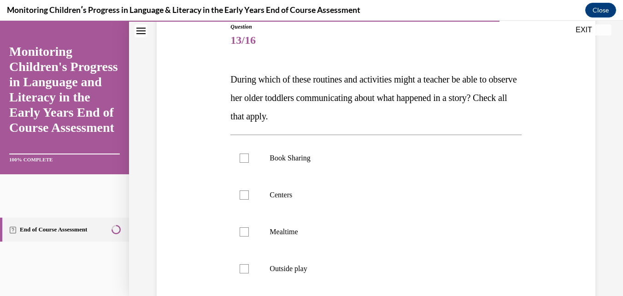
scroll to position [110, 0]
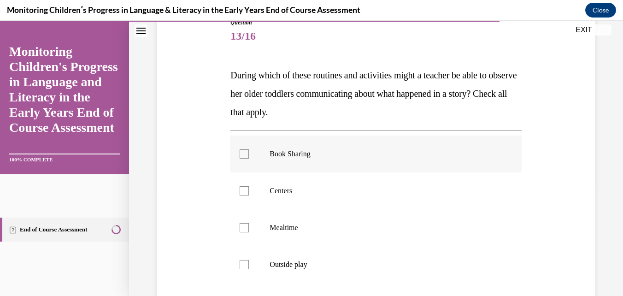
click at [249, 152] on label "Book Sharing" at bounding box center [375, 153] width 291 height 37
click at [249, 152] on input "Book Sharing" at bounding box center [244, 153] width 9 height 9
checkbox input "true"
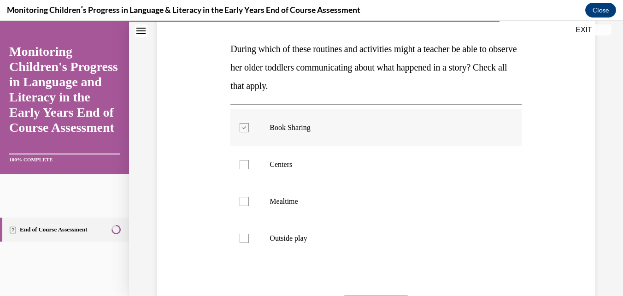
scroll to position [151, 0]
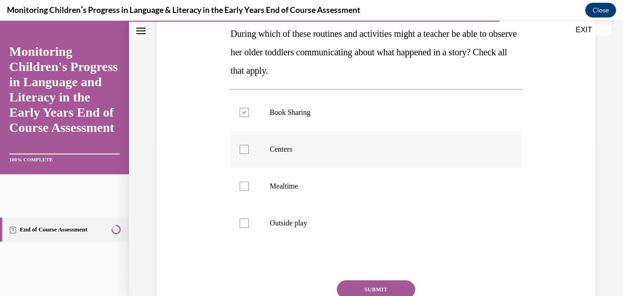
click at [247, 149] on div at bounding box center [244, 149] width 9 height 9
click at [247, 149] on input "Centers" at bounding box center [244, 149] width 9 height 9
checkbox input "true"
click at [248, 182] on label "Mealtime" at bounding box center [375, 186] width 291 height 37
click at [248, 182] on input "Mealtime" at bounding box center [244, 186] width 9 height 9
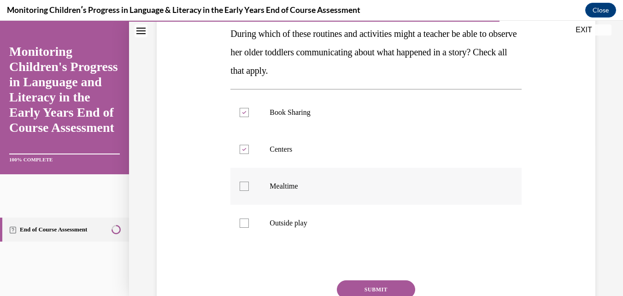
checkbox input "true"
click at [245, 227] on div at bounding box center [244, 222] width 9 height 9
click at [245, 227] on input "Outside play" at bounding box center [244, 222] width 9 height 9
checkbox input "true"
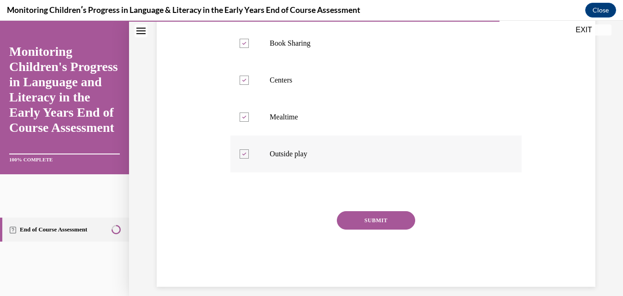
scroll to position [221, 0]
click at [376, 221] on button "SUBMIT" at bounding box center [376, 220] width 78 height 18
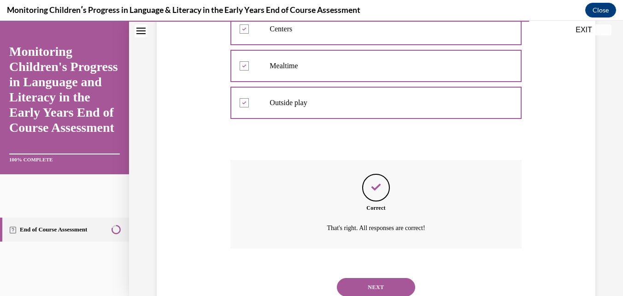
scroll to position [304, 0]
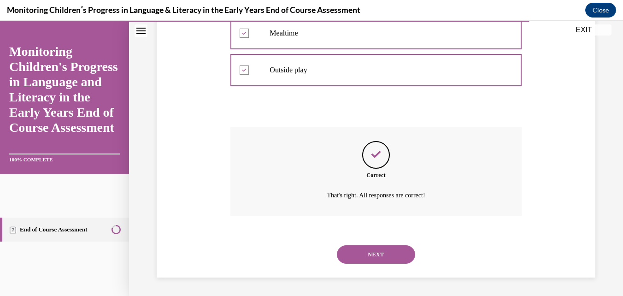
click at [374, 260] on button "NEXT" at bounding box center [376, 254] width 78 height 18
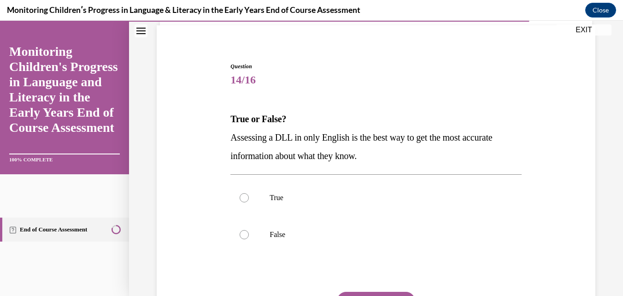
scroll to position [67, 0]
click at [274, 227] on label "False" at bounding box center [375, 233] width 291 height 37
click at [249, 229] on input "False" at bounding box center [244, 233] width 9 height 9
radio input "true"
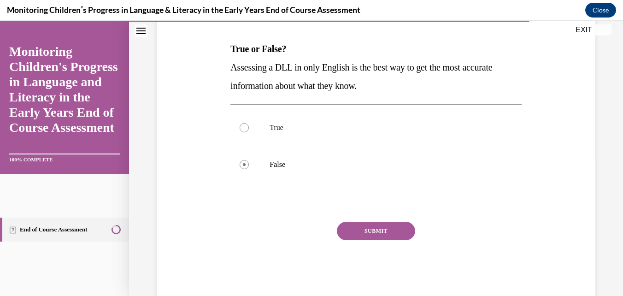
click at [371, 233] on button "SUBMIT" at bounding box center [376, 231] width 78 height 18
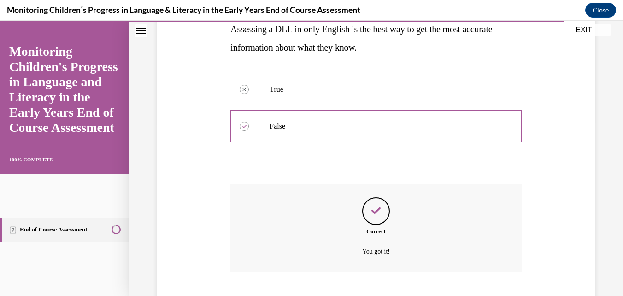
scroll to position [230, 0]
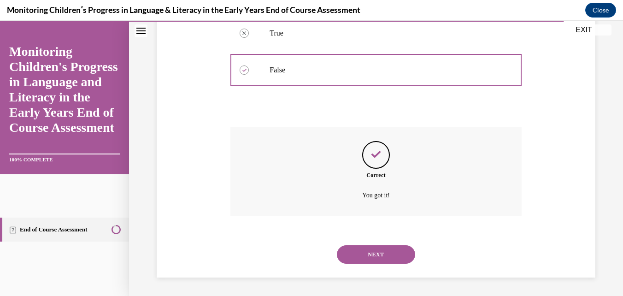
click at [373, 254] on button "NEXT" at bounding box center [376, 254] width 78 height 18
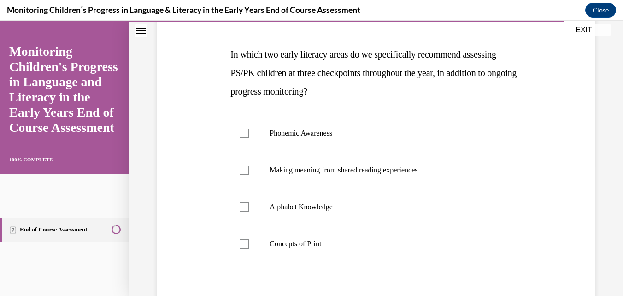
scroll to position [131, 0]
click at [250, 207] on label "Alphabet Knowledge" at bounding box center [375, 206] width 291 height 37
click at [249, 207] on input "Alphabet Knowledge" at bounding box center [244, 205] width 9 height 9
checkbox input "true"
click at [244, 167] on div at bounding box center [244, 168] width 9 height 9
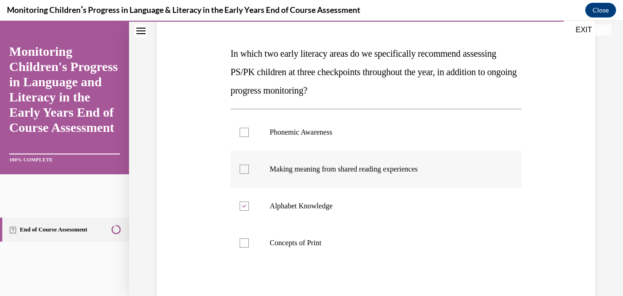
click at [244, 167] on input "Making meaning from shared reading experiences" at bounding box center [244, 168] width 9 height 9
checkbox input "true"
click at [248, 137] on label "Phonemic Awareness" at bounding box center [375, 132] width 291 height 37
click at [248, 137] on input "Phonemic Awareness" at bounding box center [244, 132] width 9 height 9
checkbox input "true"
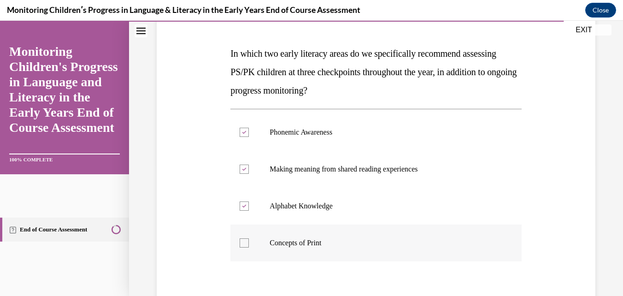
click at [241, 247] on label "Concepts of Print" at bounding box center [375, 242] width 291 height 37
click at [241, 247] on input "Concepts of Print" at bounding box center [244, 242] width 9 height 9
checkbox input "true"
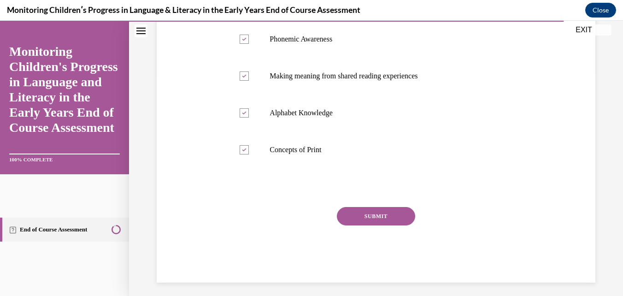
click at [382, 216] on button "SUBMIT" at bounding box center [376, 216] width 78 height 18
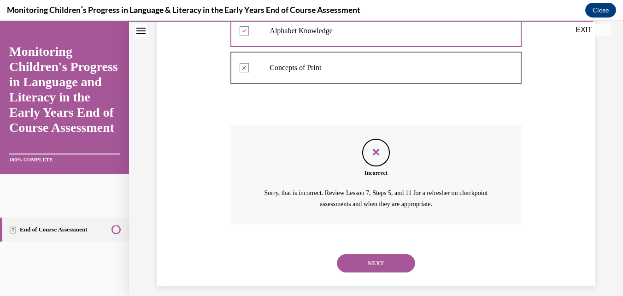
scroll to position [315, 0]
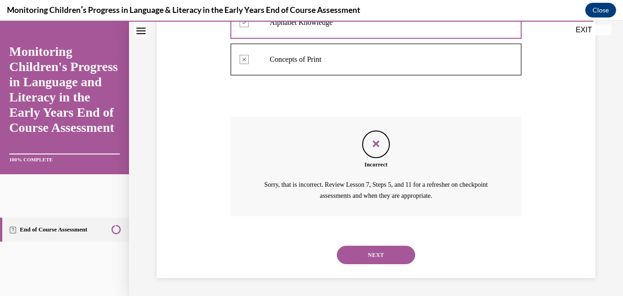
click at [378, 258] on button "NEXT" at bounding box center [376, 255] width 78 height 18
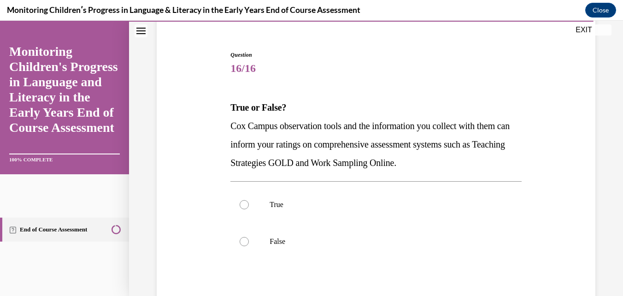
scroll to position [80, 0]
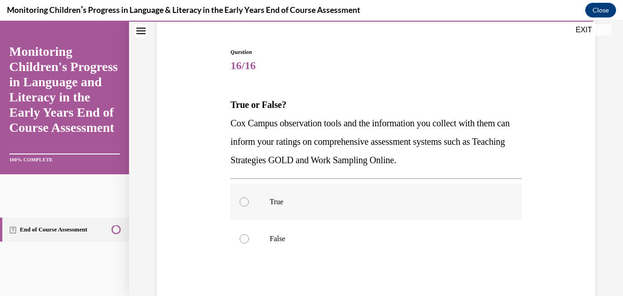
click at [303, 195] on label "True" at bounding box center [375, 201] width 291 height 37
click at [249, 197] on input "True" at bounding box center [244, 201] width 9 height 9
radio input "true"
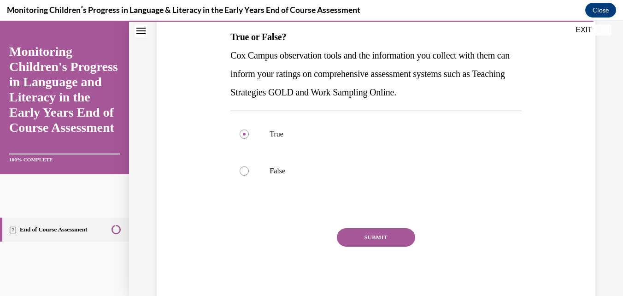
click at [376, 238] on button "SUBMIT" at bounding box center [376, 237] width 78 height 18
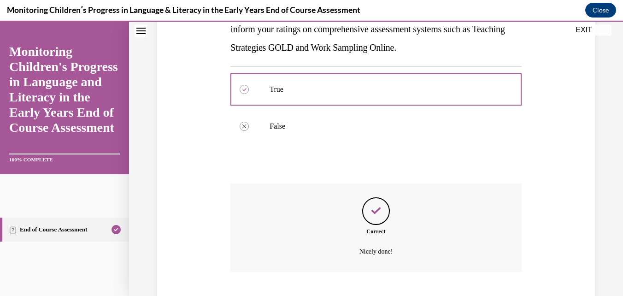
scroll to position [249, 0]
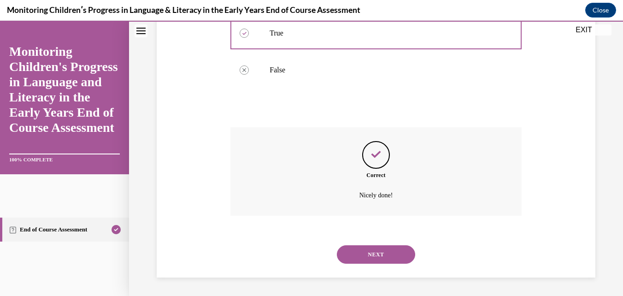
click at [374, 251] on button "NEXT" at bounding box center [376, 254] width 78 height 18
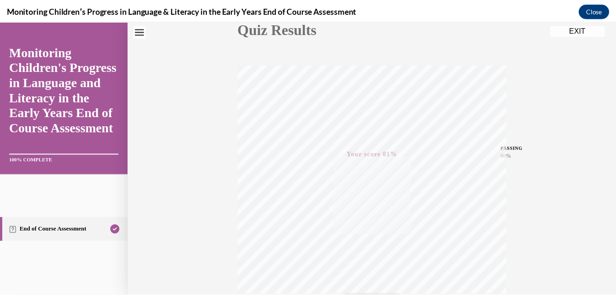
scroll to position [0, 0]
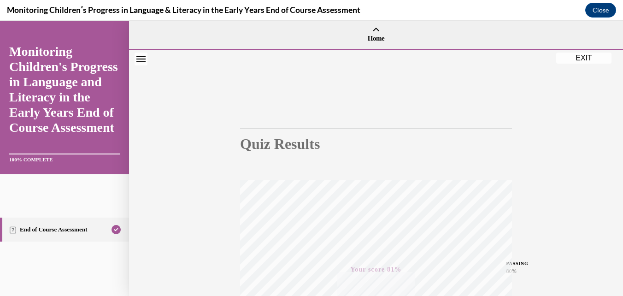
click at [581, 59] on button "EXIT" at bounding box center [583, 58] width 55 height 11
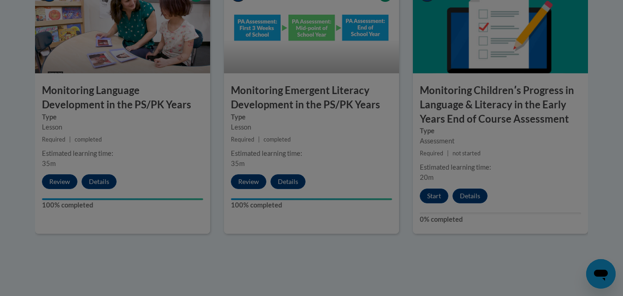
click at [585, 59] on div at bounding box center [311, 148] width 623 height 296
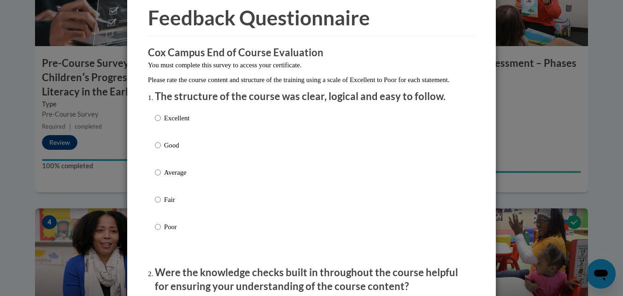
scroll to position [41, 0]
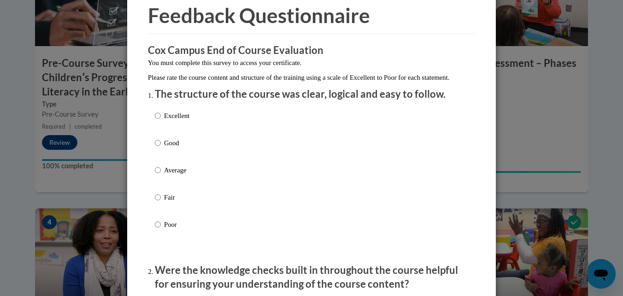
click at [185, 121] on p "Excellent" at bounding box center [176, 116] width 25 height 10
click at [161, 121] on input "Excellent" at bounding box center [158, 116] width 6 height 10
radio input "true"
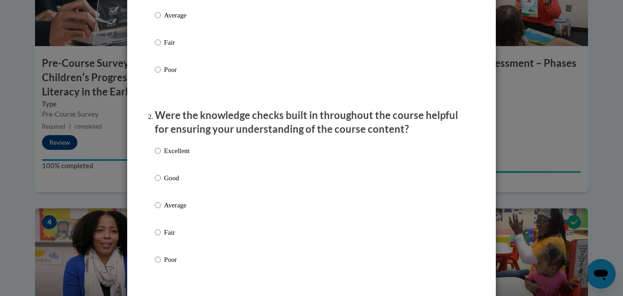
scroll to position [206, 0]
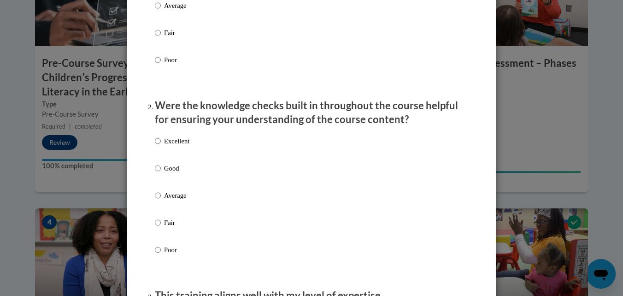
click at [208, 151] on div "Excellent Good Average Fair Poor" at bounding box center [311, 206] width 313 height 150
click at [197, 156] on div "Excellent Good Average Fair Poor" at bounding box center [311, 206] width 313 height 150
click at [187, 146] on p "Excellent" at bounding box center [176, 141] width 25 height 10
click at [161, 146] on input "Excellent" at bounding box center [158, 141] width 6 height 10
radio input "true"
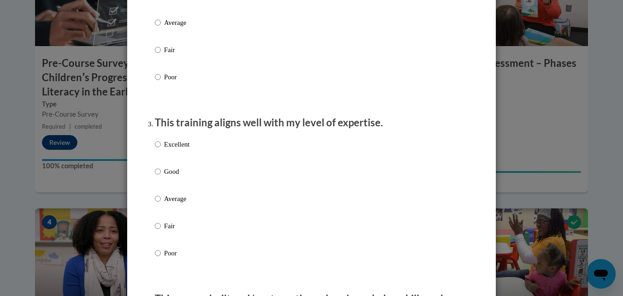
scroll to position [380, 0]
click at [206, 153] on div "Excellent Good Average Fair Poor" at bounding box center [311, 209] width 313 height 150
click at [194, 151] on div "Excellent Good Average Fair Poor" at bounding box center [311, 209] width 313 height 150
click at [195, 152] on div "Excellent Good Average Fair Poor" at bounding box center [311, 209] width 313 height 150
click at [155, 148] on input "Excellent" at bounding box center [158, 143] width 6 height 10
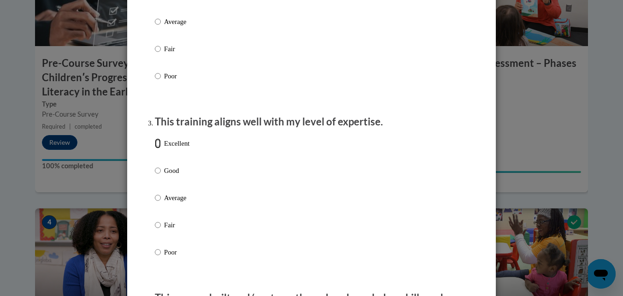
radio input "true"
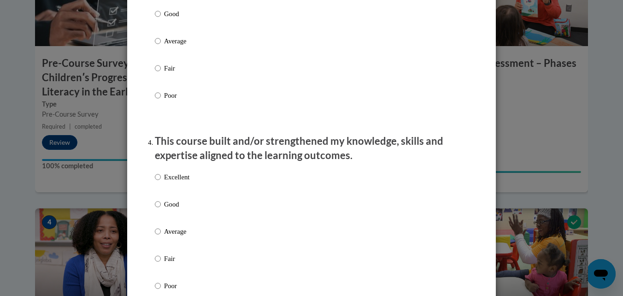
click at [182, 182] on p "Excellent" at bounding box center [176, 177] width 25 height 10
click at [161, 182] on input "Excellent" at bounding box center [158, 177] width 6 height 10
radio input "true"
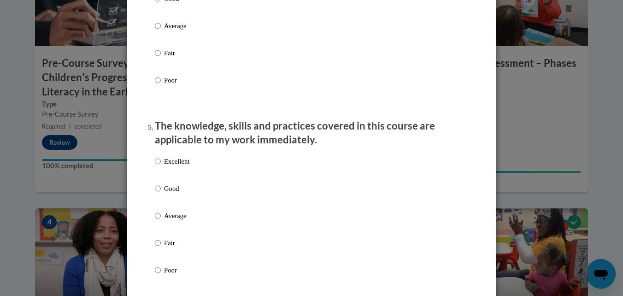
scroll to position [742, 0]
click at [184, 166] on p "Excellent" at bounding box center [176, 161] width 25 height 10
click at [161, 166] on input "Excellent" at bounding box center [158, 161] width 6 height 10
radio input "true"
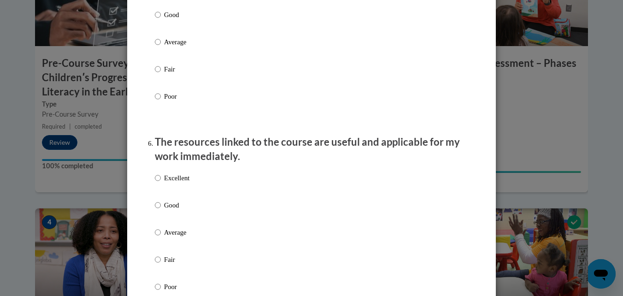
scroll to position [921, 0]
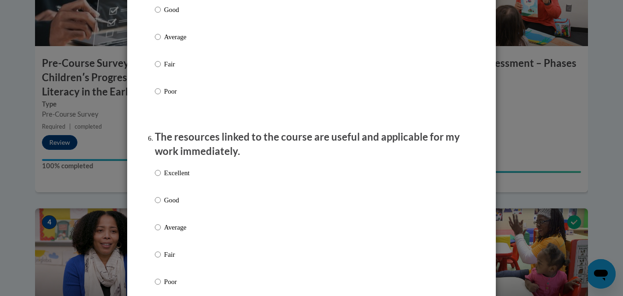
click at [206, 176] on div "Excellent Good Average Fair Poor" at bounding box center [311, 238] width 313 height 150
click at [196, 188] on div "Excellent Good Average Fair Poor" at bounding box center [311, 238] width 313 height 150
click at [185, 178] on p "Excellent" at bounding box center [176, 173] width 25 height 10
click at [161, 178] on input "Excellent" at bounding box center [158, 173] width 6 height 10
radio input "true"
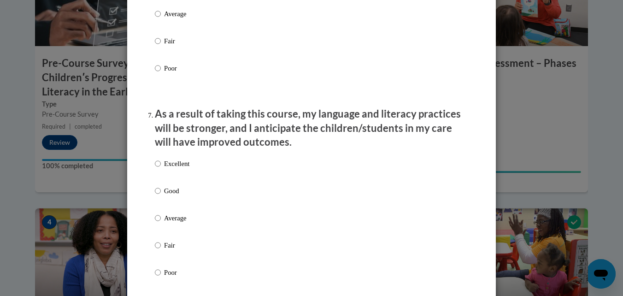
scroll to position [1135, 0]
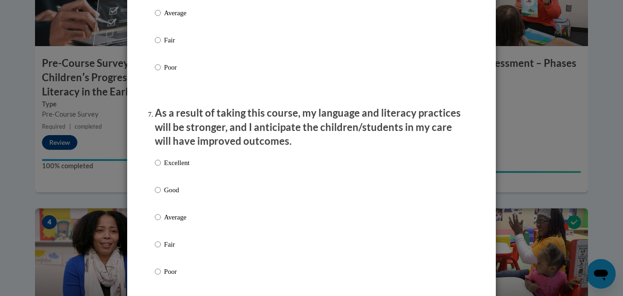
click at [204, 172] on div "Excellent Good Average Fair Poor" at bounding box center [311, 228] width 313 height 150
click at [186, 168] on p "Excellent" at bounding box center [176, 163] width 25 height 10
click at [161, 168] on input "Excellent" at bounding box center [158, 163] width 6 height 10
radio input "true"
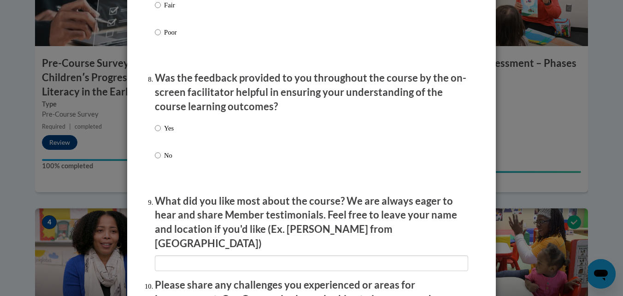
scroll to position [1374, 0]
click at [217, 135] on div "Yes No" at bounding box center [311, 153] width 313 height 69
click at [200, 135] on div "Yes No" at bounding box center [311, 153] width 313 height 69
click at [155, 134] on input "Yes" at bounding box center [158, 128] width 6 height 10
radio input "true"
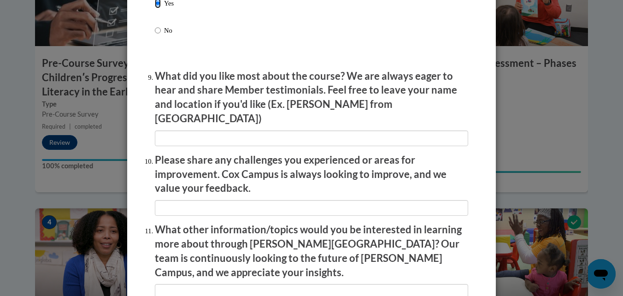
scroll to position [1499, 0]
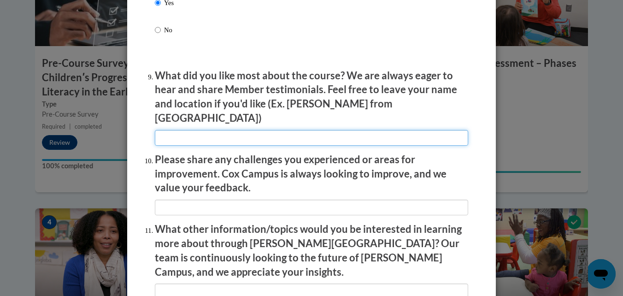
click at [257, 130] on input "textbox" at bounding box center [311, 138] width 313 height 16
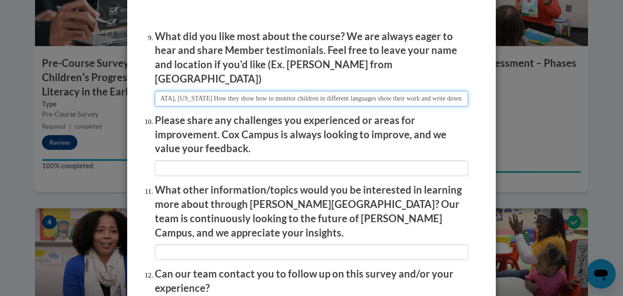
scroll to position [1568, 0]
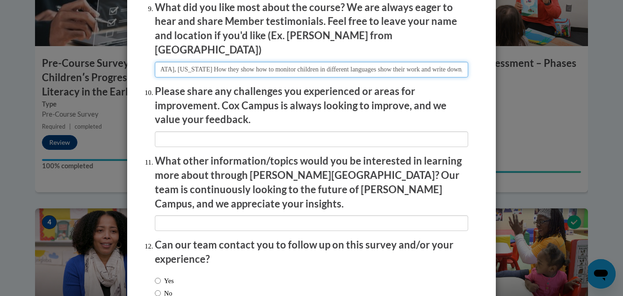
type input "Jessica Alvarez-White Des Moines, Iowa How they show how to monitor children in…"
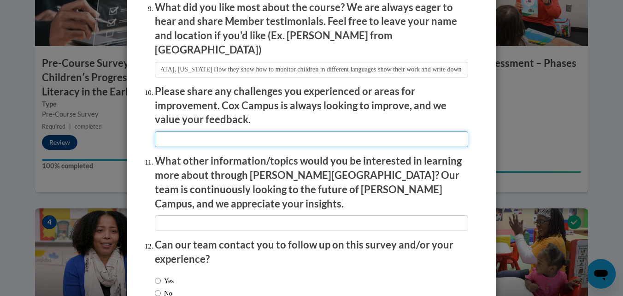
click at [380, 131] on input "textbox" at bounding box center [311, 139] width 313 height 16
click at [224, 132] on input "textbox" at bounding box center [311, 139] width 313 height 16
click at [166, 135] on input "textbox" at bounding box center [311, 139] width 313 height 16
click at [295, 135] on input "textbox" at bounding box center [311, 139] width 313 height 16
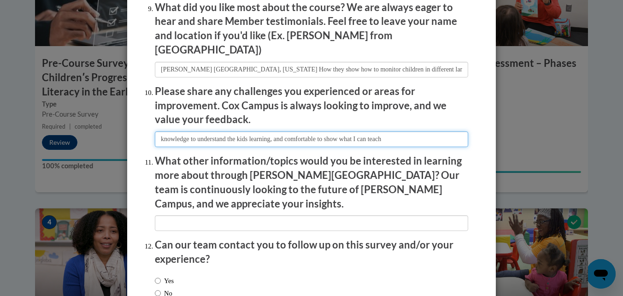
click at [416, 133] on input "textbox" at bounding box center [311, 139] width 313 height 16
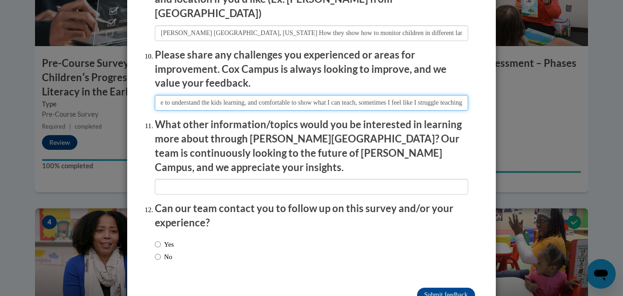
scroll to position [1611, 0]
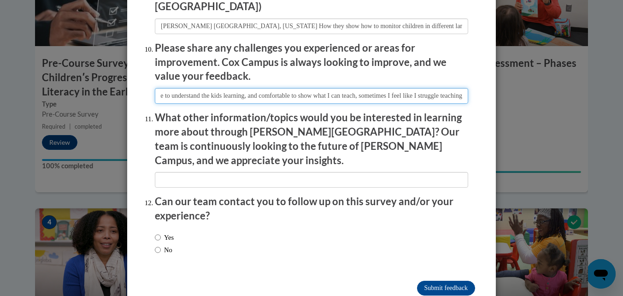
type input "knowledge to understand the kids learning, and comfortable to show what I can t…"
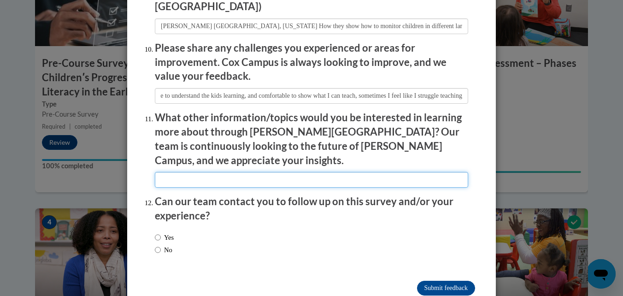
click at [401, 172] on input "textbox" at bounding box center [311, 180] width 313 height 16
click at [383, 172] on input "textbox" at bounding box center [311, 180] width 313 height 16
type input "s"
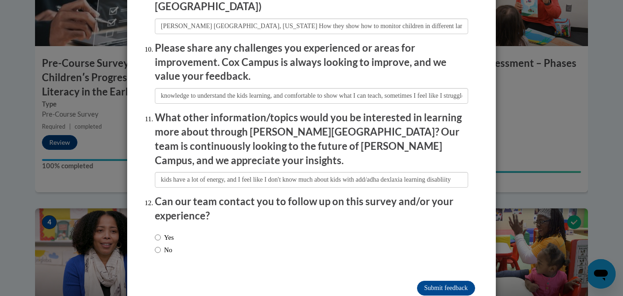
click at [376, 228] on div "Yes No" at bounding box center [311, 245] width 313 height 35
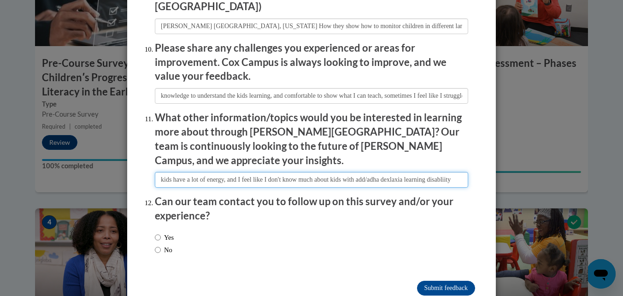
click at [399, 172] on input "textbox" at bounding box center [311, 180] width 313 height 16
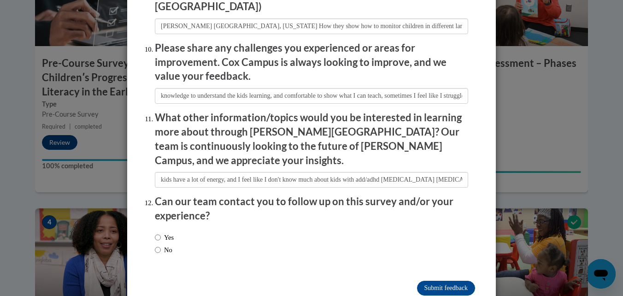
scroll to position [0, 18]
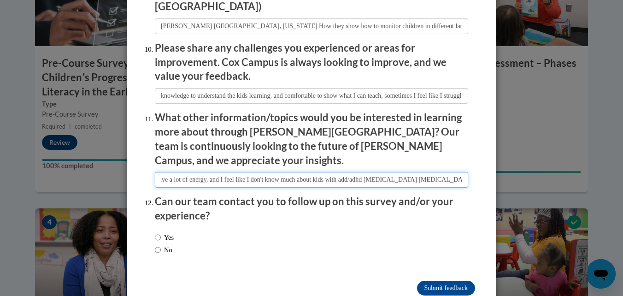
type input "kids have a lot of energy, and I feel like I don't know much about kids with ad…"
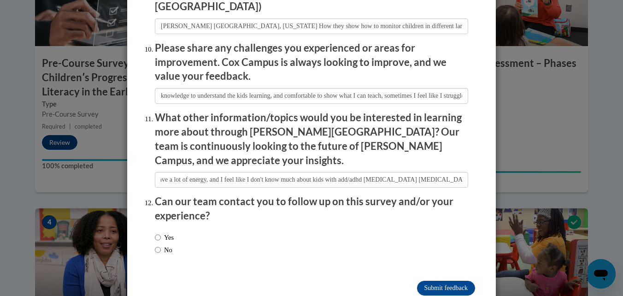
scroll to position [0, 0]
click at [166, 232] on label "Yes" at bounding box center [164, 237] width 19 height 10
click at [161, 232] on input "Yes" at bounding box center [158, 237] width 6 height 10
radio input "true"
click at [445, 281] on input "Submit feedback" at bounding box center [446, 288] width 58 height 15
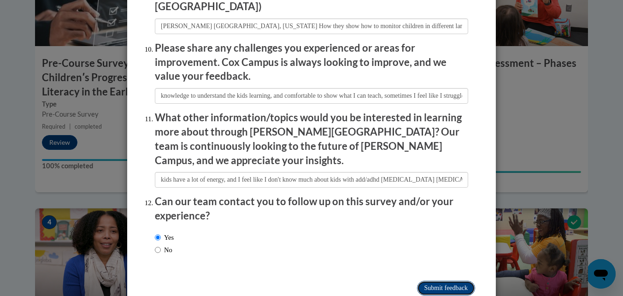
click at [445, 281] on input "Submitting" at bounding box center [446, 288] width 58 height 15
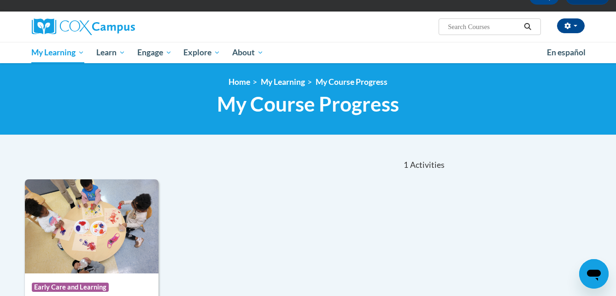
scroll to position [56, 0]
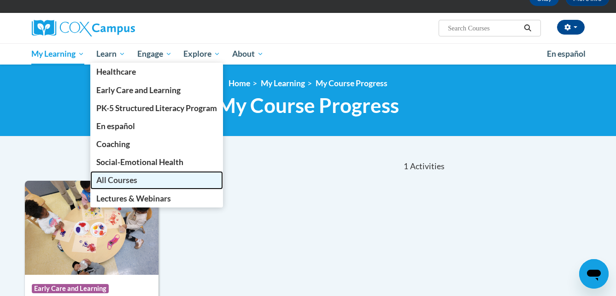
click at [131, 177] on span "All Courses" at bounding box center [116, 180] width 41 height 10
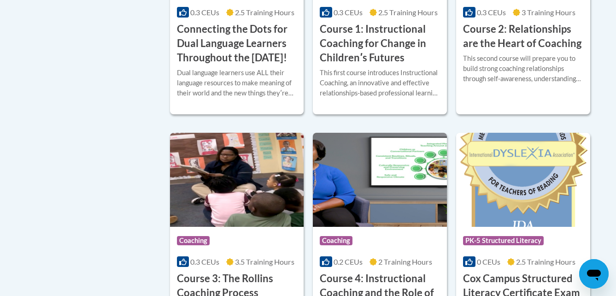
scroll to position [625, 0]
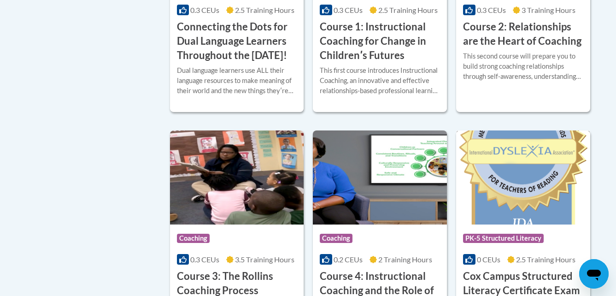
click at [526, 195] on img at bounding box center [523, 177] width 134 height 94
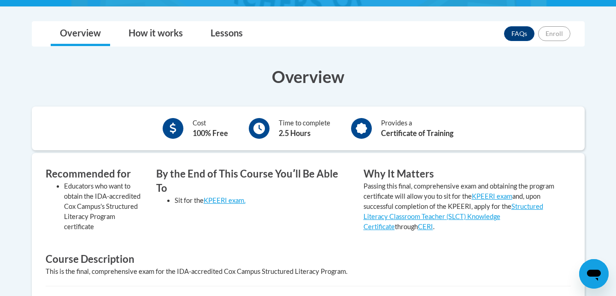
scroll to position [241, 0]
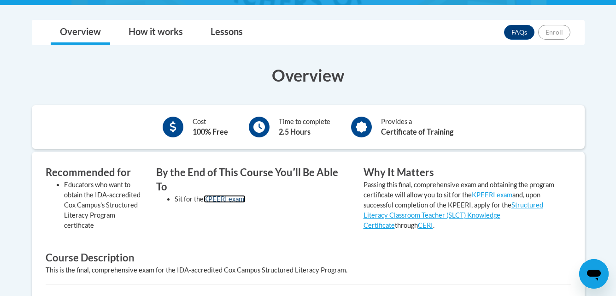
click at [227, 195] on link "KPEERI exam." at bounding box center [225, 199] width 42 height 8
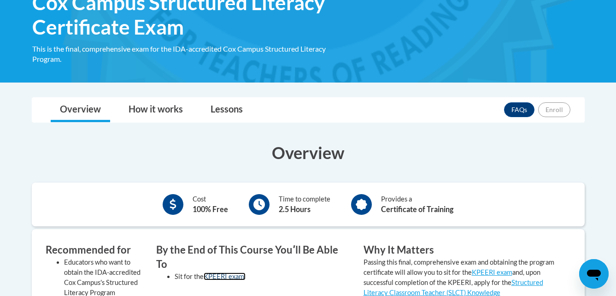
scroll to position [0, 0]
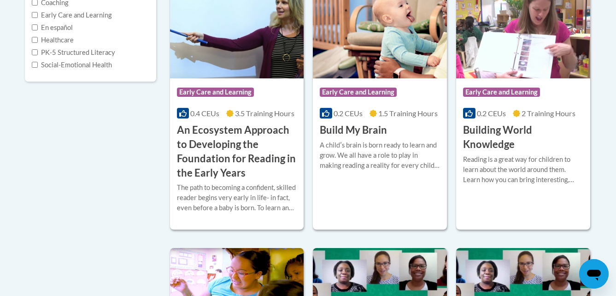
scroll to position [252, 0]
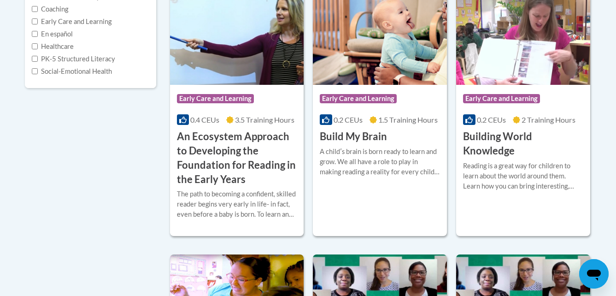
click at [275, 150] on h3 "An Ecosystem Approach to Developing the Foundation for Reading in the Early Yea…" at bounding box center [237, 157] width 120 height 57
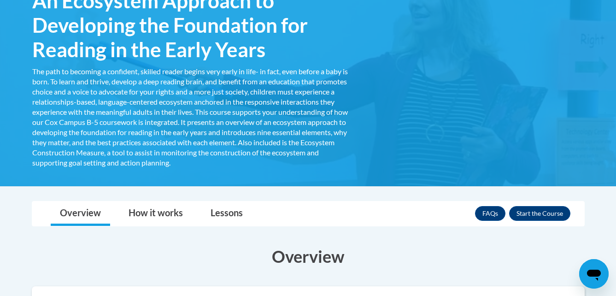
scroll to position [178, 0]
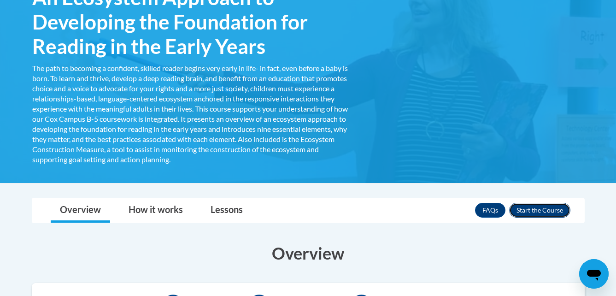
click at [534, 211] on button "Enroll" at bounding box center [539, 210] width 61 height 15
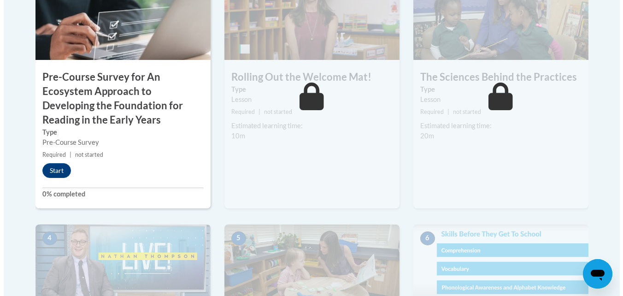
scroll to position [358, 0]
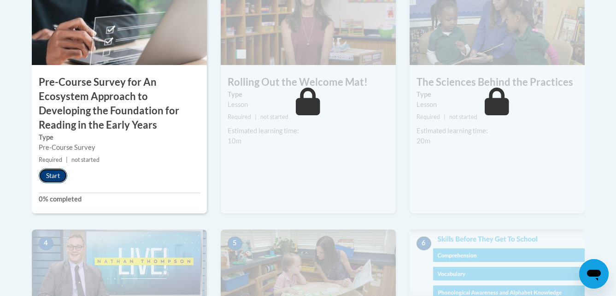
click at [65, 173] on button "Start" at bounding box center [53, 175] width 29 height 15
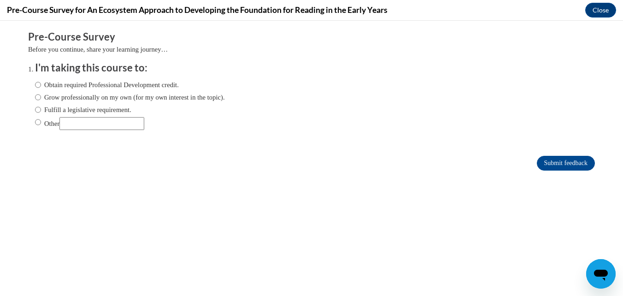
scroll to position [0, 0]
click at [35, 82] on input "Obtain required Professional Development credit." at bounding box center [38, 85] width 6 height 10
radio input "true"
click at [548, 161] on input "Submit feedback" at bounding box center [566, 163] width 58 height 15
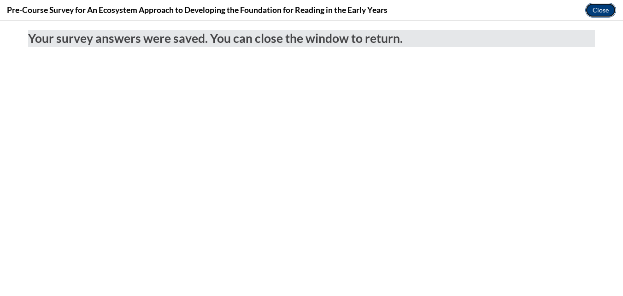
click at [590, 8] on button "Close" at bounding box center [600, 10] width 31 height 15
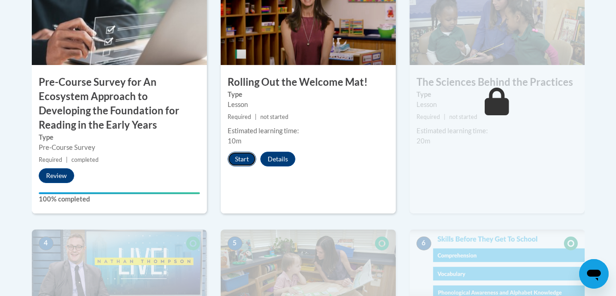
click at [247, 157] on button "Start" at bounding box center [242, 159] width 29 height 15
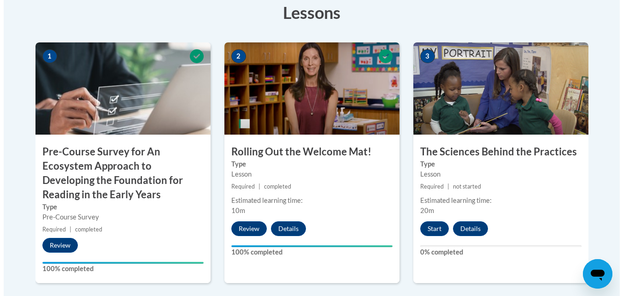
scroll to position [294, 0]
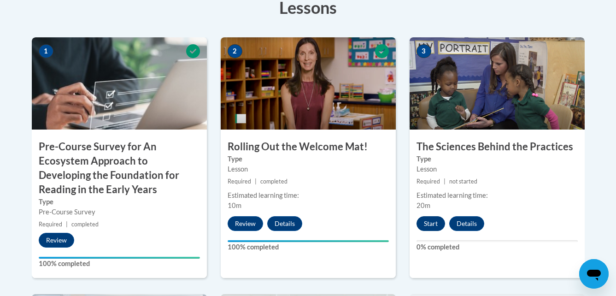
click at [432, 225] on button "Start" at bounding box center [431, 223] width 29 height 15
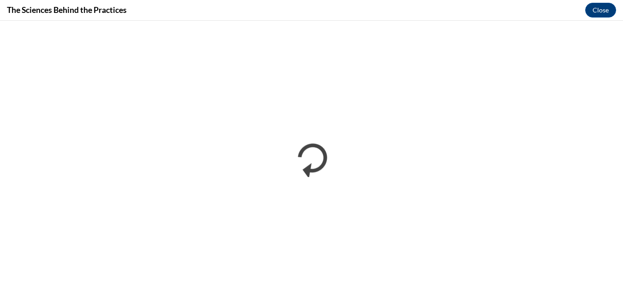
scroll to position [0, 0]
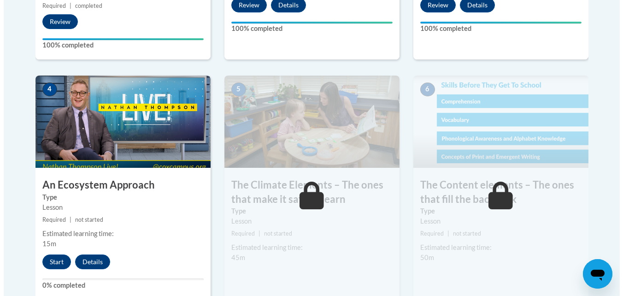
scroll to position [516, 0]
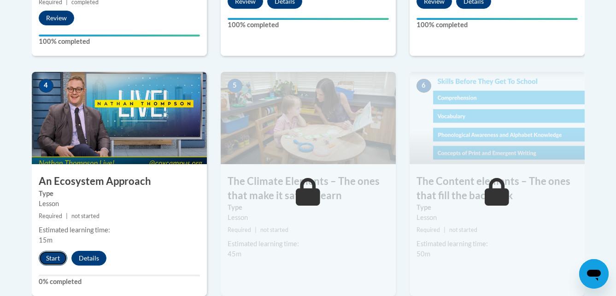
click at [55, 256] on button "Start" at bounding box center [53, 258] width 29 height 15
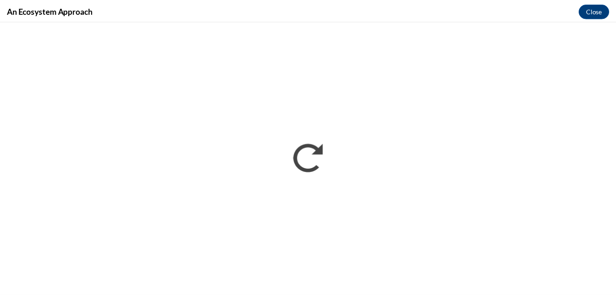
scroll to position [0, 0]
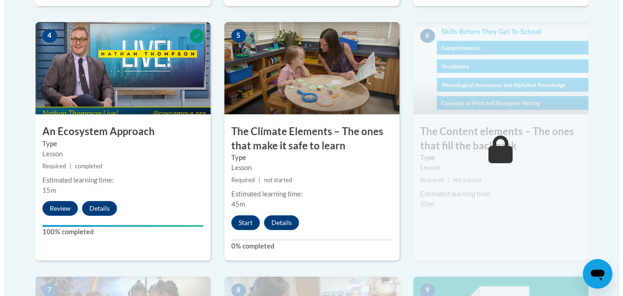
scroll to position [563, 0]
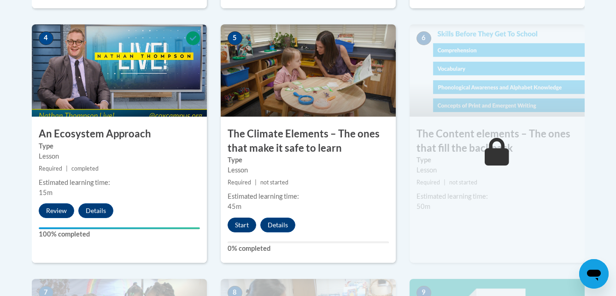
click at [237, 225] on button "Start" at bounding box center [242, 224] width 29 height 15
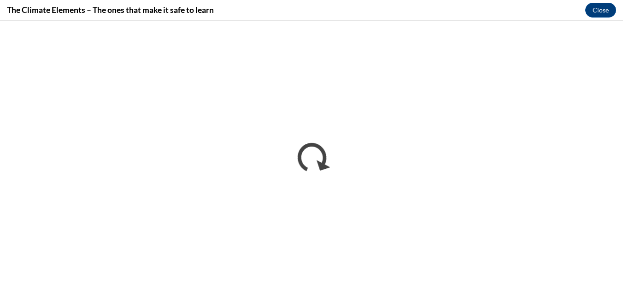
scroll to position [0, 0]
